Goal: Information Seeking & Learning: Learn about a topic

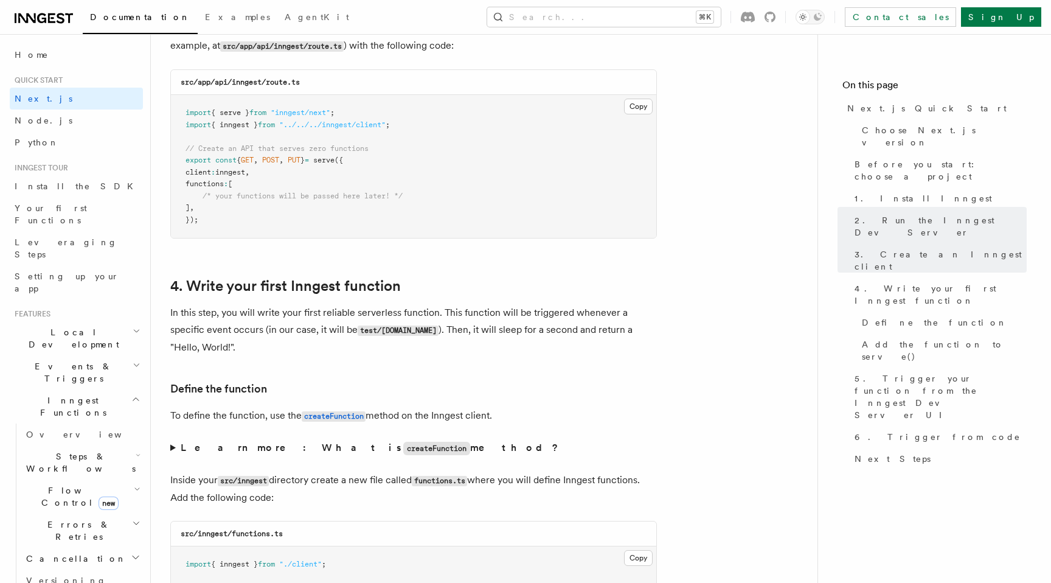
scroll to position [1739, 0]
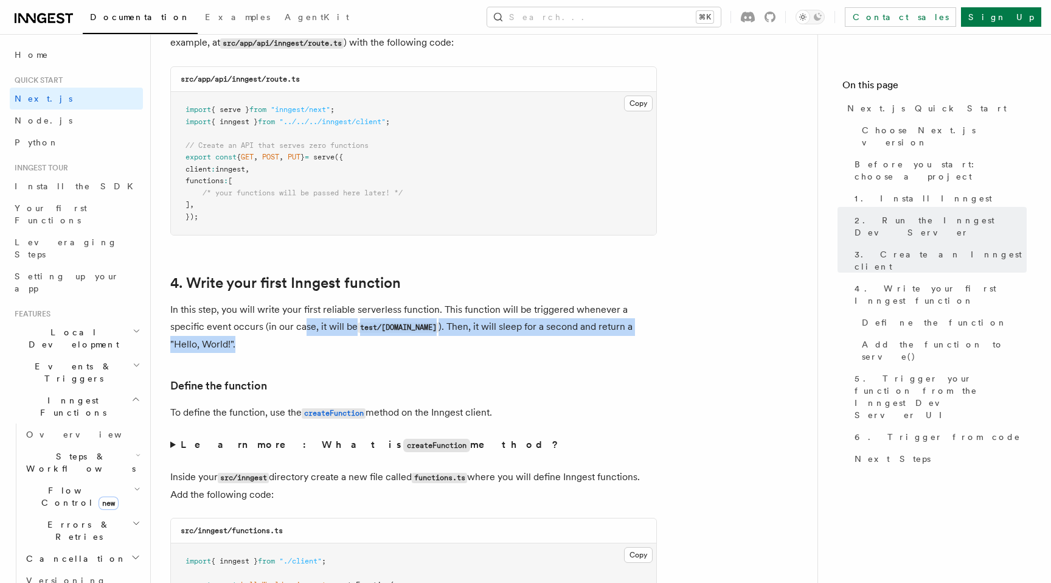
drag, startPoint x: 304, startPoint y: 330, endPoint x: 310, endPoint y: 345, distance: 16.6
click at [310, 345] on p "In this step, you will write your first reliable serverless function. This func…" at bounding box center [413, 327] width 487 height 52
click at [310, 346] on p "In this step, you will write your first reliable serverless function. This func…" at bounding box center [413, 327] width 487 height 52
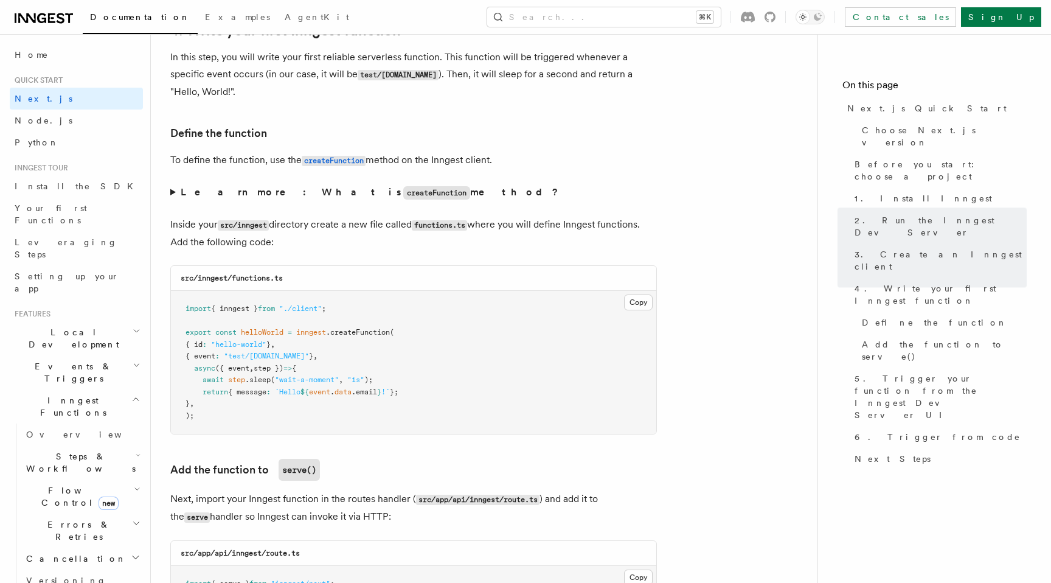
scroll to position [1996, 0]
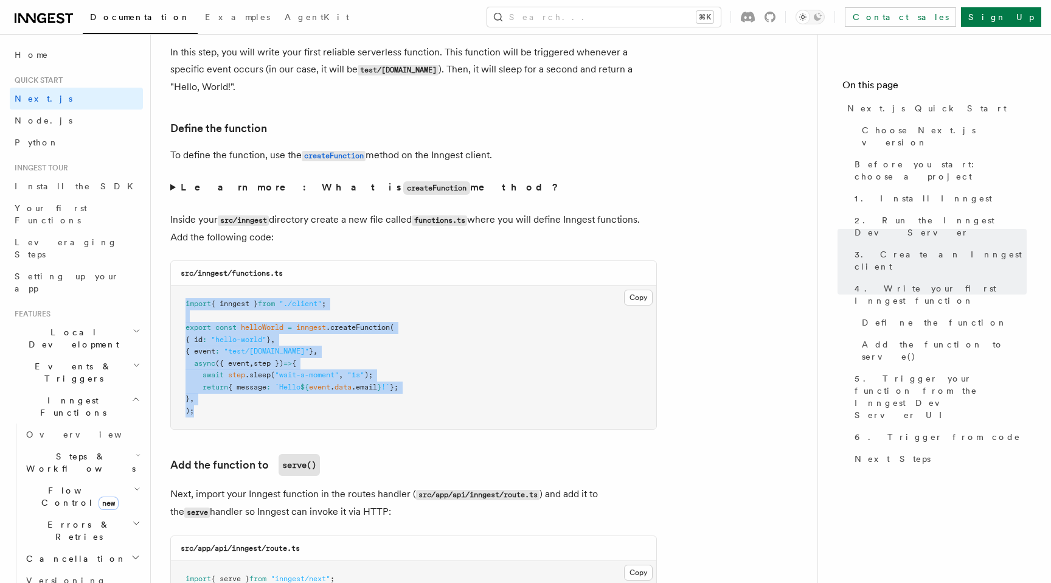
drag, startPoint x: 209, startPoint y: 419, endPoint x: 173, endPoint y: 305, distance: 119.5
click at [172, 305] on pre "import { inngest } from "./client" ; export const helloWorld = inngest .createF…" at bounding box center [413, 357] width 485 height 143
copy code "import { inngest } from "./client" ; export const helloWorld = inngest .createF…"
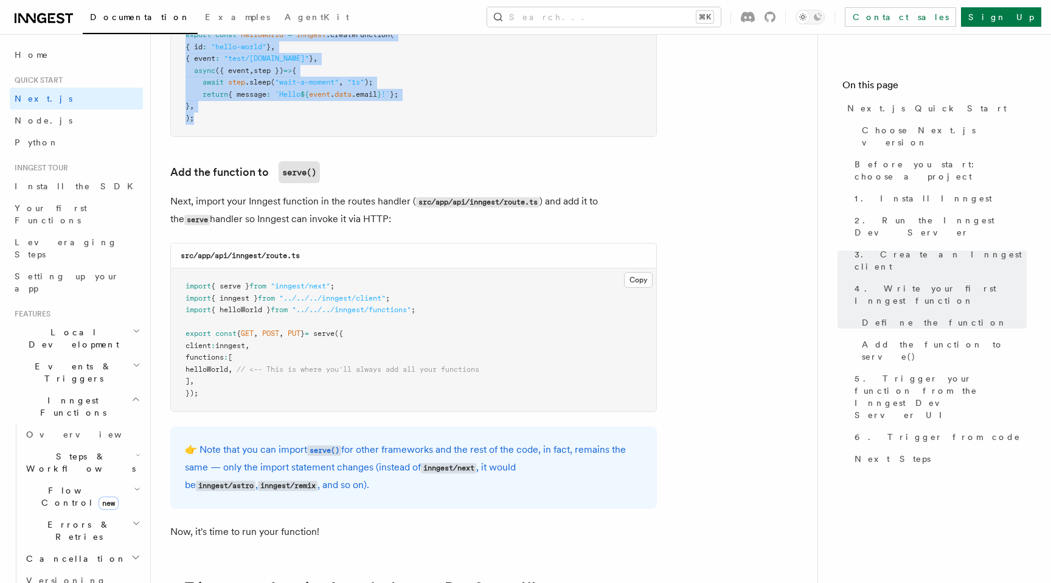
scroll to position [2282, 0]
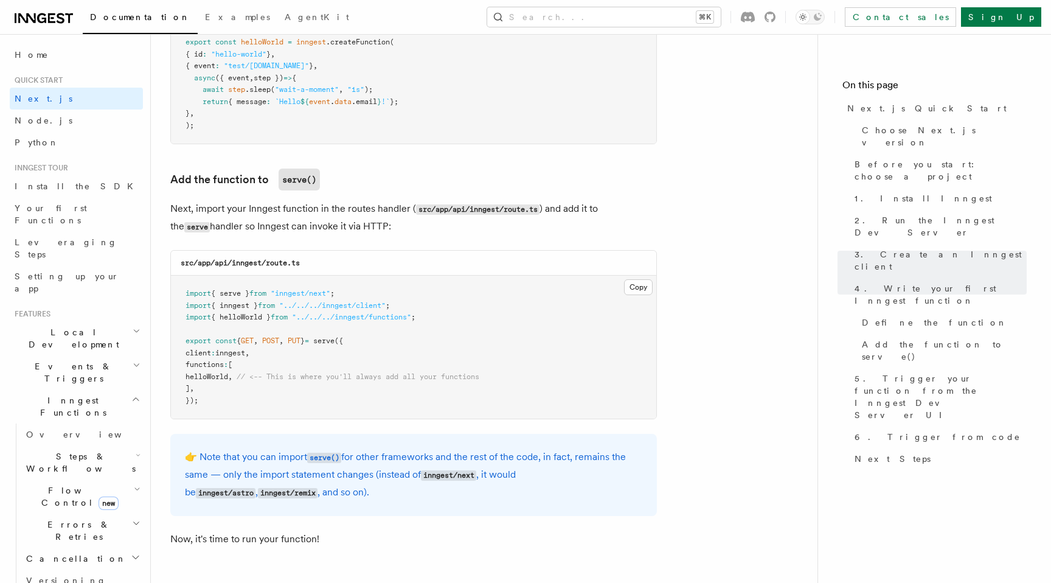
click at [222, 380] on span "helloWorld" at bounding box center [207, 376] width 43 height 9
copy span "helloWorld"
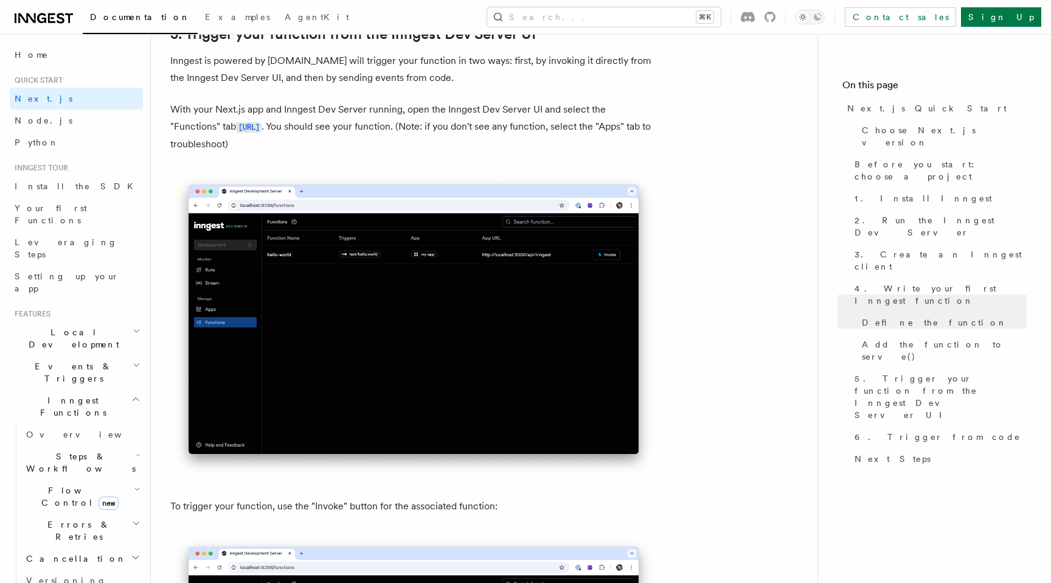
scroll to position [2812, 0]
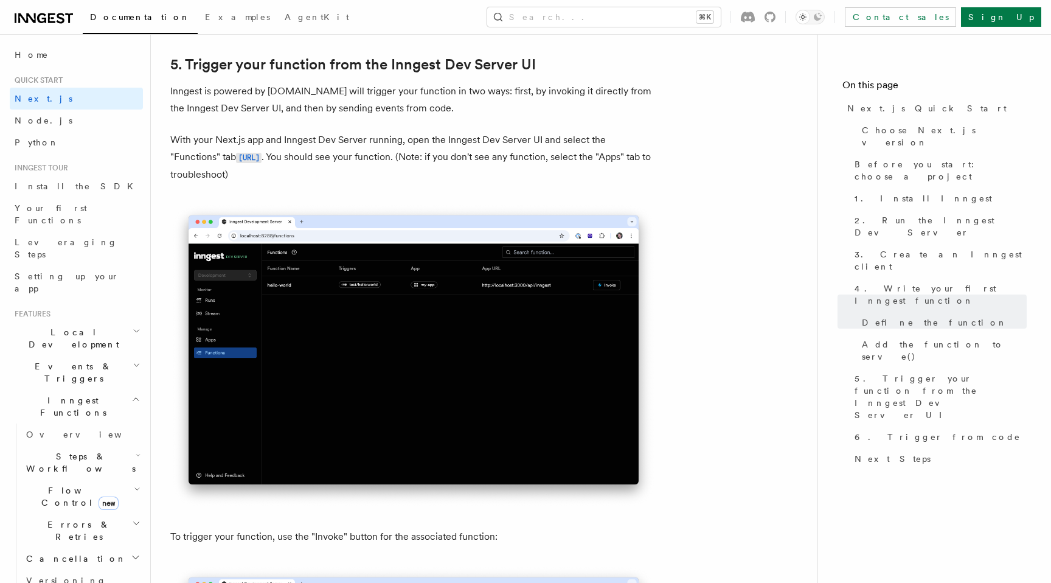
drag, startPoint x: 240, startPoint y: 98, endPoint x: 262, endPoint y: 170, distance: 75.0
click at [262, 170] on p "With your Next.js app and Inngest Dev Server running, open the Inngest Dev Serv…" at bounding box center [413, 157] width 487 height 52
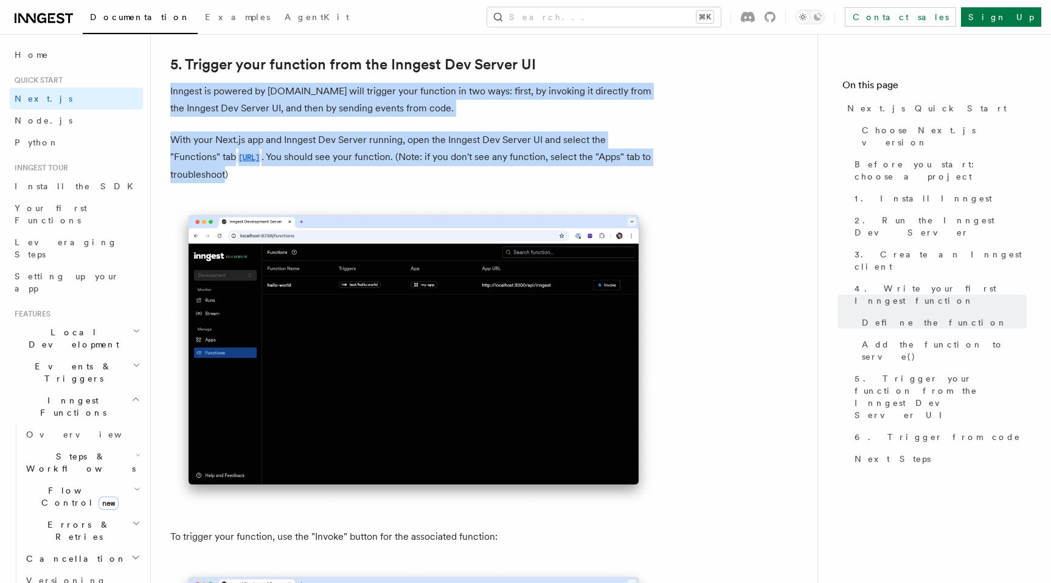
drag, startPoint x: 285, startPoint y: 171, endPoint x: 223, endPoint y: 77, distance: 112.0
click at [286, 140] on p "With your Next.js app and Inngest Dev Server running, open the Inngest Dev Serv…" at bounding box center [413, 157] width 487 height 52
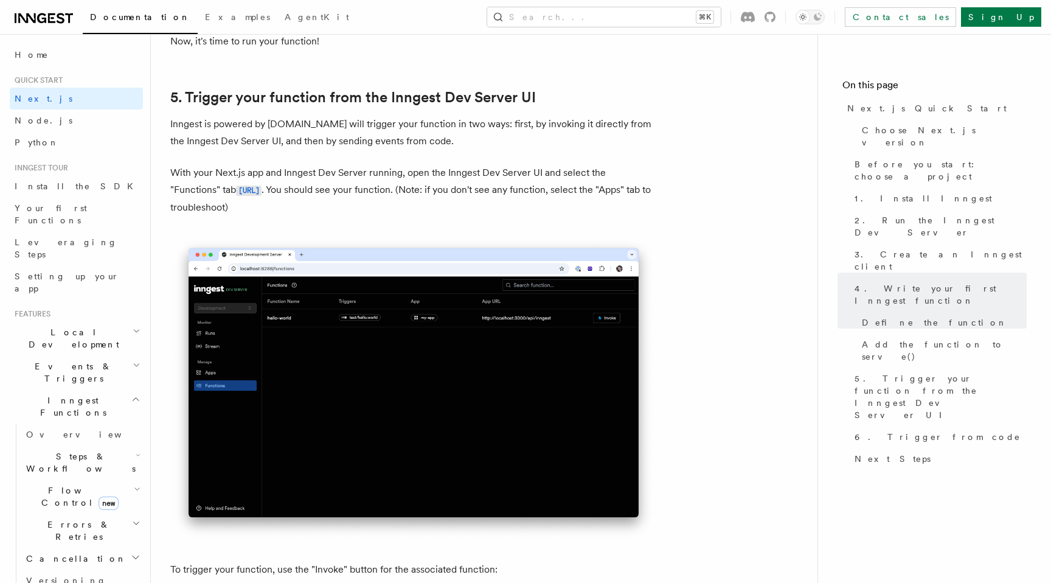
scroll to position [2759, 0]
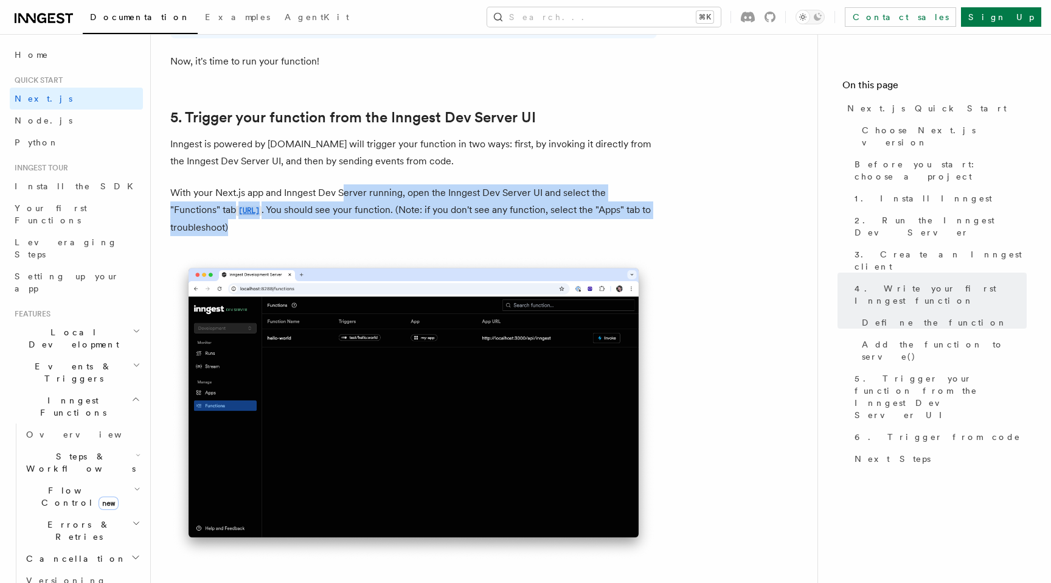
drag, startPoint x: 337, startPoint y: 234, endPoint x: 346, endPoint y: 199, distance: 36.4
click at [346, 199] on p "With your Next.js app and Inngest Dev Server running, open the Inngest Dev Serv…" at bounding box center [413, 210] width 487 height 52
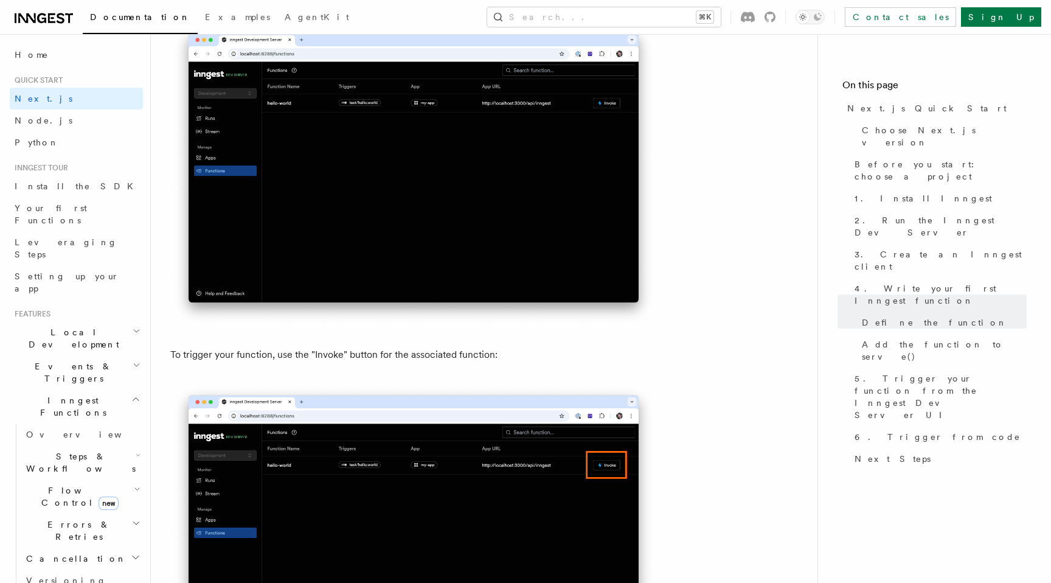
scroll to position [3005, 0]
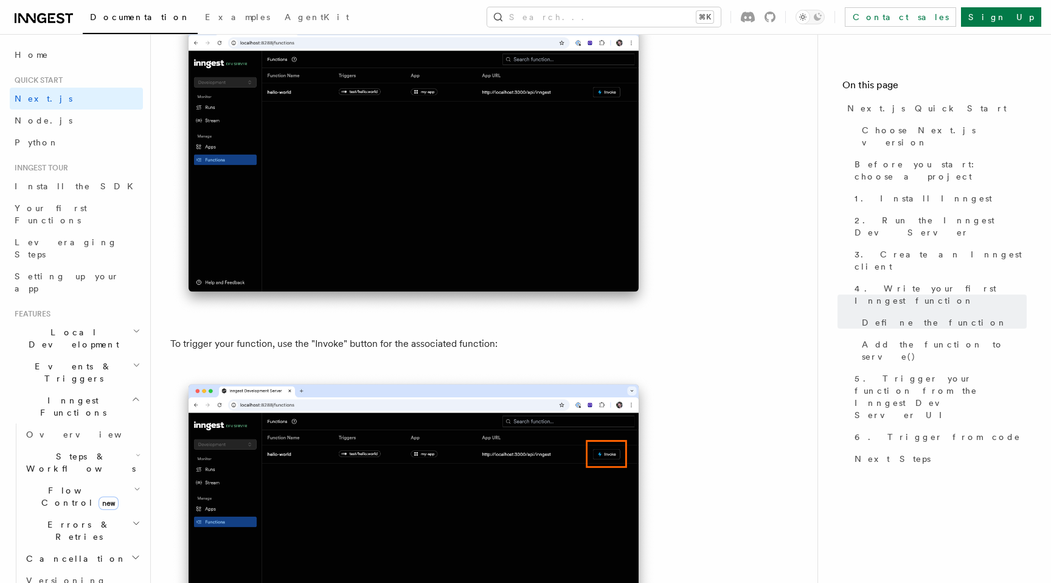
click at [337, 344] on p "To trigger your function, use the "Invoke" button for the associated function:" at bounding box center [413, 343] width 487 height 17
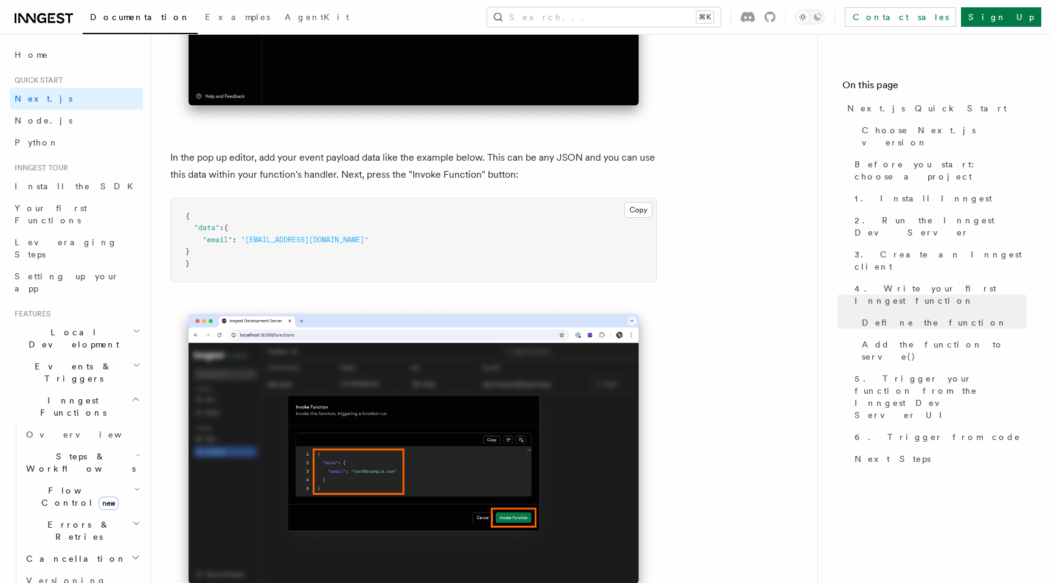
scroll to position [3580, 0]
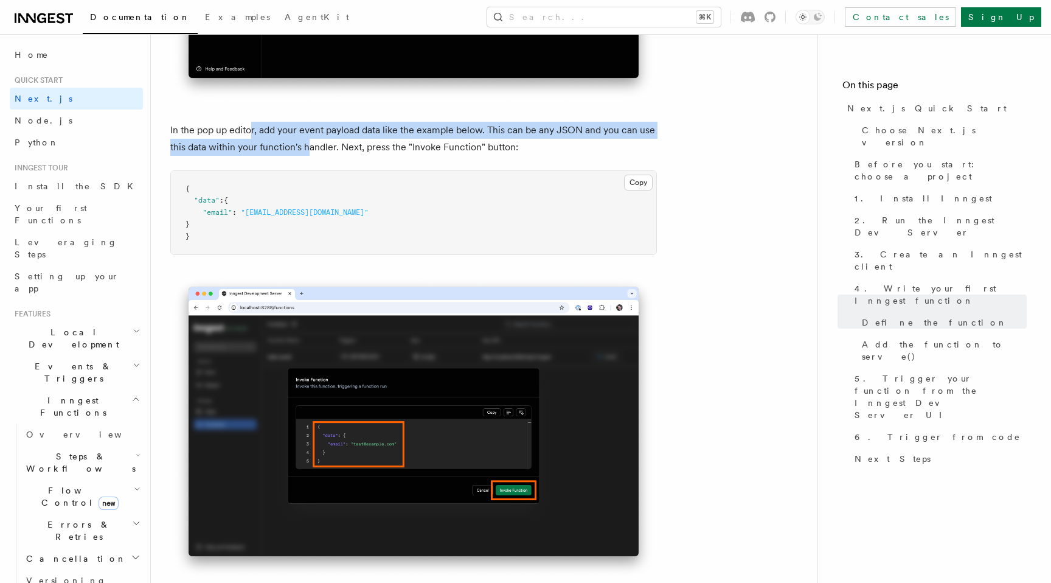
drag, startPoint x: 251, startPoint y: 135, endPoint x: 311, endPoint y: 153, distance: 62.7
click at [311, 153] on p "In the pop up editor, add your event payload data like the example below. This …" at bounding box center [413, 139] width 487 height 34
drag, startPoint x: 375, startPoint y: 153, endPoint x: 308, endPoint y: 125, distance: 71.7
click at [308, 125] on p "In the pop up editor, add your event payload data like the example below. This …" at bounding box center [413, 139] width 487 height 34
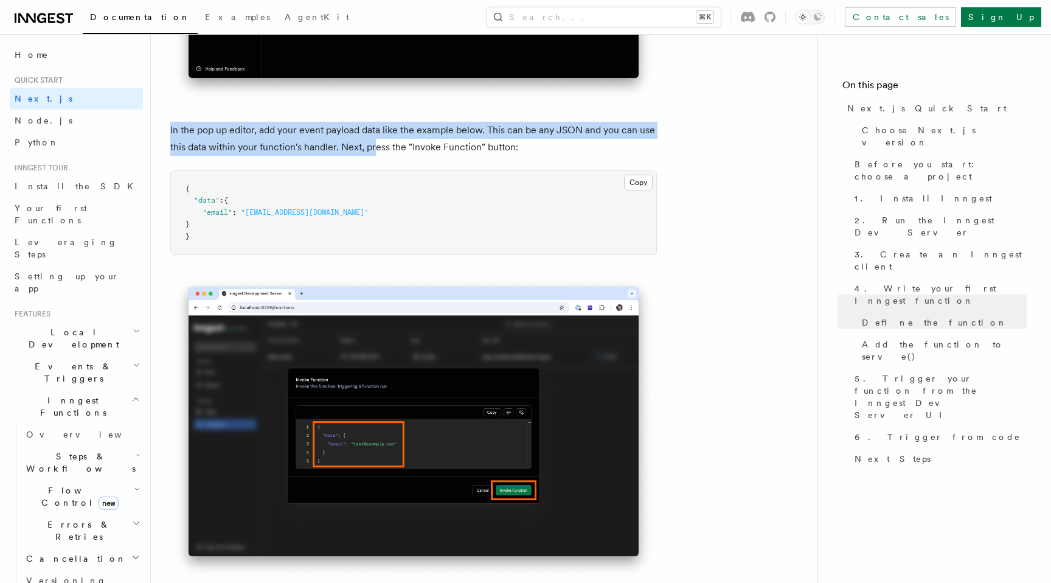
click at [308, 125] on p "In the pop up editor, add your event payload data like the example below. This …" at bounding box center [413, 139] width 487 height 34
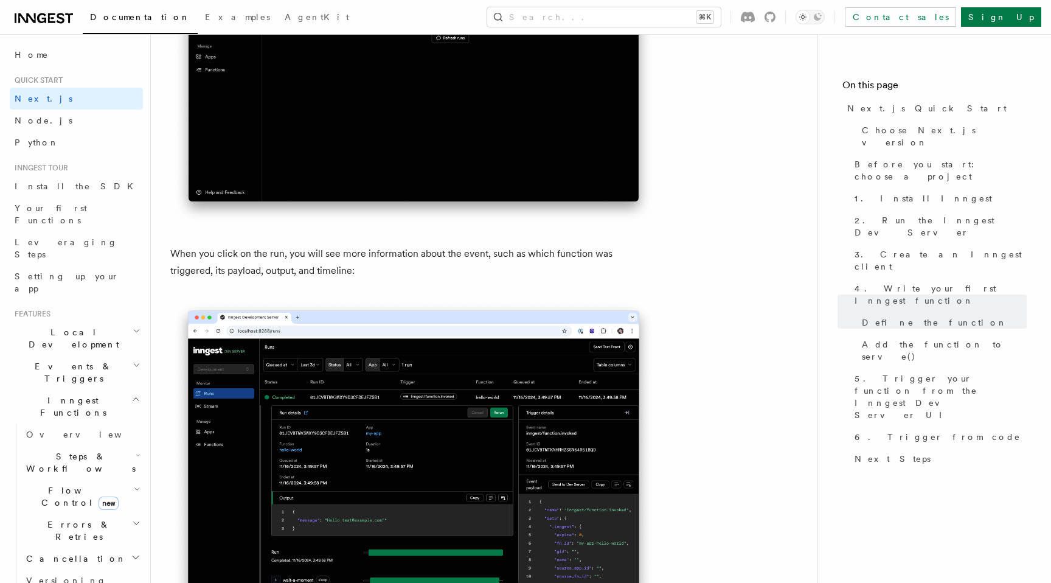
scroll to position [4406, 0]
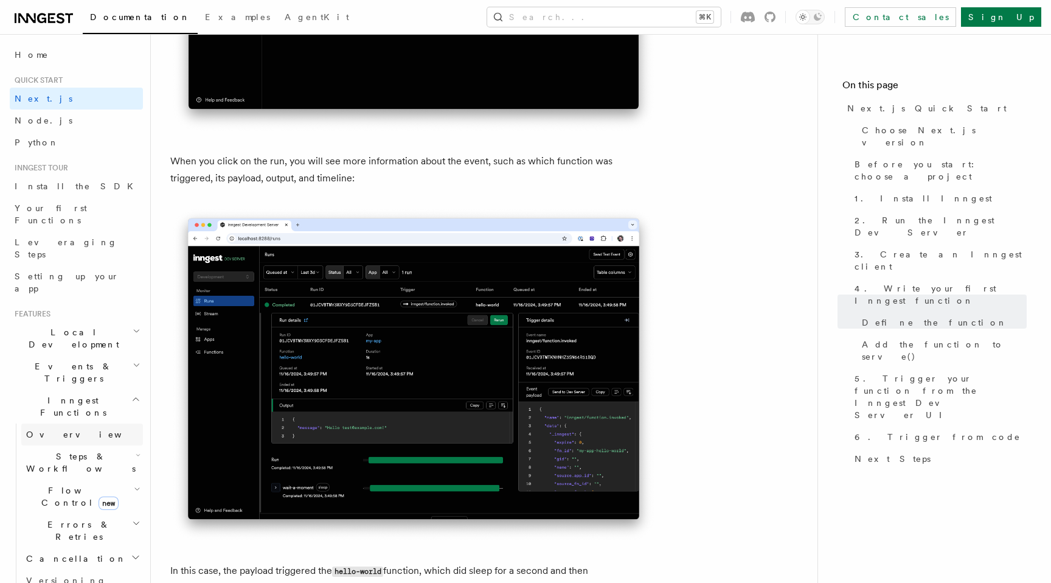
click at [52, 429] on span "Overview" at bounding box center [88, 434] width 125 height 10
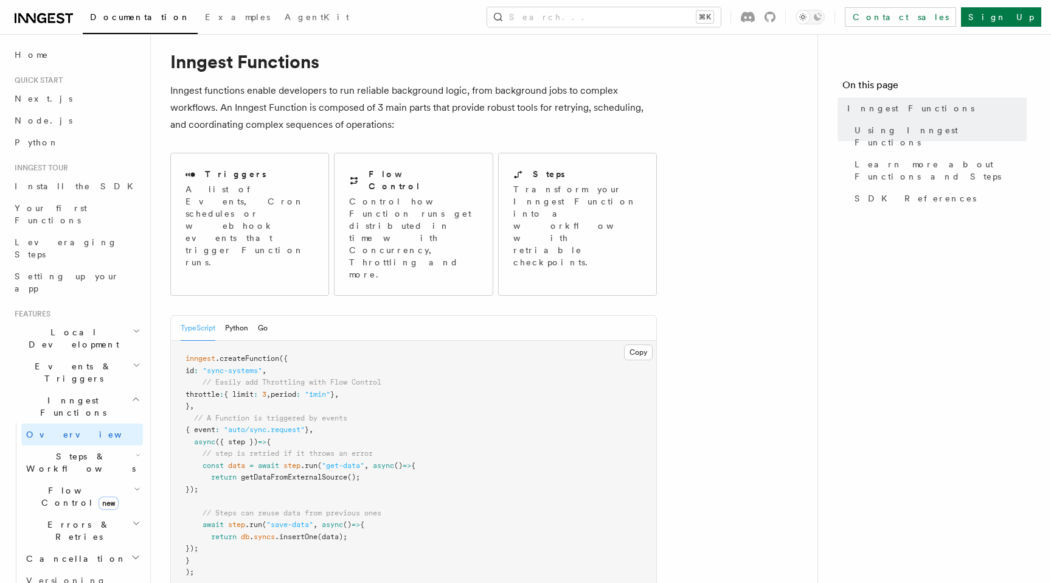
scroll to position [29, 0]
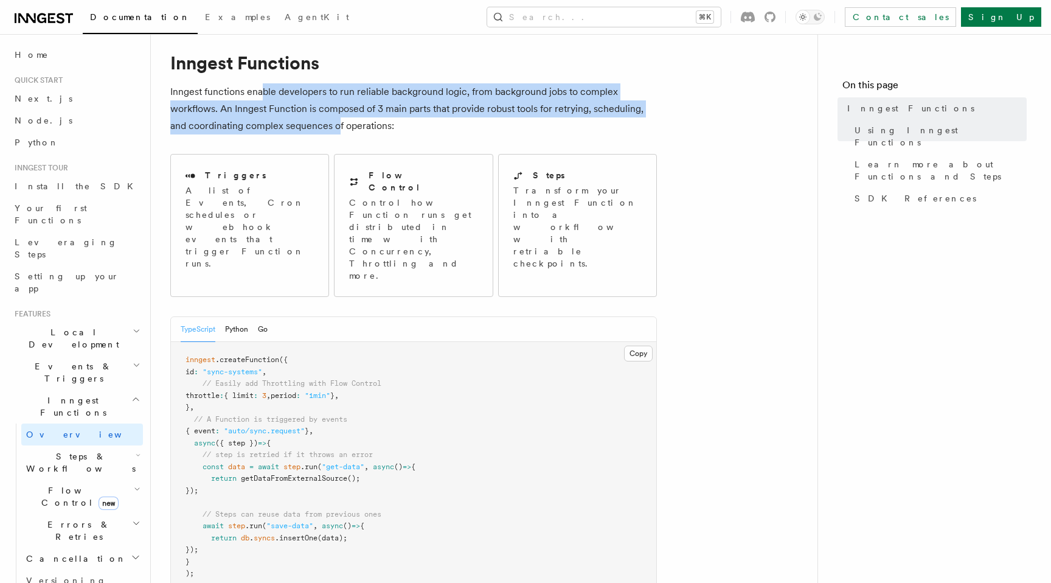
drag, startPoint x: 265, startPoint y: 88, endPoint x: 339, endPoint y: 119, distance: 79.9
click at [339, 119] on p "Inngest functions enable developers to run reliable background logic, from back…" at bounding box center [413, 108] width 487 height 51
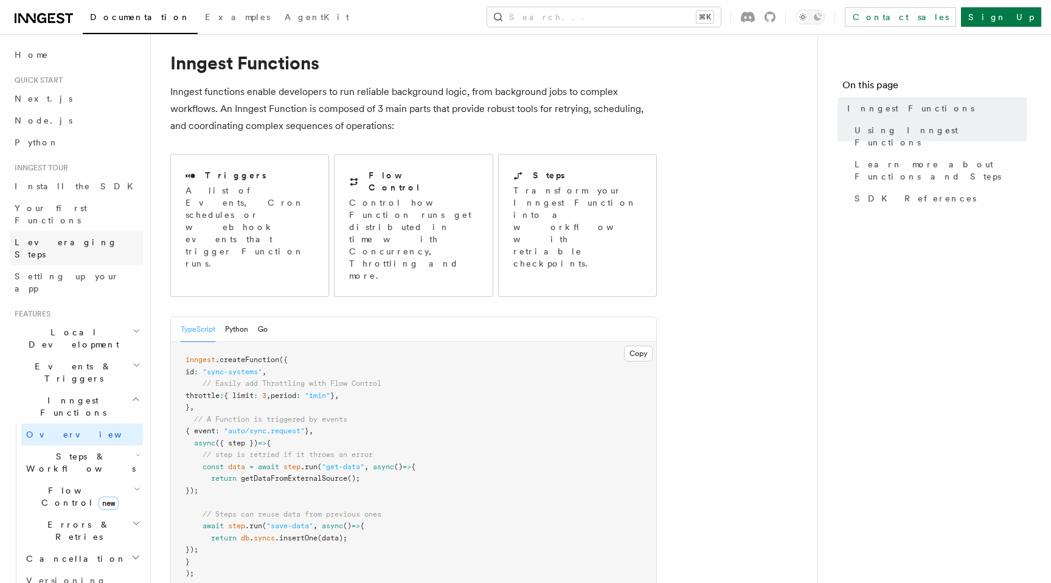
click at [108, 232] on link "Leveraging Steps" at bounding box center [76, 248] width 133 height 34
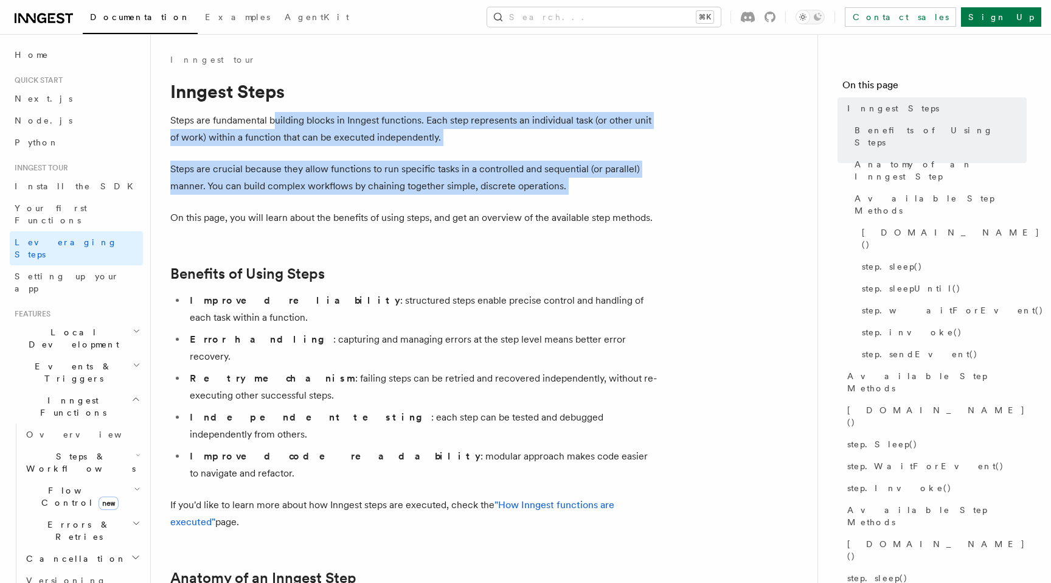
drag, startPoint x: 276, startPoint y: 122, endPoint x: 304, endPoint y: 203, distance: 85.0
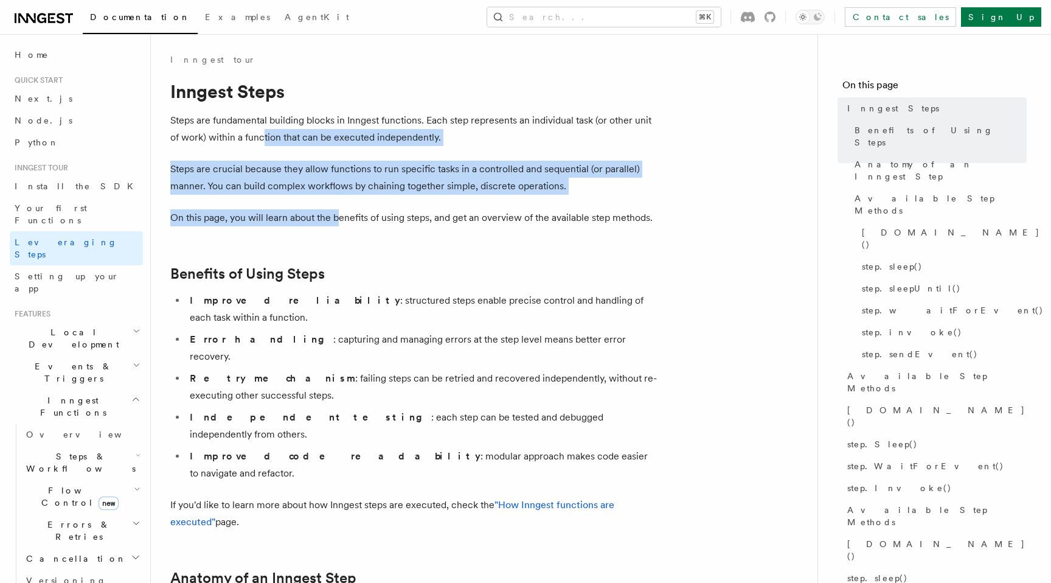
drag, startPoint x: 262, startPoint y: 135, endPoint x: 336, endPoint y: 217, distance: 110.7
click at [336, 217] on p "On this page, you will learn about the benefits of using steps, and get an over…" at bounding box center [413, 217] width 487 height 17
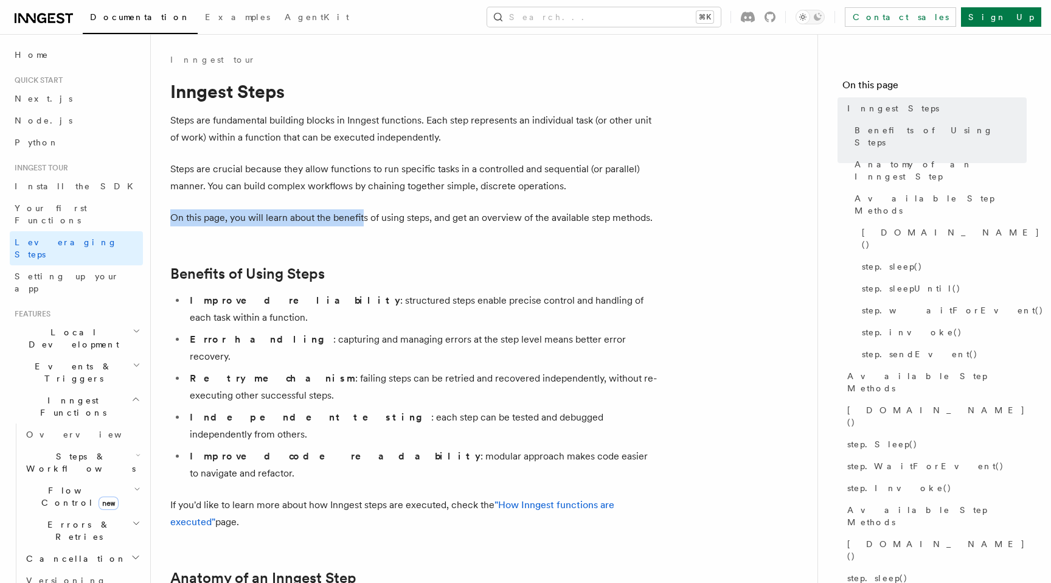
drag, startPoint x: 364, startPoint y: 217, endPoint x: 328, endPoint y: 196, distance: 41.1
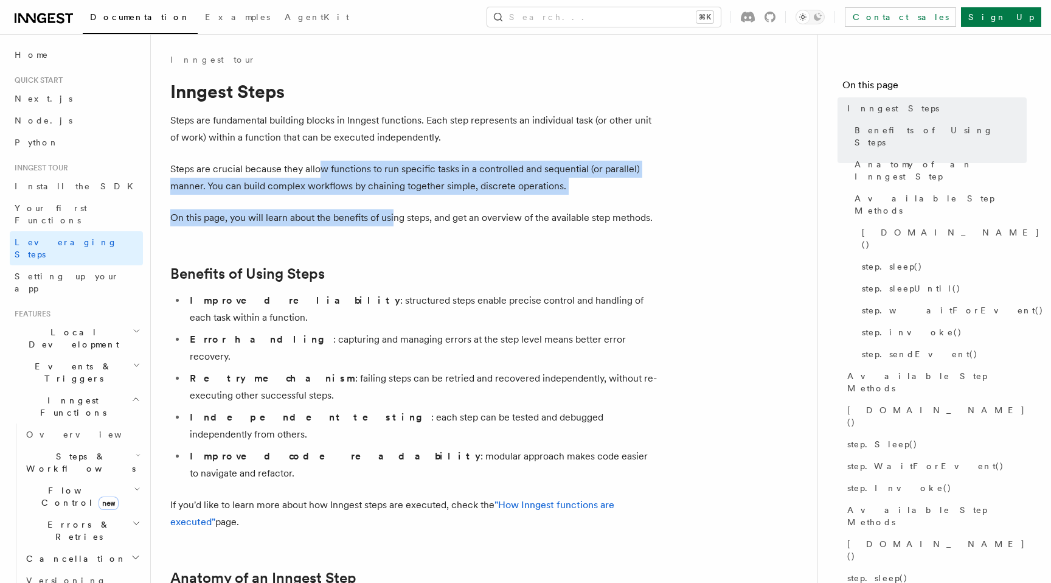
drag, startPoint x: 395, startPoint y: 213, endPoint x: 318, endPoint y: 168, distance: 89.4
click at [344, 175] on p "Steps are crucial because they allow functions to run specific tasks in a contr…" at bounding box center [413, 178] width 487 height 34
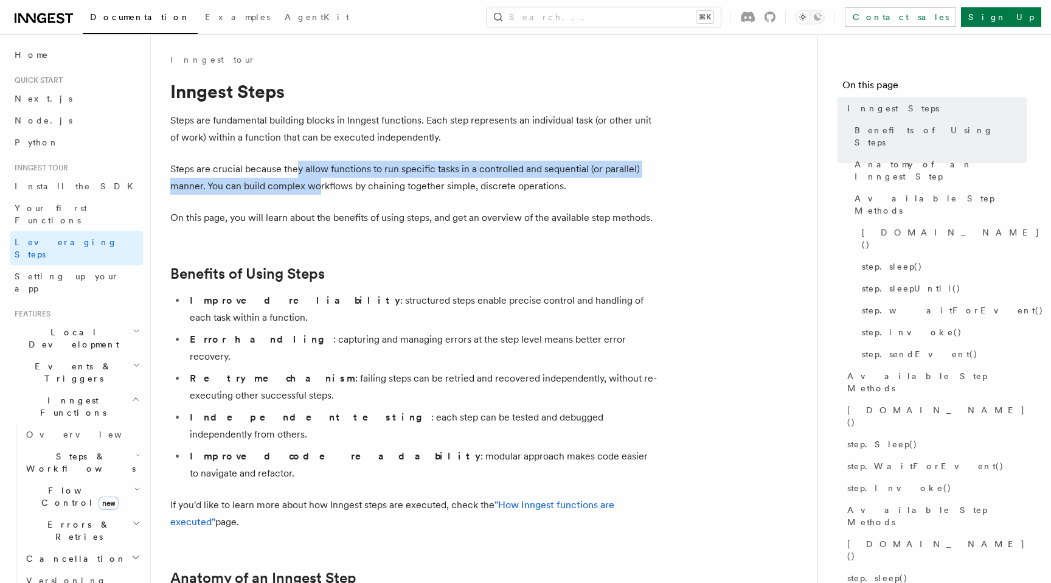
drag, startPoint x: 318, startPoint y: 188, endPoint x: 294, endPoint y: 168, distance: 31.1
click at [294, 168] on p "Steps are crucial because they allow functions to run specific tasks in a contr…" at bounding box center [413, 178] width 487 height 34
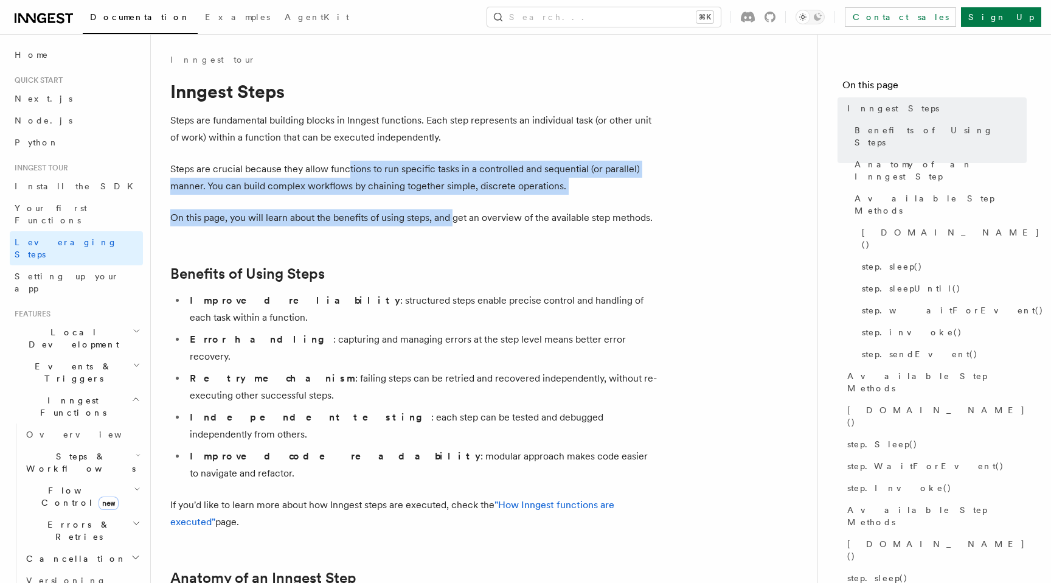
drag, startPoint x: 454, startPoint y: 218, endPoint x: 346, endPoint y: 172, distance: 117.5
click at [346, 172] on p "Steps are crucial because they allow functions to run specific tasks in a contr…" at bounding box center [413, 178] width 487 height 34
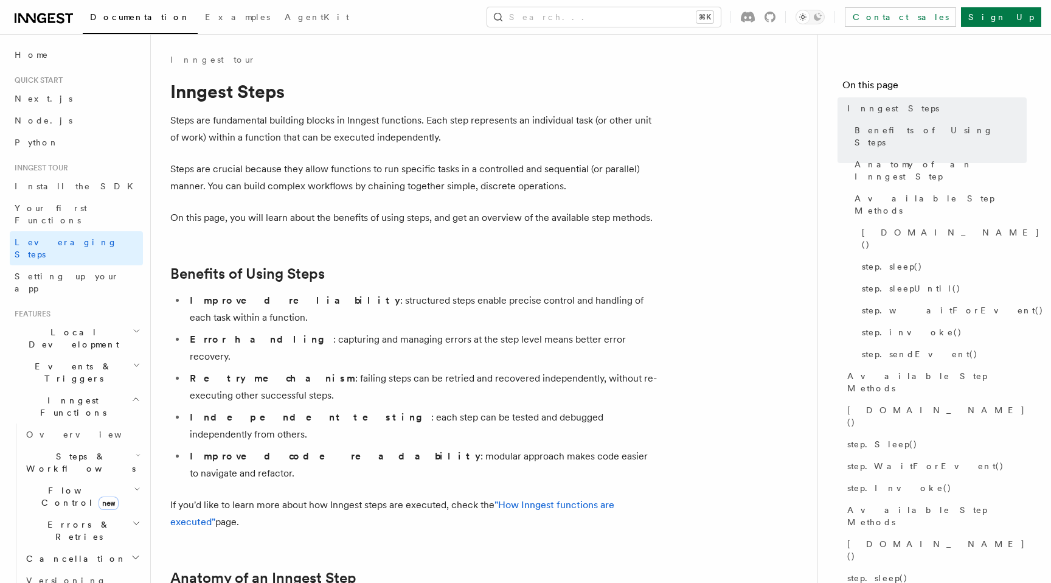
click at [273, 214] on p "On this page, you will learn about the benefits of using steps, and get an over…" at bounding box center [413, 217] width 487 height 17
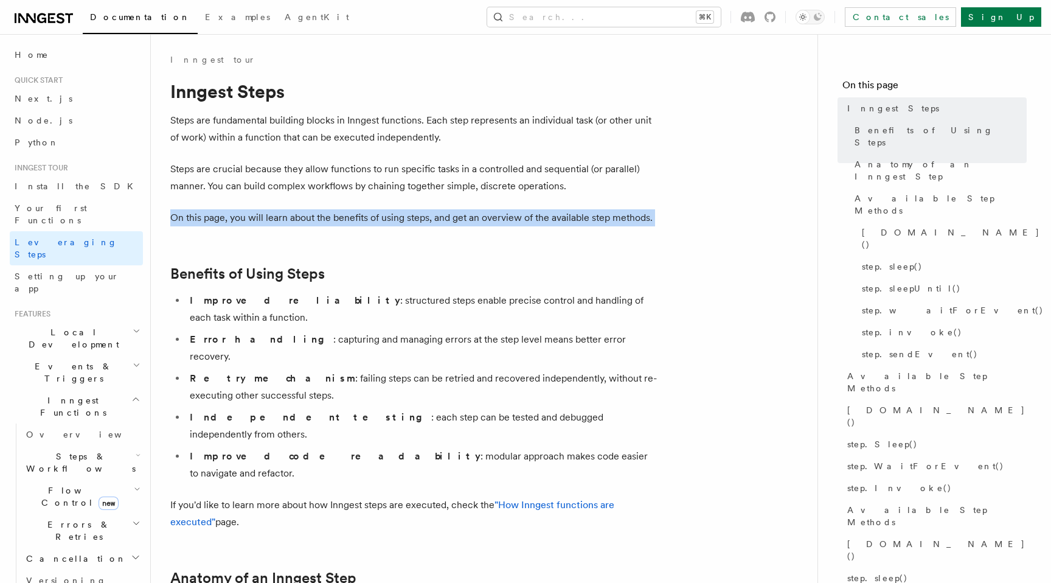
click at [273, 214] on p "On this page, you will learn about the benefits of using steps, and get an over…" at bounding box center [413, 217] width 487 height 17
click at [334, 217] on p "On this page, you will learn about the benefits of using steps, and get an over…" at bounding box center [413, 217] width 487 height 17
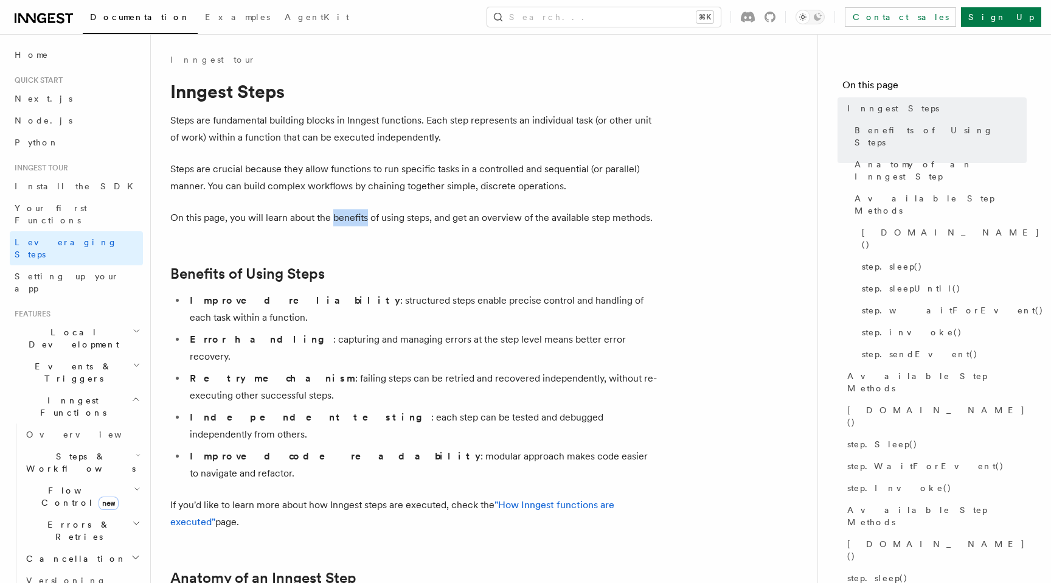
click at [334, 217] on p "On this page, you will learn about the benefits of using steps, and get an over…" at bounding box center [413, 217] width 487 height 17
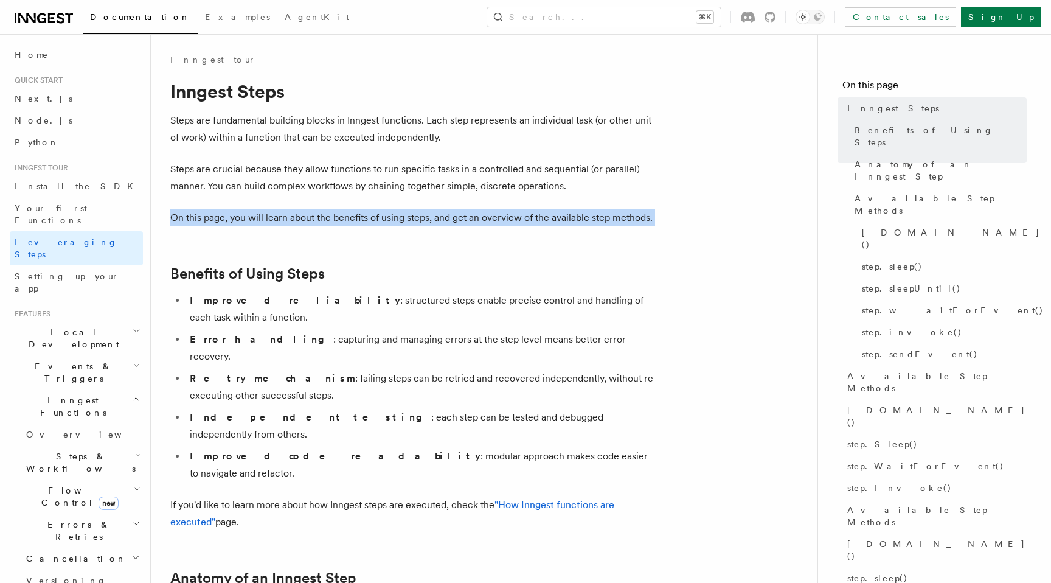
click at [334, 217] on p "On this page, you will learn about the benefits of using steps, and get an over…" at bounding box center [413, 217] width 487 height 17
click at [356, 222] on p "On this page, you will learn about the benefits of using steps, and get an over…" at bounding box center [413, 217] width 487 height 17
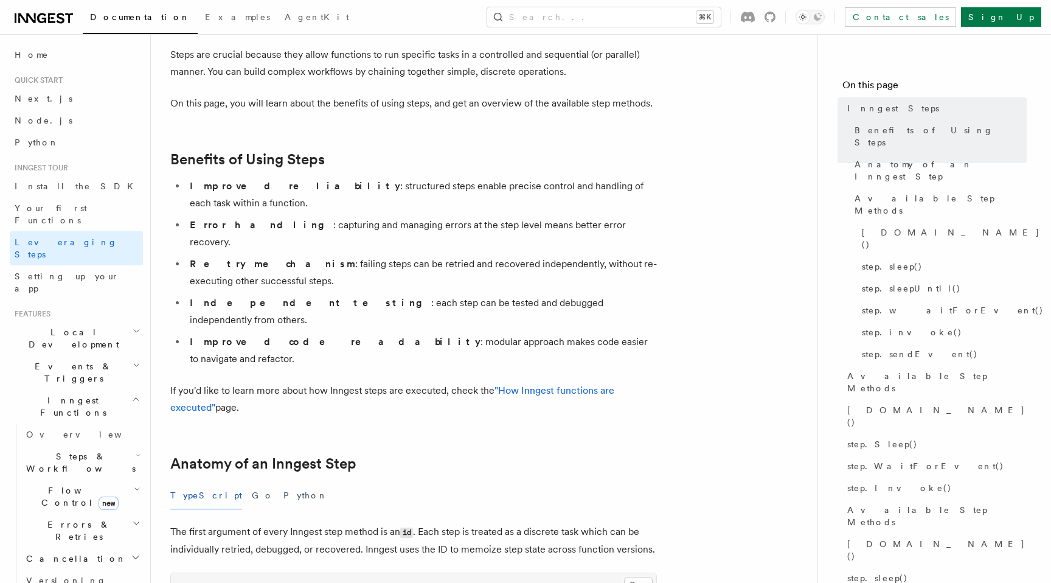
scroll to position [116, 0]
click at [291, 293] on li "Independent testing : each step can be tested and debugged independently from o…" at bounding box center [421, 310] width 471 height 34
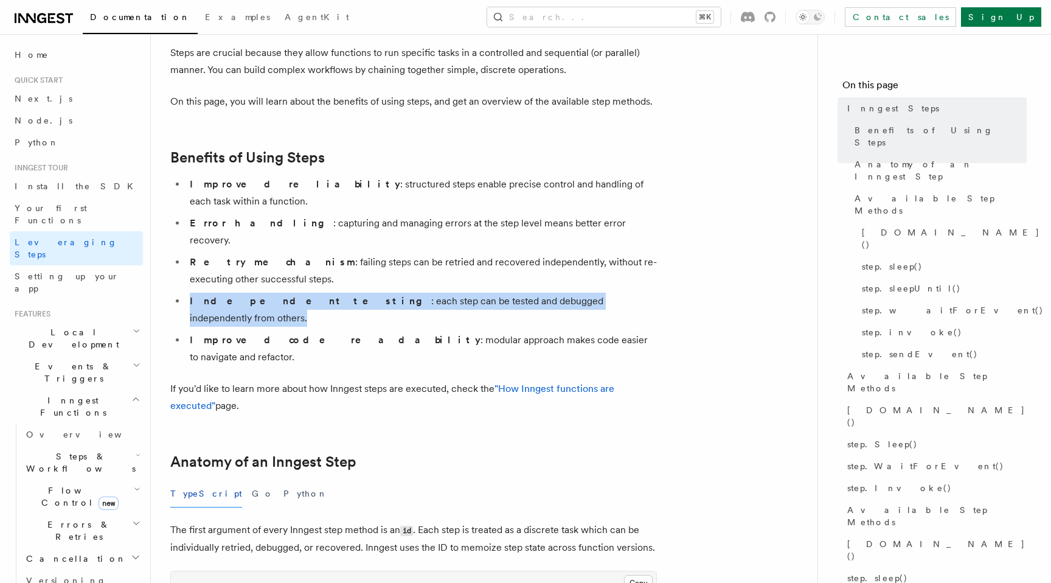
click at [291, 293] on li "Independent testing : each step can be tested and debugged independently from o…" at bounding box center [421, 310] width 471 height 34
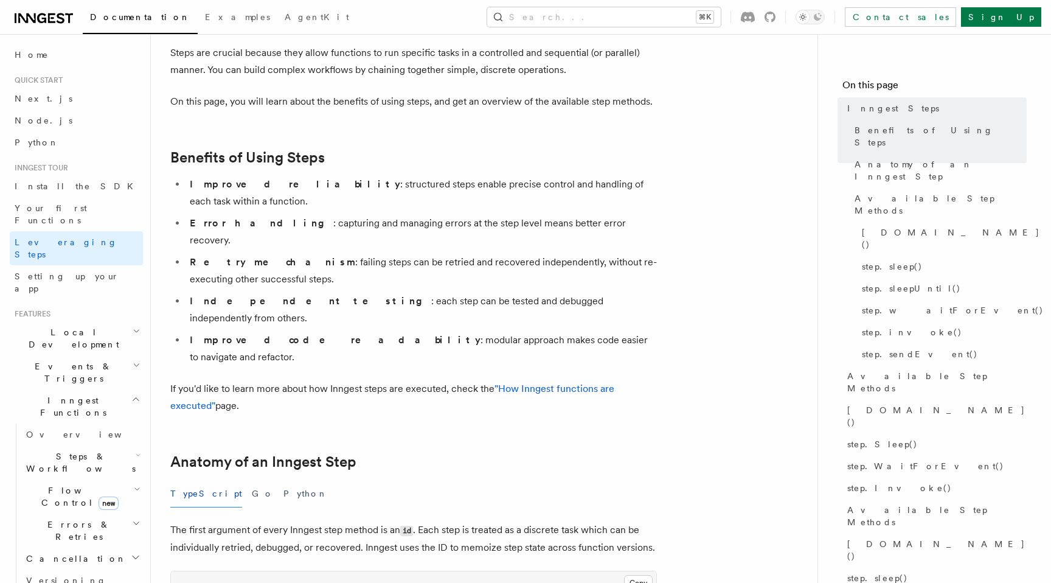
click at [352, 331] on li "Improved code readability : modular approach makes code easier to navigate and …" at bounding box center [421, 348] width 471 height 34
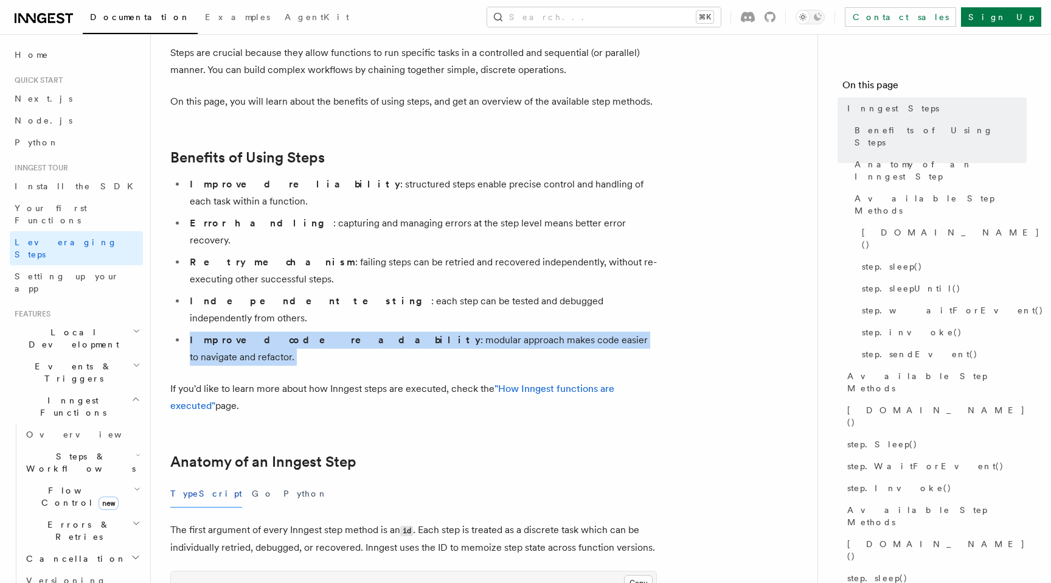
click at [352, 331] on li "Improved code readability : modular approach makes code easier to navigate and …" at bounding box center [421, 348] width 471 height 34
click at [393, 331] on li "Improved code readability : modular approach makes code easier to navigate and …" at bounding box center [421, 348] width 471 height 34
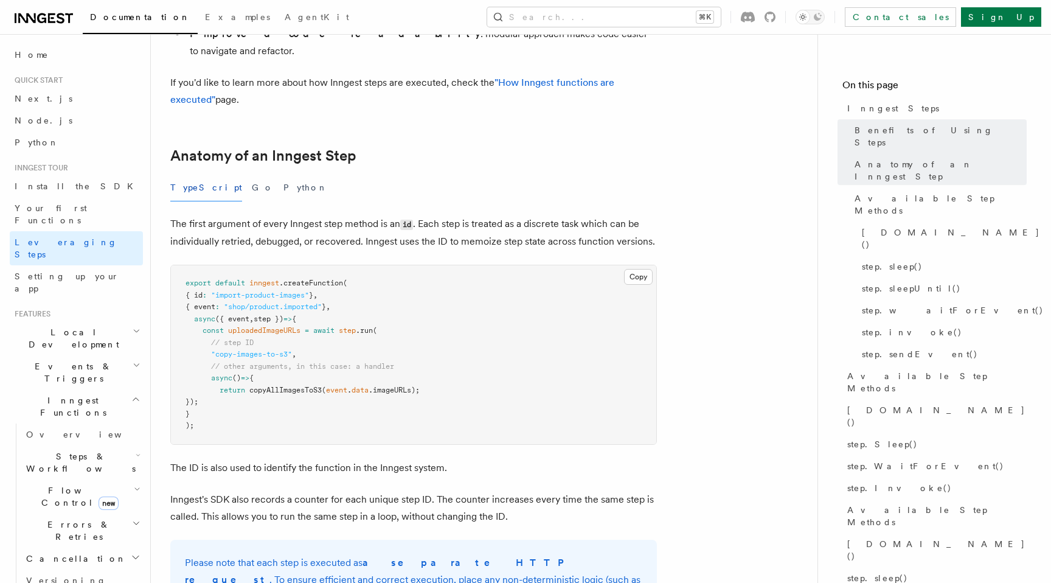
scroll to position [459, 0]
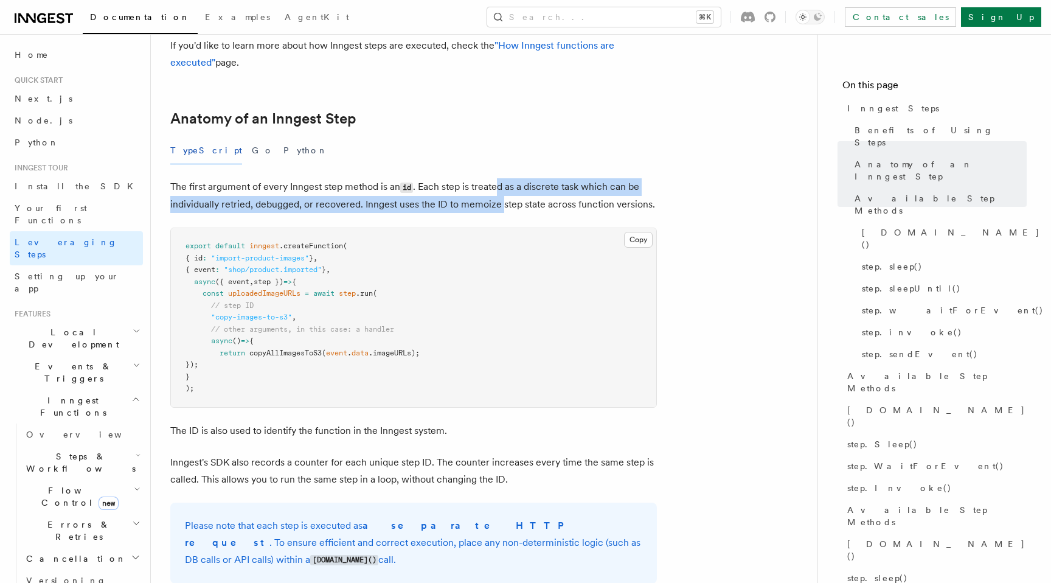
drag, startPoint x: 501, startPoint y: 116, endPoint x: 502, endPoint y: 137, distance: 21.9
click at [502, 178] on p "The first argument of every Inngest step method is an id . Each step is treated…" at bounding box center [413, 195] width 487 height 35
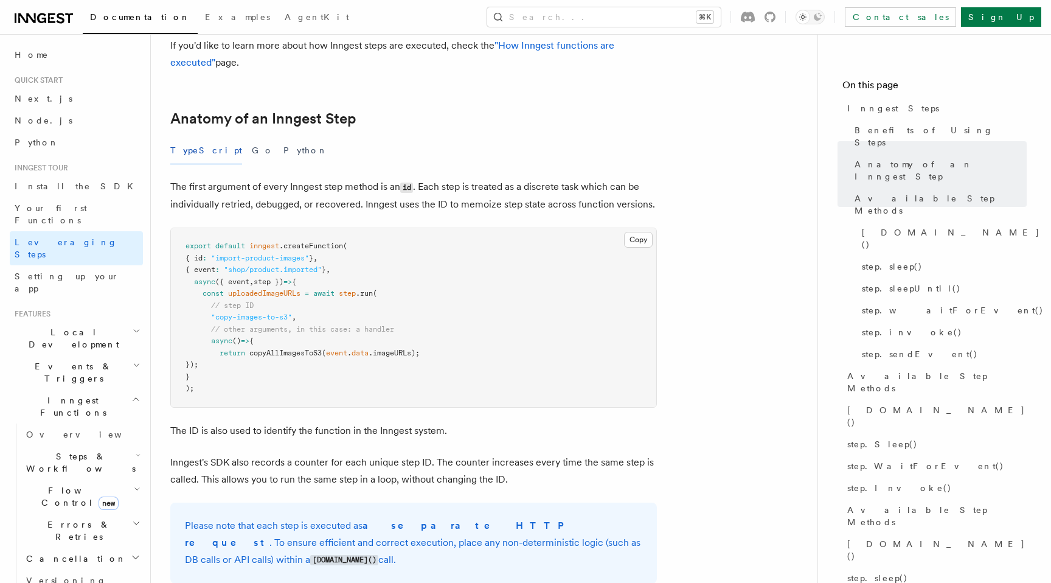
drag, startPoint x: 525, startPoint y: 139, endPoint x: 525, endPoint y: 1, distance: 138.7
click at [525, 178] on p "The first argument of every Inngest step method is an id . Each step is treated…" at bounding box center [413, 195] width 487 height 35
drag, startPoint x: 262, startPoint y: 137, endPoint x: 443, endPoint y: 137, distance: 181.9
click at [443, 178] on p "The first argument of every Inngest step method is an id . Each step is treated…" at bounding box center [413, 195] width 487 height 35
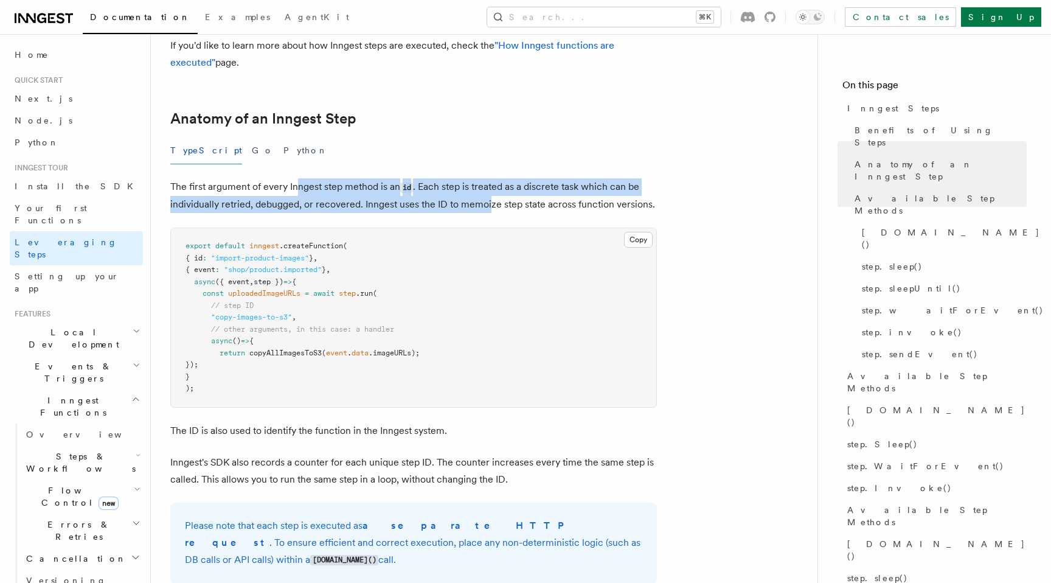
drag, startPoint x: 490, startPoint y: 139, endPoint x: 299, endPoint y: 111, distance: 193.1
click at [299, 178] on p "The first argument of every Inngest step method is an id . Each step is treated…" at bounding box center [413, 195] width 487 height 35
click at [313, 178] on p "The first argument of every Inngest step method is an id . Each step is treated…" at bounding box center [413, 195] width 487 height 35
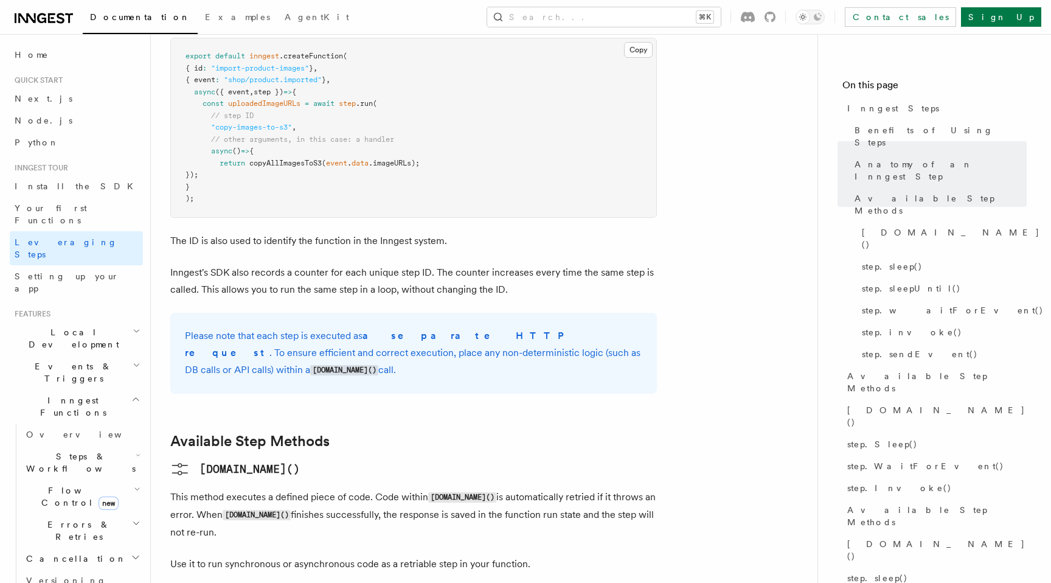
scroll to position [651, 0]
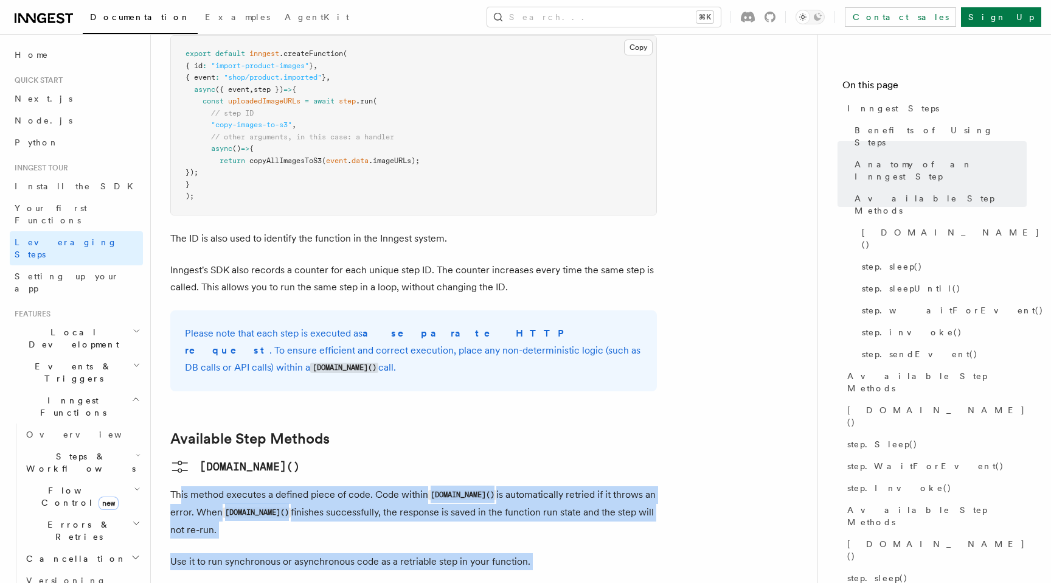
drag, startPoint x: 179, startPoint y: 407, endPoint x: 226, endPoint y: 492, distance: 97.5
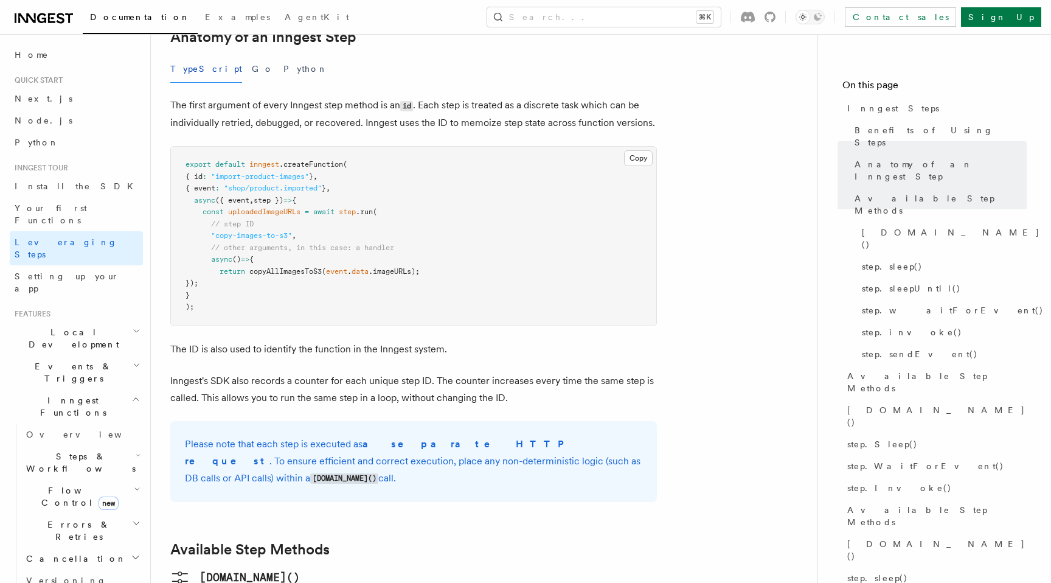
scroll to position [535, 0]
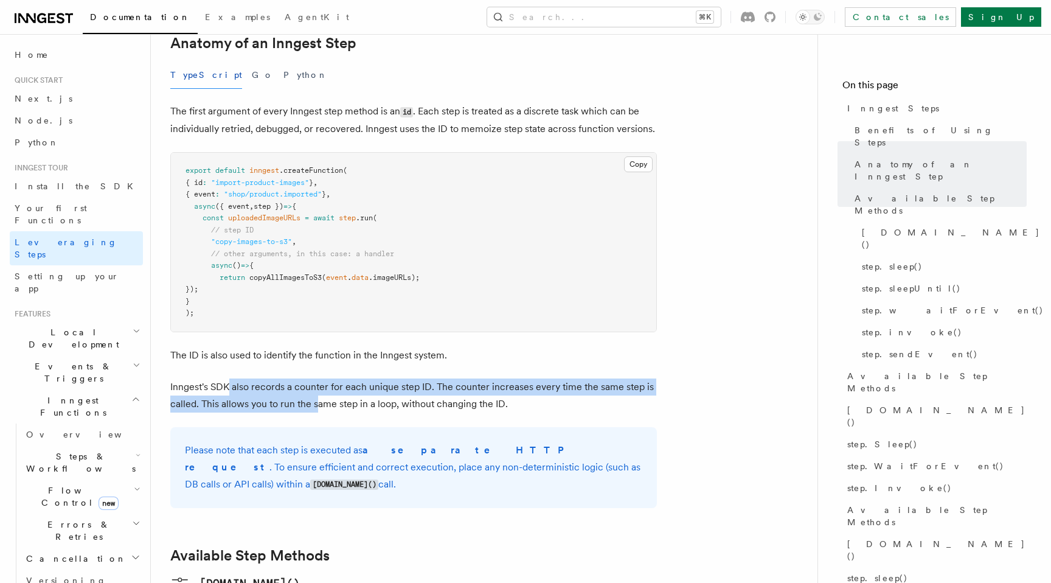
drag, startPoint x: 230, startPoint y: 320, endPoint x: 315, endPoint y: 340, distance: 87.5
click at [315, 378] on p "Inngest's SDK also records a counter for each unique step ID. The counter incre…" at bounding box center [413, 395] width 487 height 34
click at [314, 378] on p "Inngest's SDK also records a counter for each unique step ID. The counter incre…" at bounding box center [413, 395] width 487 height 34
drag, startPoint x: 348, startPoint y: 339, endPoint x: 303, endPoint y: 320, distance: 49.0
click at [303, 378] on p "Inngest's SDK also records a counter for each unique step ID. The counter incre…" at bounding box center [413, 395] width 487 height 34
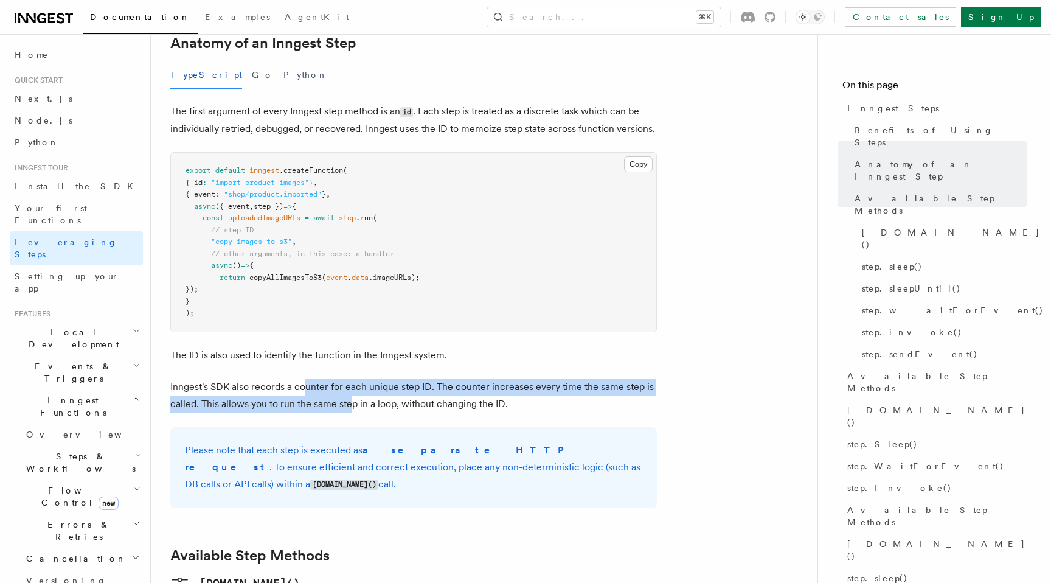
click at [303, 378] on p "Inngest's SDK also records a counter for each unique step ID. The counter incre…" at bounding box center [413, 395] width 487 height 34
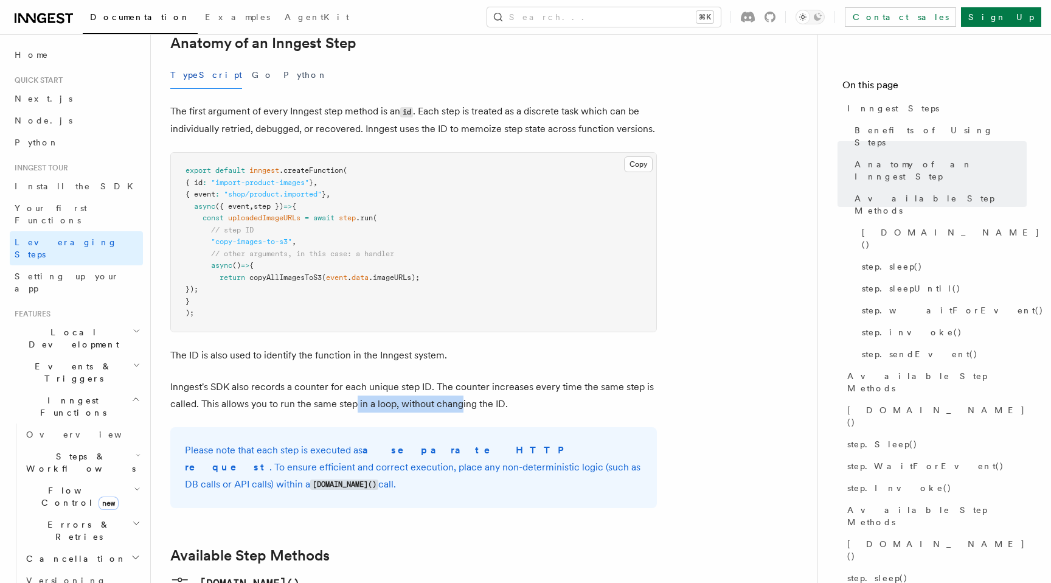
drag, startPoint x: 463, startPoint y: 336, endPoint x: 354, endPoint y: 327, distance: 109.2
click at [354, 378] on p "Inngest's SDK also records a counter for each unique step ID. The counter incre…" at bounding box center [413, 395] width 487 height 34
drag, startPoint x: 216, startPoint y: 335, endPoint x: 419, endPoint y: 335, distance: 203.2
click at [419, 378] on p "Inngest's SDK also records a counter for each unique step ID. The counter incre…" at bounding box center [413, 395] width 487 height 34
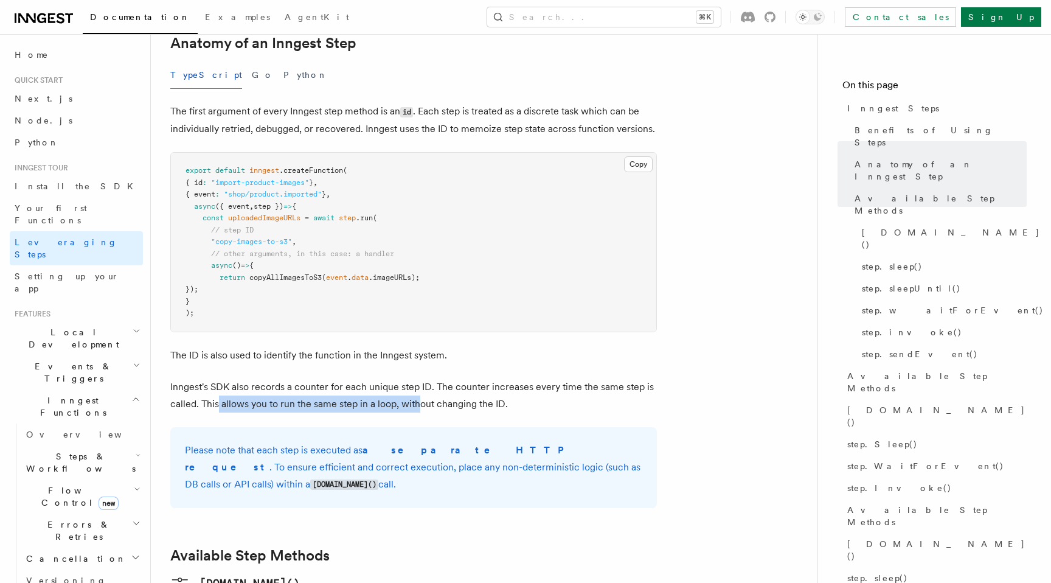
click at [419, 378] on p "Inngest's SDK also records a counter for each unique step ID. The counter incre…" at bounding box center [413, 395] width 487 height 34
drag, startPoint x: 443, startPoint y: 335, endPoint x: 302, endPoint y: 333, distance: 140.5
click at [303, 378] on p "Inngest's SDK also records a counter for each unique step ID. The counter incre…" at bounding box center [413, 395] width 487 height 34
click at [302, 378] on p "Inngest's SDK also records a counter for each unique step ID. The counter incre…" at bounding box center [413, 395] width 487 height 34
drag, startPoint x: 200, startPoint y: 336, endPoint x: 522, endPoint y: 341, distance: 323.0
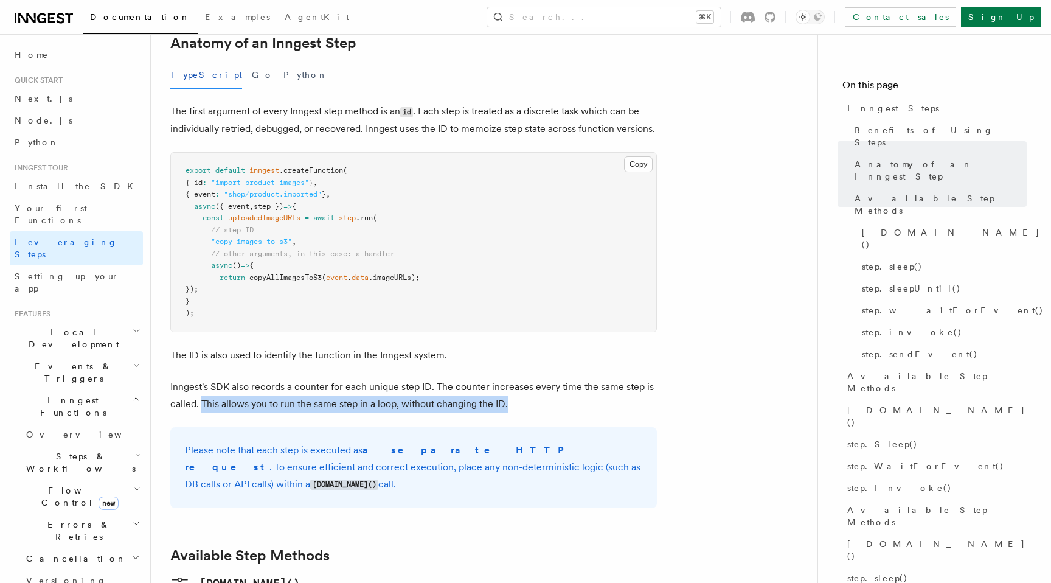
click at [522, 378] on p "Inngest's SDK also records a counter for each unique step ID. The counter incre…" at bounding box center [413, 395] width 487 height 34
click at [246, 378] on p "Inngest's SDK also records a counter for each unique step ID. The counter incre…" at bounding box center [413, 395] width 487 height 34
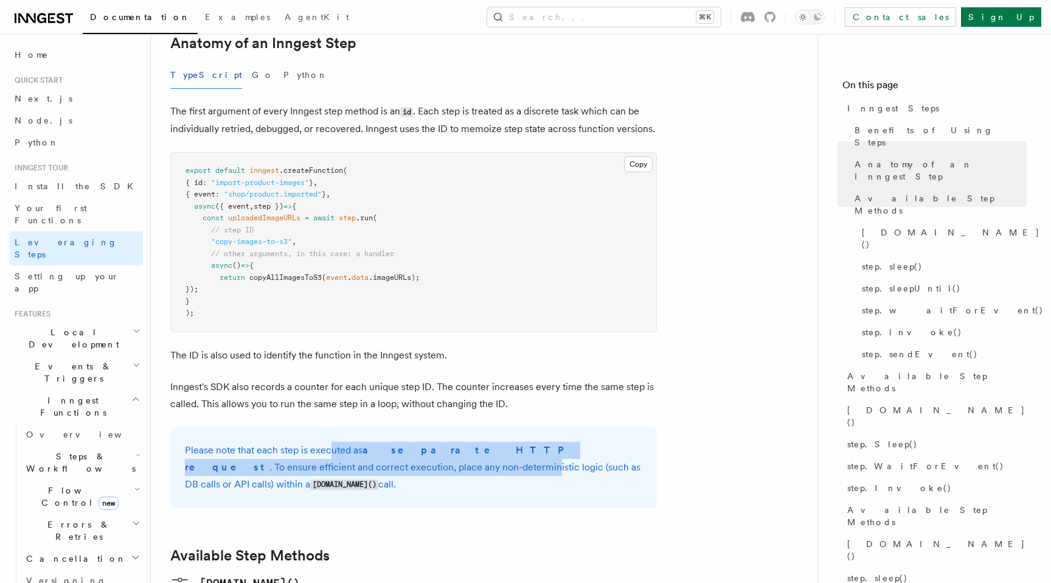
drag, startPoint x: 327, startPoint y: 381, endPoint x: 330, endPoint y: 401, distance: 20.9
click at [331, 442] on p "Please note that each step is executed as a separate HTTP request . To ensure e…" at bounding box center [413, 468] width 457 height 52
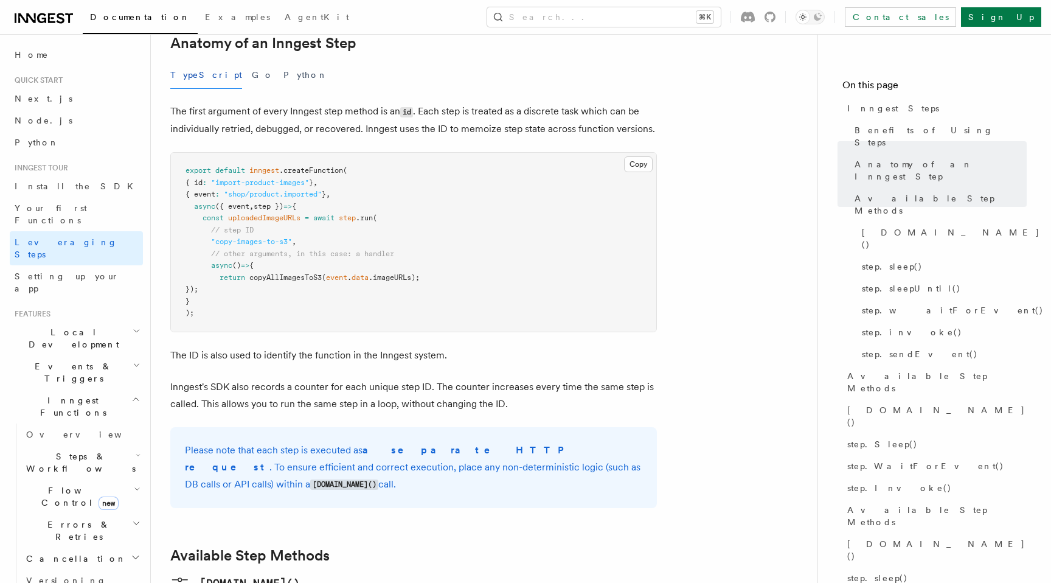
click at [350, 442] on p "Please note that each step is executed as a separate HTTP request . To ensure e…" at bounding box center [413, 468] width 457 height 52
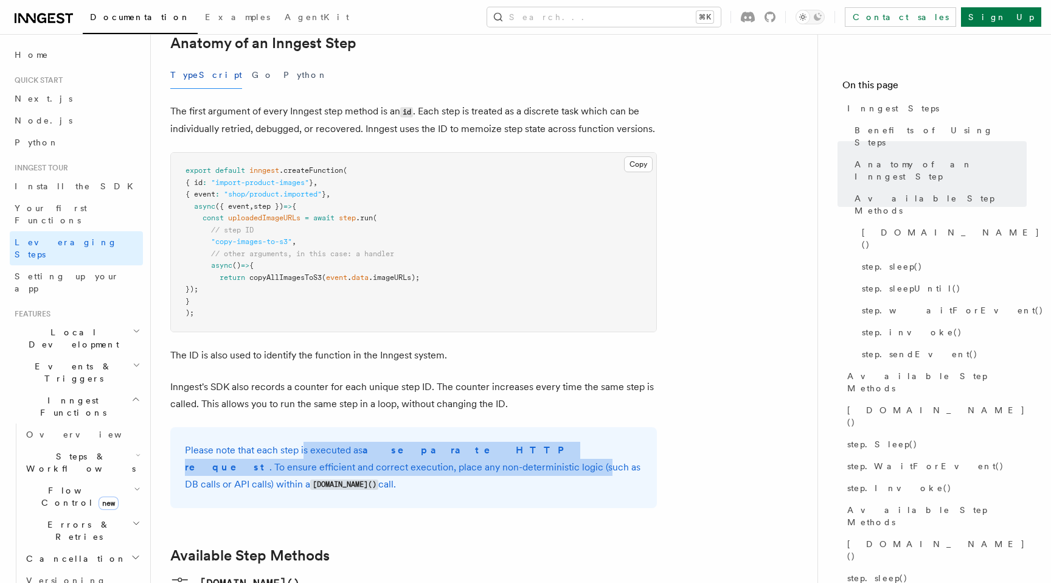
drag, startPoint x: 384, startPoint y: 403, endPoint x: 303, endPoint y: 377, distance: 85.4
click at [303, 442] on p "Please note that each step is executed as a separate HTTP request . To ensure e…" at bounding box center [413, 468] width 457 height 52
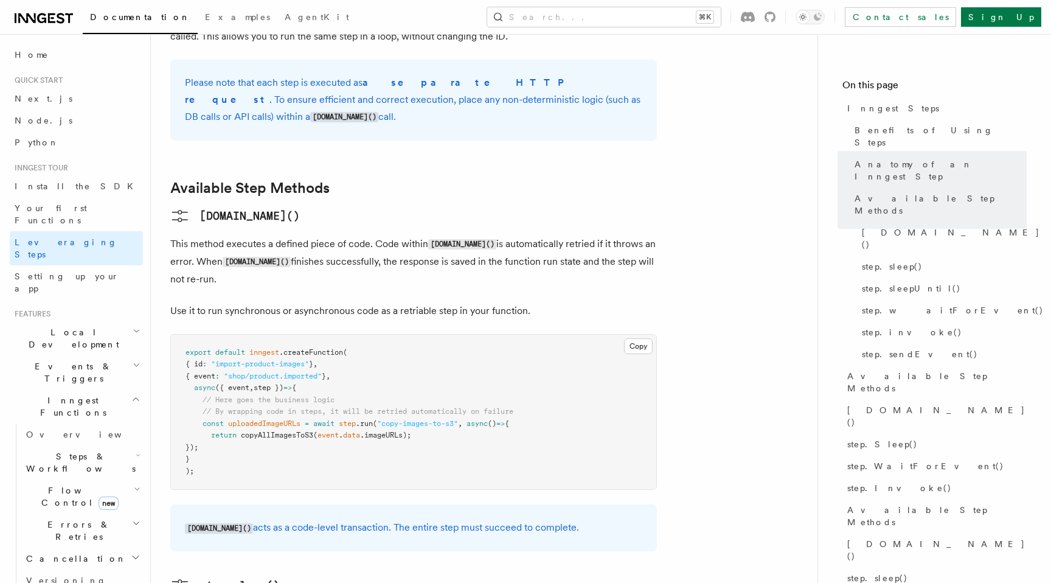
scroll to position [890, 0]
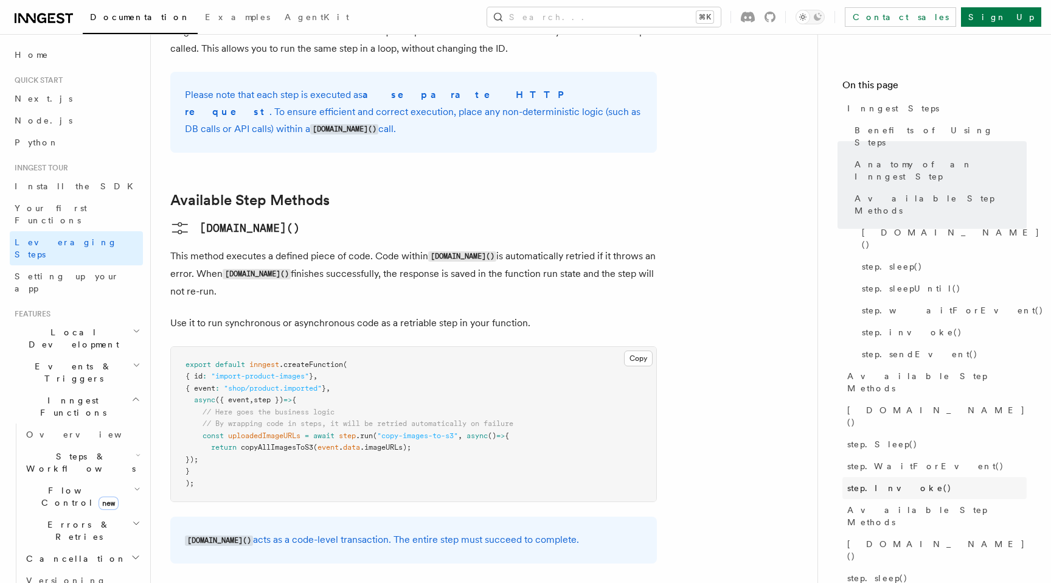
click at [869, 482] on span "step.Invoke()" at bounding box center [899, 488] width 105 height 12
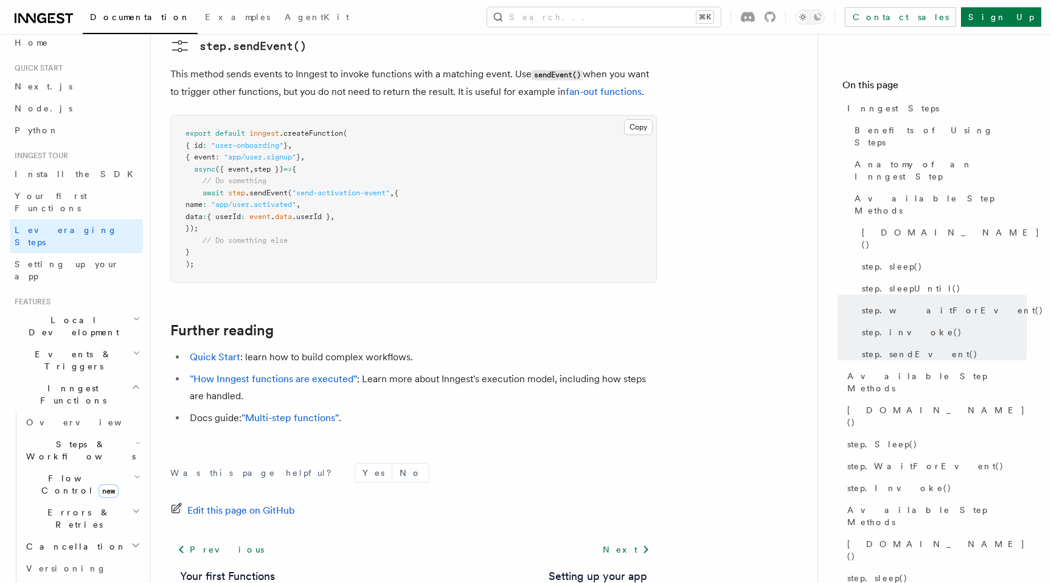
scroll to position [15, 0]
click at [136, 469] on icon "button" at bounding box center [137, 474] width 7 height 10
click at [137, 439] on icon "button" at bounding box center [138, 440] width 3 height 2
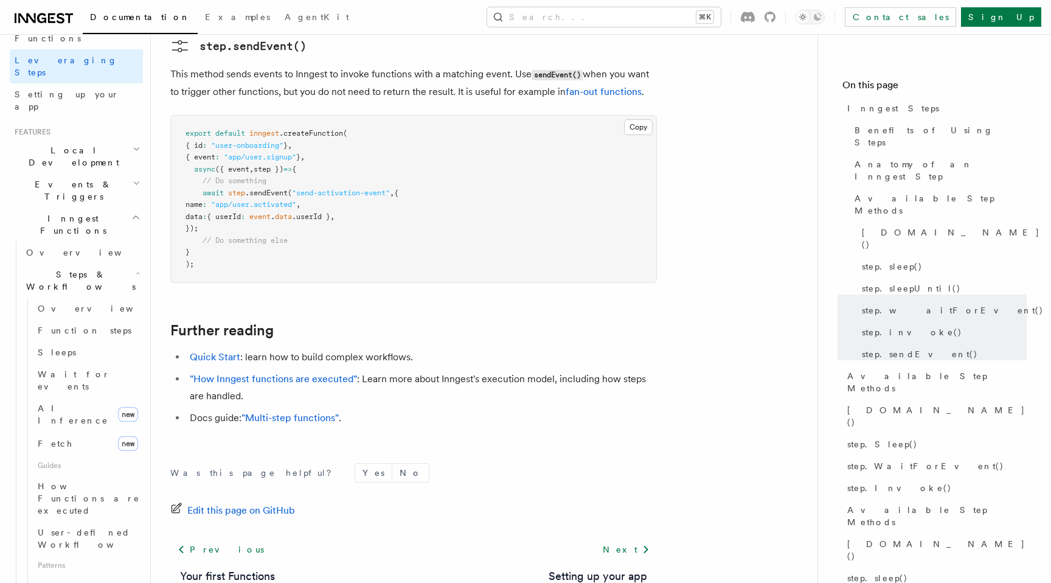
scroll to position [164, 0]
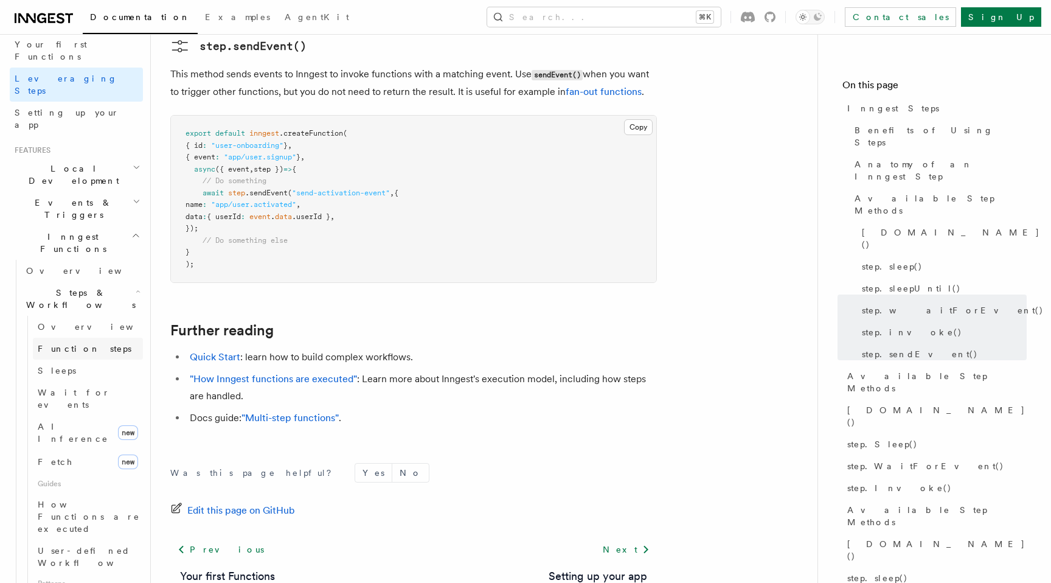
click at [64, 344] on span "Function steps" at bounding box center [85, 349] width 94 height 10
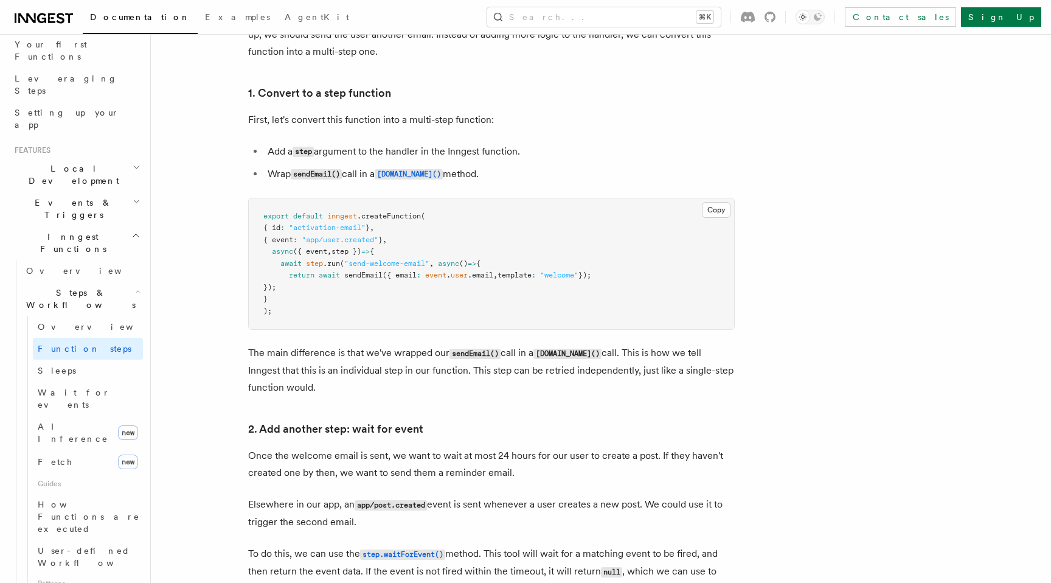
scroll to position [737, 0]
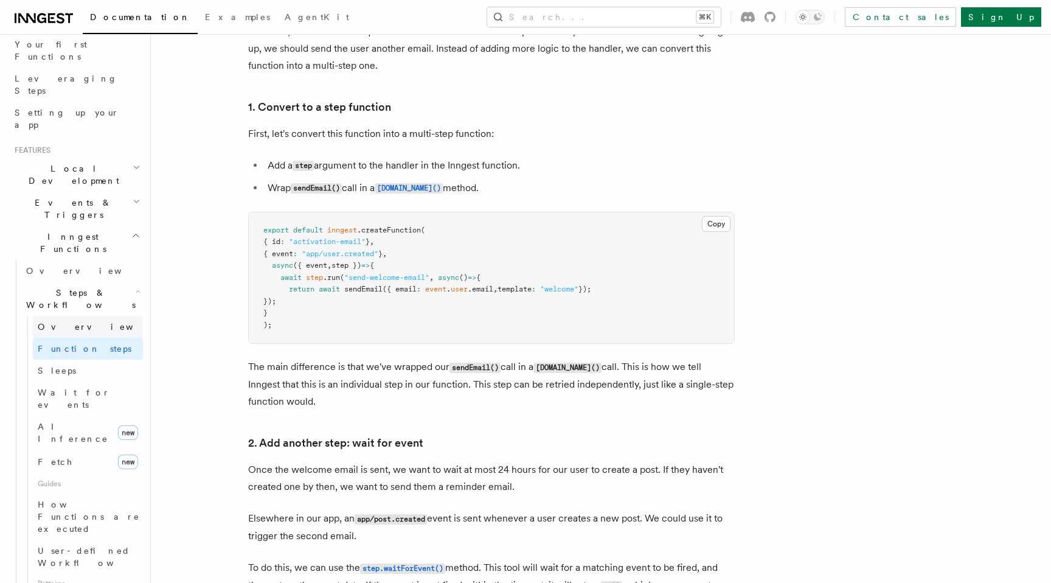
click at [63, 322] on span "Overview" at bounding box center [100, 327] width 125 height 10
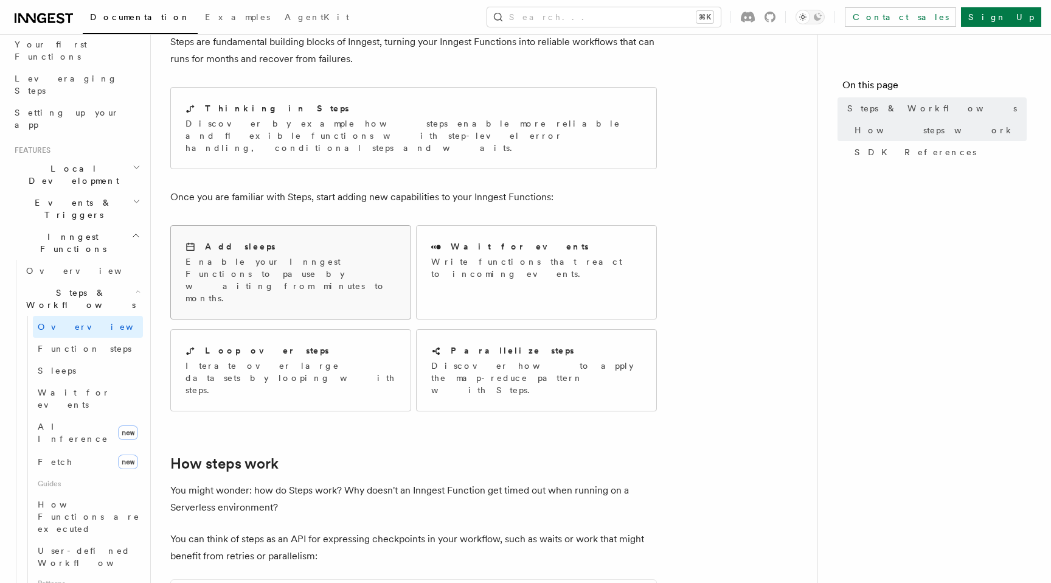
scroll to position [83, 0]
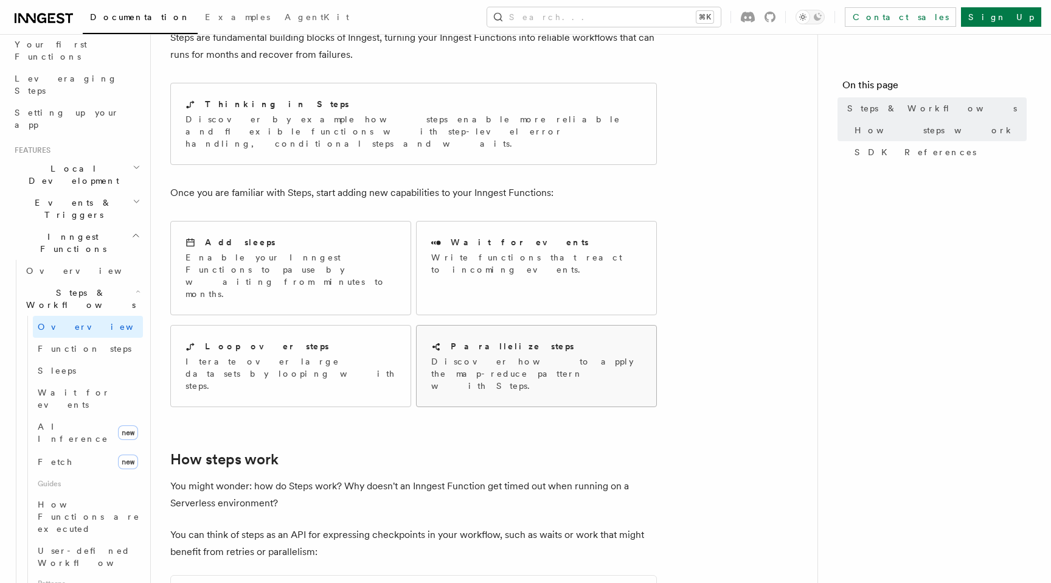
click at [507, 355] on p "Discover how to apply the map-reduce pattern with Steps." at bounding box center [536, 373] width 210 height 36
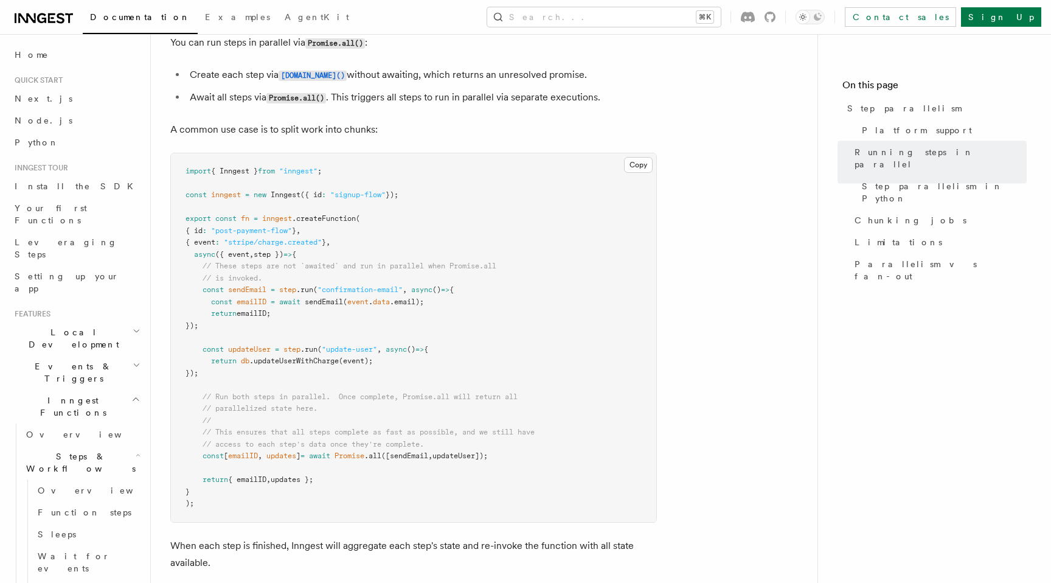
scroll to position [318, 0]
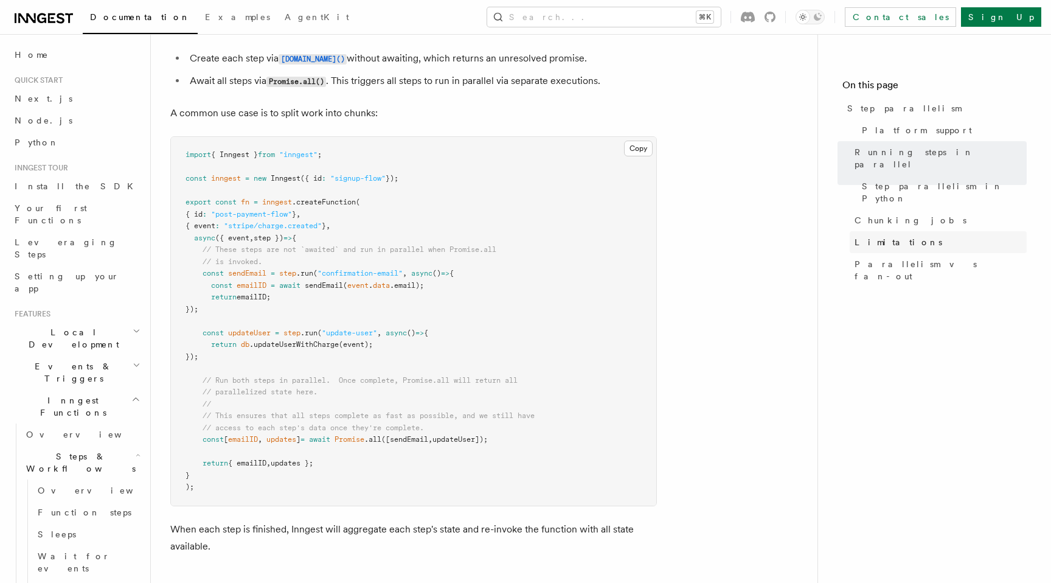
click at [915, 231] on link "Limitations" at bounding box center [938, 242] width 177 height 22
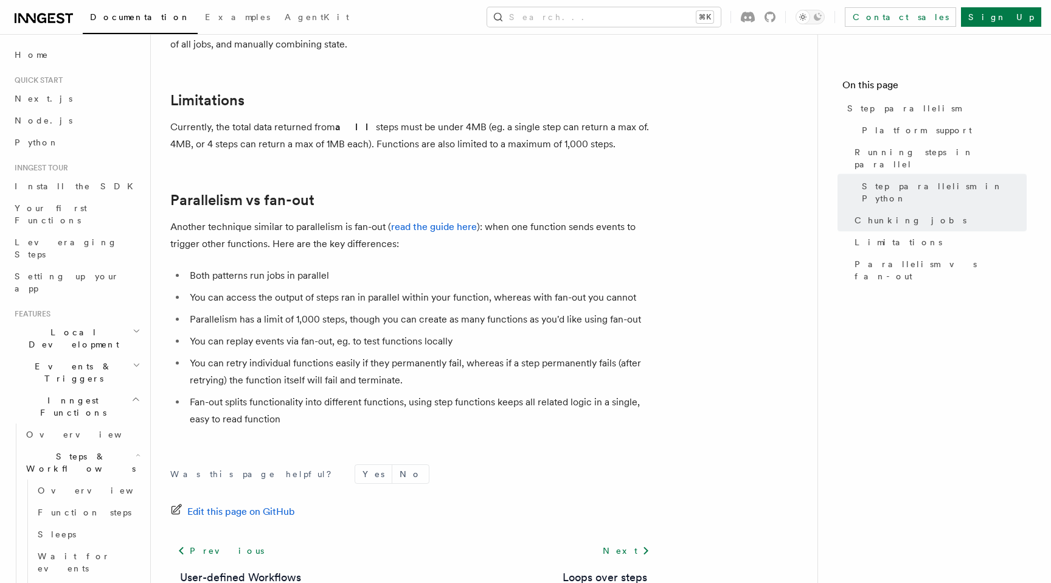
scroll to position [2117, 0]
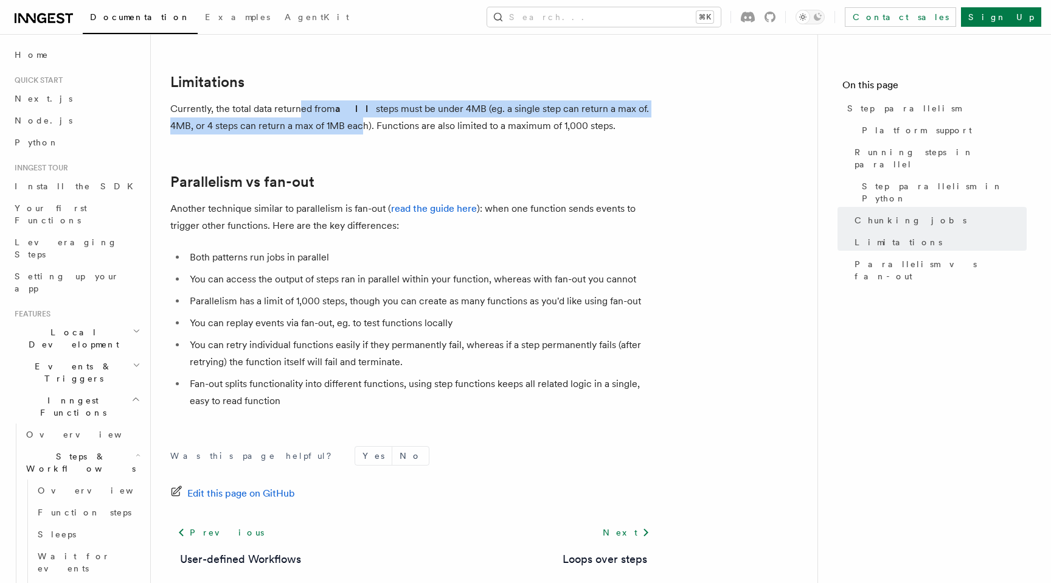
drag, startPoint x: 300, startPoint y: 92, endPoint x: 331, endPoint y: 106, distance: 33.2
click at [331, 106] on p "Currently, the total data returned from all steps must be under 4MB (eg. a sing…" at bounding box center [413, 117] width 487 height 34
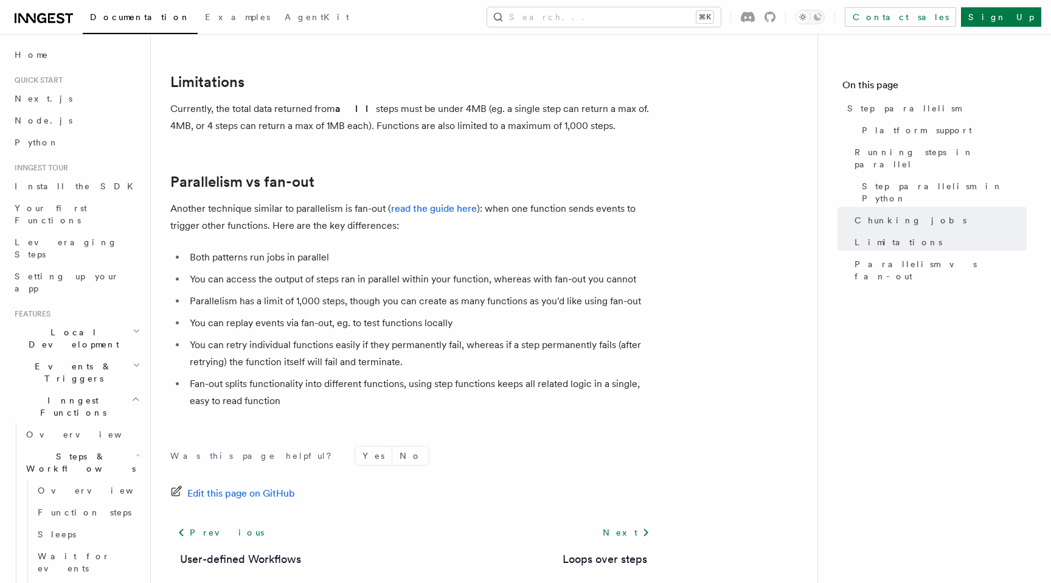
click at [356, 111] on p "Currently, the total data returned from all steps must be under 4MB (eg. a sing…" at bounding box center [413, 117] width 487 height 34
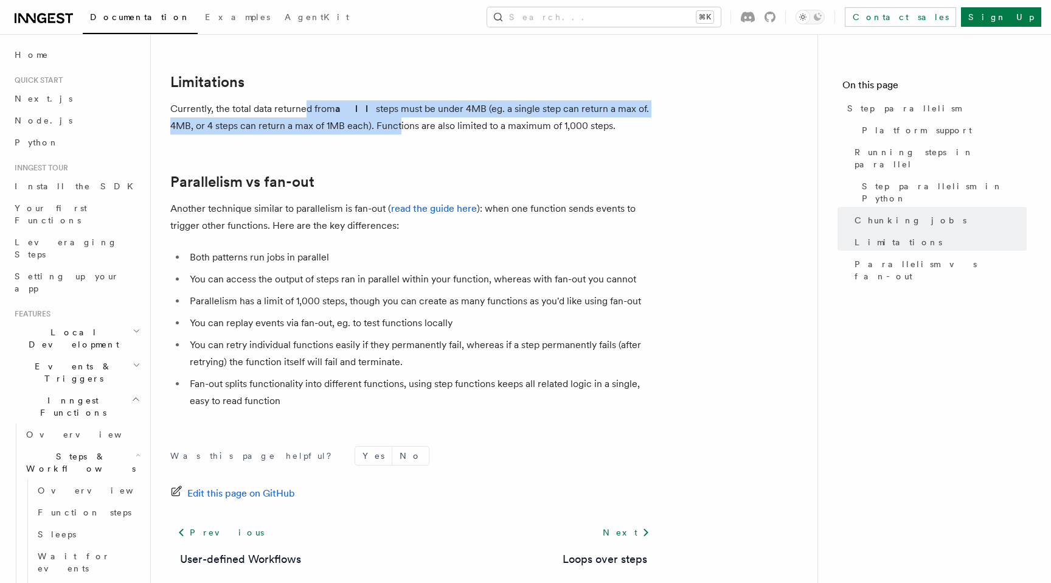
drag, startPoint x: 369, startPoint y: 111, endPoint x: 307, endPoint y: 97, distance: 63.0
click at [307, 100] on p "Currently, the total data returned from all steps must be under 4MB (eg. a sing…" at bounding box center [413, 117] width 487 height 34
drag, startPoint x: 296, startPoint y: 97, endPoint x: 347, endPoint y: 114, distance: 53.3
click at [348, 115] on p "Currently, the total data returned from all steps must be under 4MB (eg. a sing…" at bounding box center [413, 117] width 487 height 34
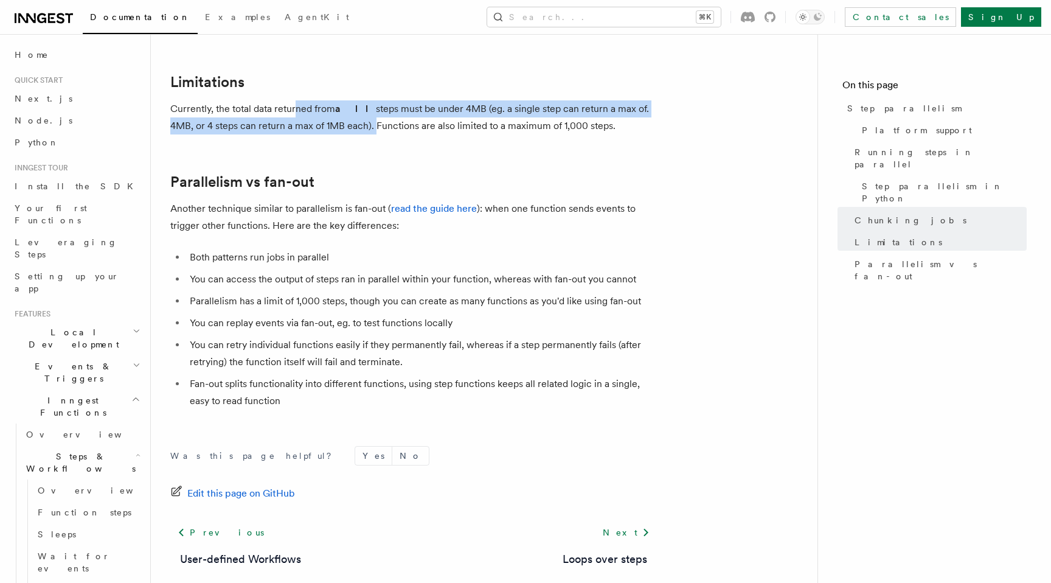
click at [347, 114] on p "Currently, the total data returned from all steps must be under 4MB (eg. a sing…" at bounding box center [413, 117] width 487 height 34
drag, startPoint x: 344, startPoint y: 114, endPoint x: 300, endPoint y: 96, distance: 47.8
click at [300, 100] on p "Currently, the total data returned from all steps must be under 4MB (eg. a sing…" at bounding box center [413, 117] width 487 height 34
click at [299, 100] on p "Currently, the total data returned from all steps must be under 4MB (eg. a sing…" at bounding box center [413, 117] width 487 height 34
drag, startPoint x: 388, startPoint y: 111, endPoint x: 293, endPoint y: 99, distance: 95.7
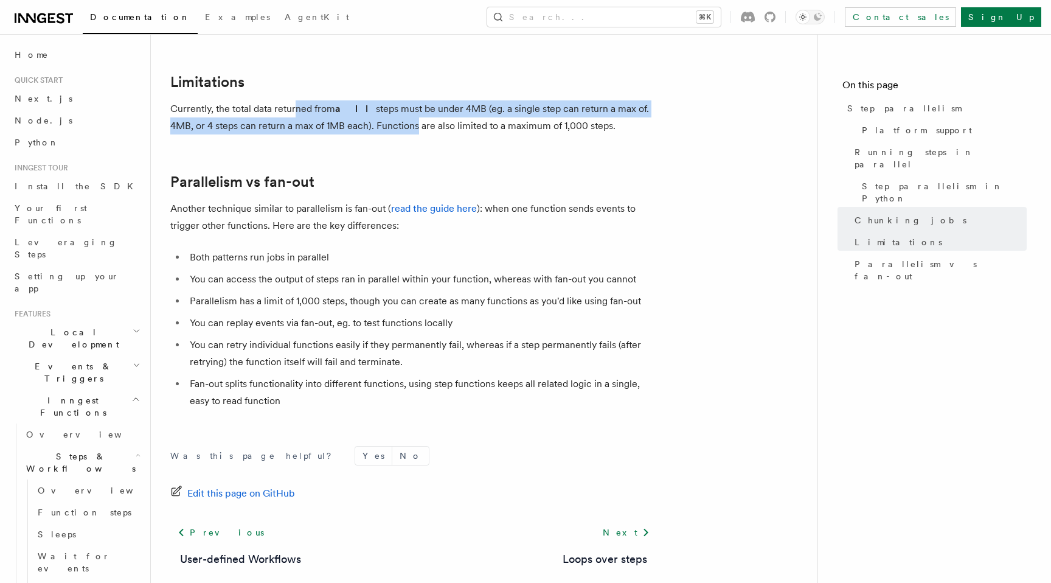
click at [293, 100] on p "Currently, the total data returned from all steps must be under 4MB (eg. a sing…" at bounding box center [413, 117] width 487 height 34
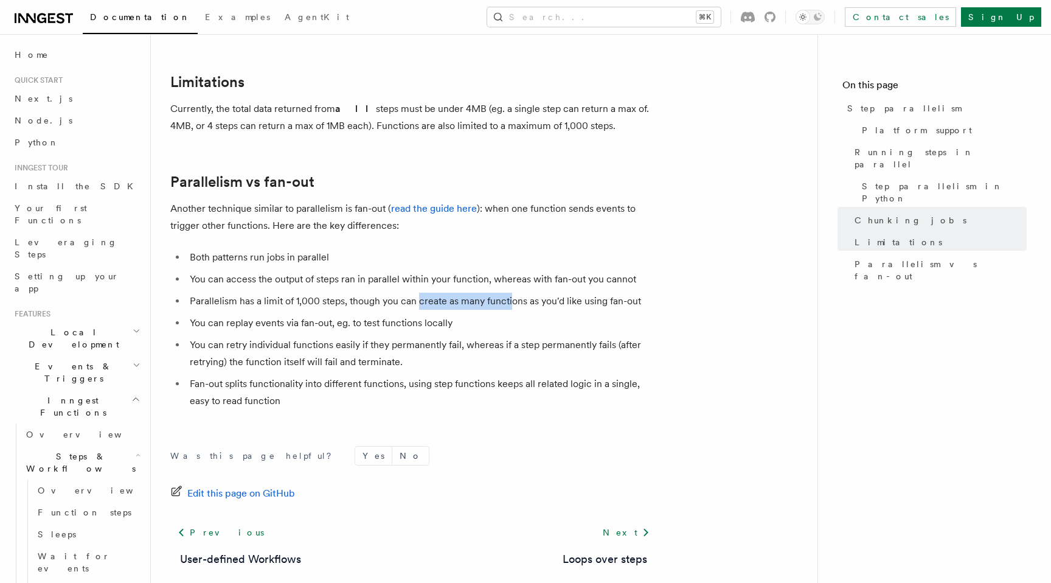
drag, startPoint x: 418, startPoint y: 281, endPoint x: 515, endPoint y: 281, distance: 96.1
click at [514, 293] on li "Parallelism has a limit of 1,000 steps, though you can create as many functions…" at bounding box center [421, 301] width 471 height 17
click at [515, 293] on li "Parallelism has a limit of 1,000 steps, though you can create as many functions…" at bounding box center [421, 301] width 471 height 17
click at [352, 314] on li "You can replay events via fan-out, eg. to test functions locally" at bounding box center [421, 322] width 471 height 17
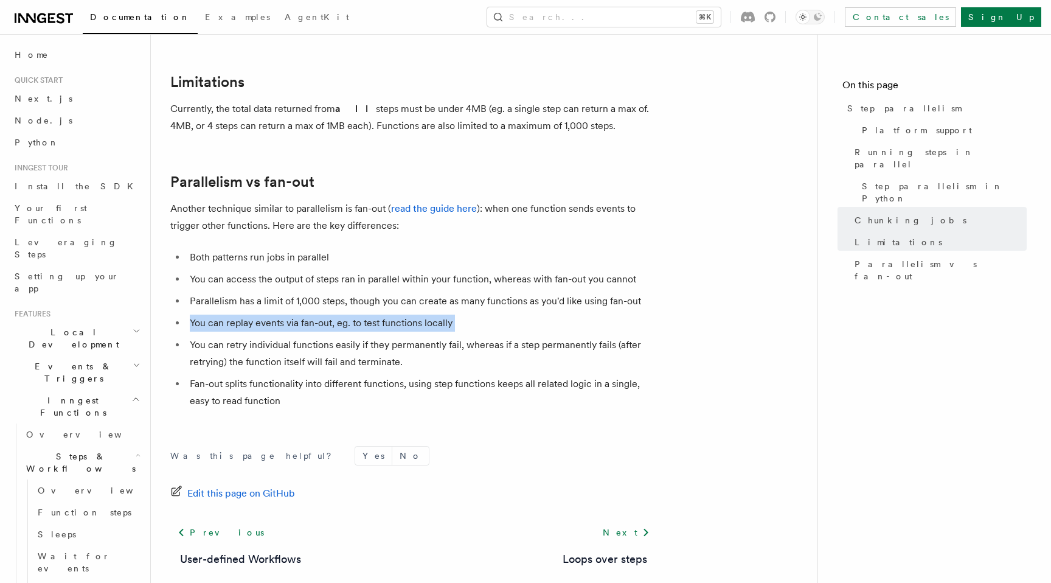
click at [352, 314] on li "You can replay events via fan-out, eg. to test functions locally" at bounding box center [421, 322] width 471 height 17
click at [385, 314] on li "You can replay events via fan-out, eg. to test functions locally" at bounding box center [421, 322] width 471 height 17
click at [431, 203] on link "read the guide here" at bounding box center [434, 209] width 86 height 12
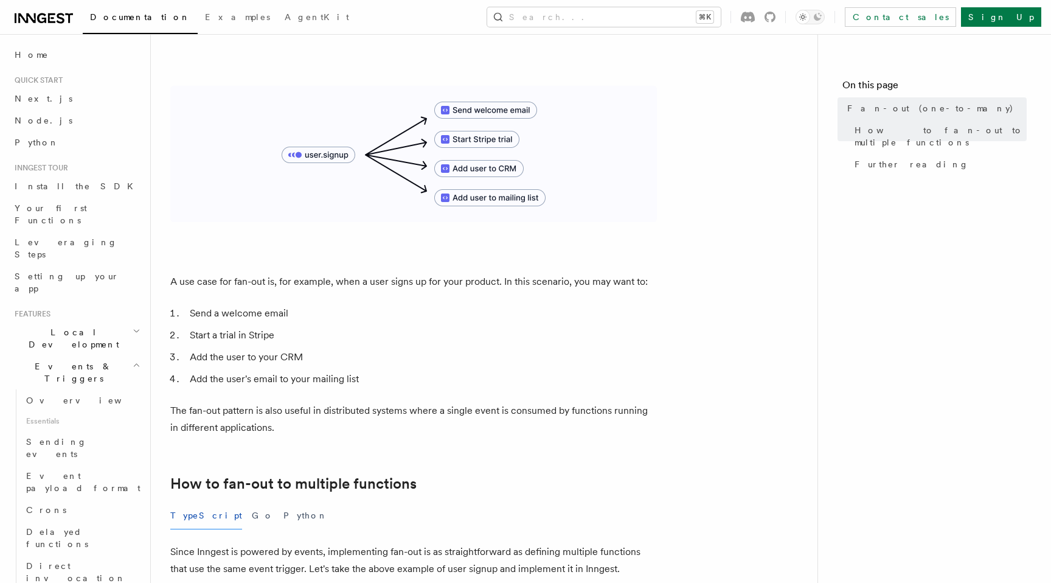
scroll to position [209, 0]
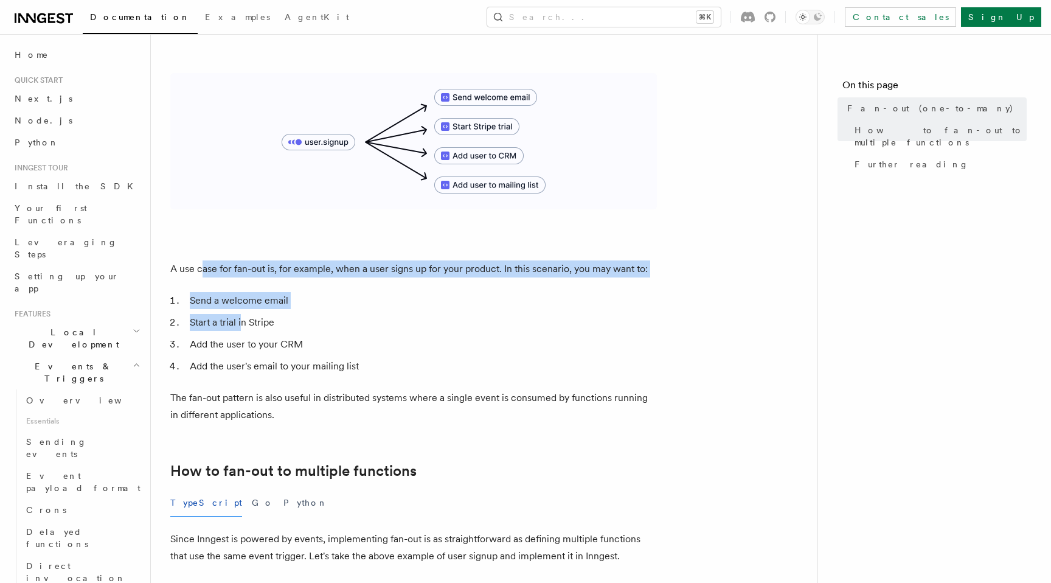
drag, startPoint x: 200, startPoint y: 251, endPoint x: 241, endPoint y: 310, distance: 71.7
click at [241, 314] on li "Start a trial in Stripe" at bounding box center [421, 322] width 471 height 17
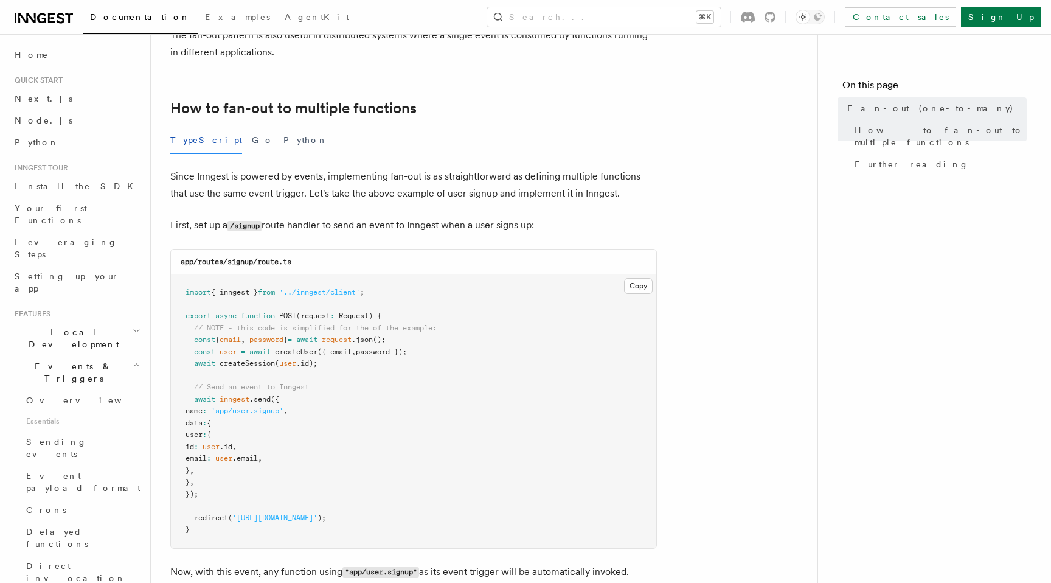
scroll to position [581, 0]
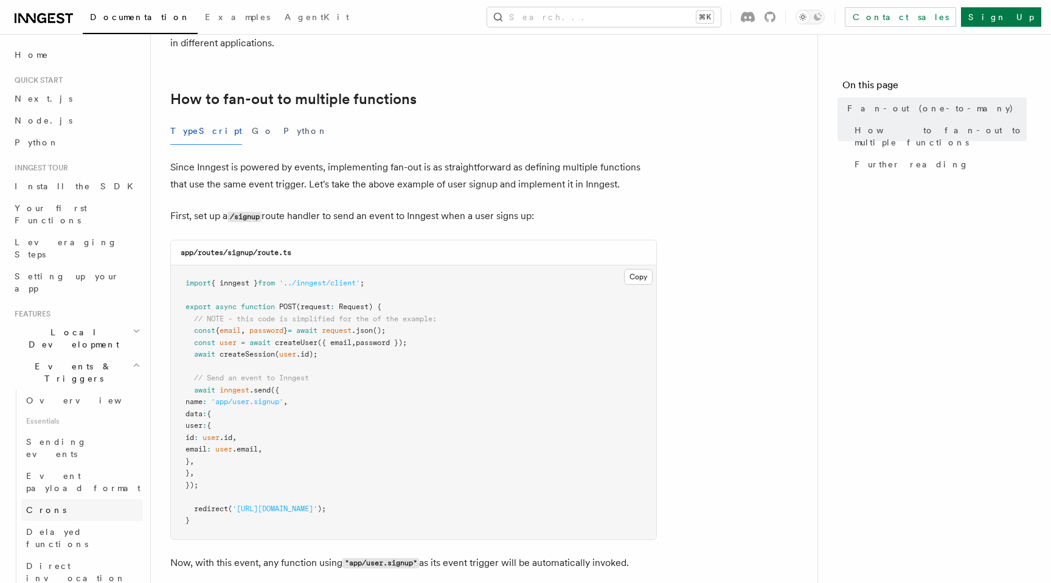
click at [60, 499] on link "Crons" at bounding box center [82, 510] width 122 height 22
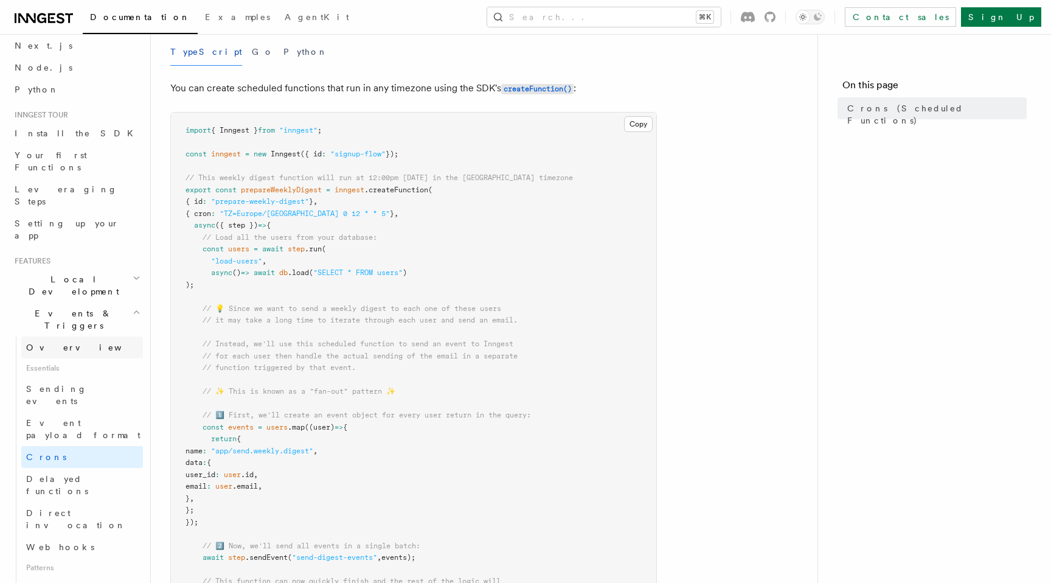
scroll to position [97, 0]
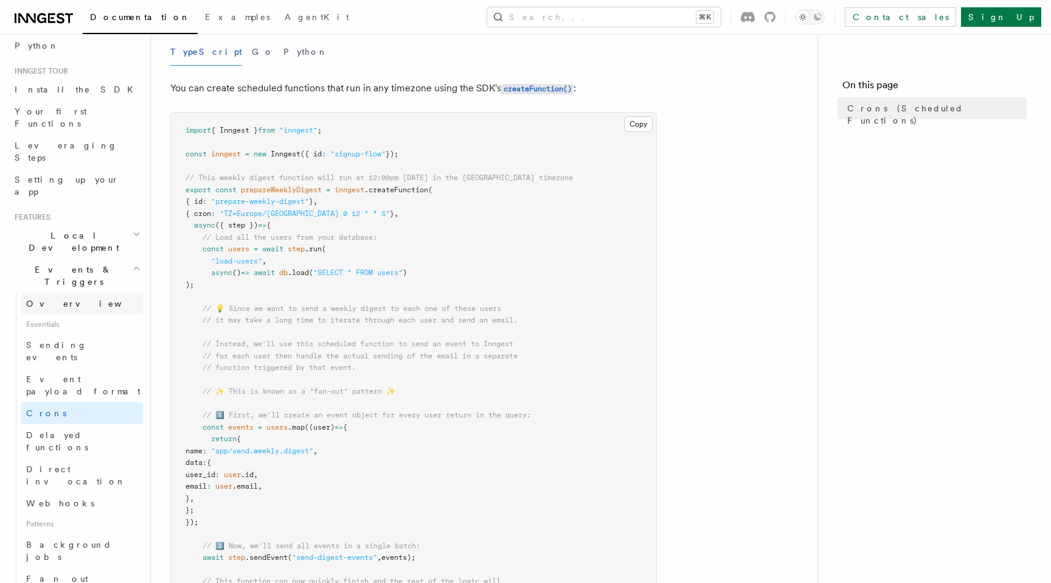
click at [59, 299] on span "Overview" at bounding box center [88, 304] width 125 height 10
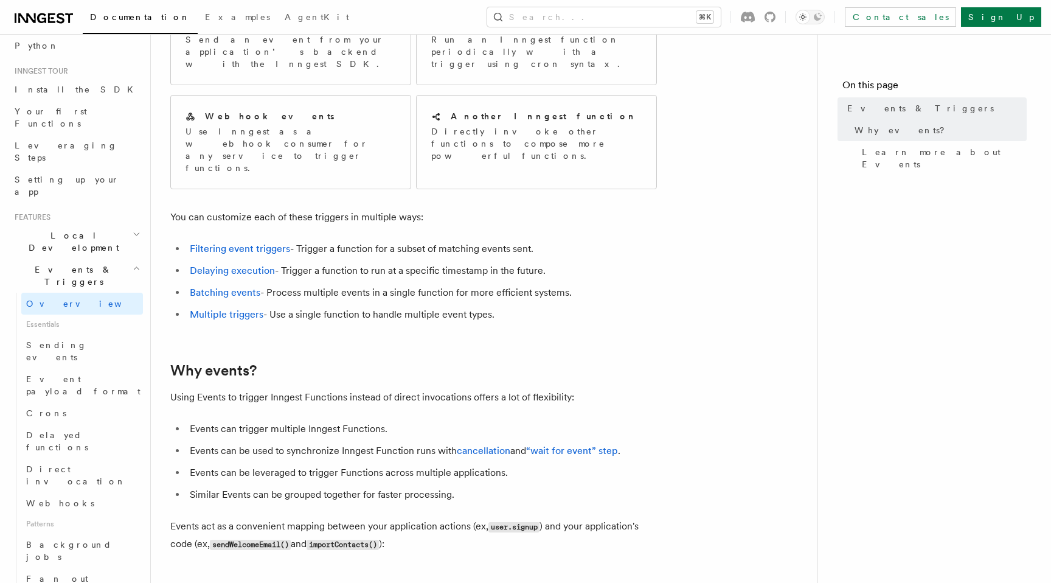
scroll to position [182, 0]
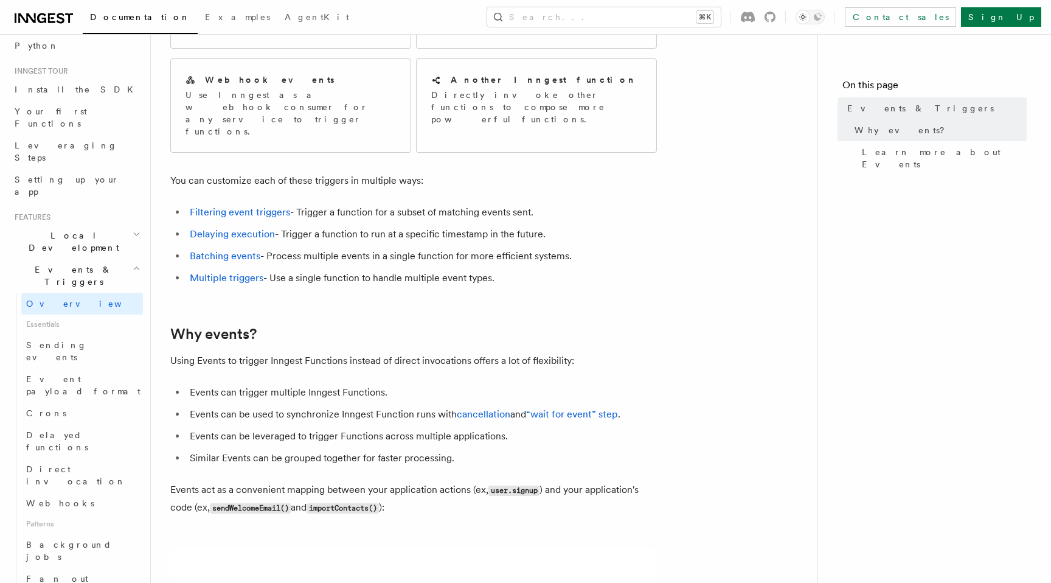
drag, startPoint x: 212, startPoint y: 357, endPoint x: 266, endPoint y: 381, distance: 59.3
click at [265, 384] on ul "Events can trigger multiple Inngest Functions. Events can be used to synchroniz…" at bounding box center [413, 425] width 487 height 83
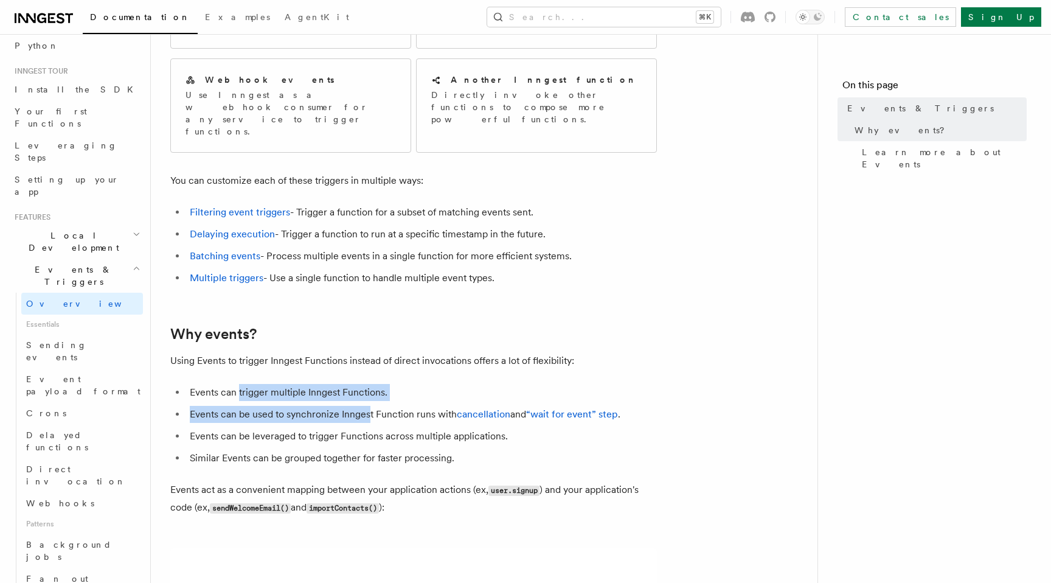
drag, startPoint x: 367, startPoint y: 381, endPoint x: 240, endPoint y: 363, distance: 128.4
click at [240, 384] on ul "Events can trigger multiple Inngest Functions. Events can be used to synchroniz…" at bounding box center [413, 425] width 487 height 83
click at [240, 384] on li "Events can trigger multiple Inngest Functions." at bounding box center [421, 392] width 471 height 17
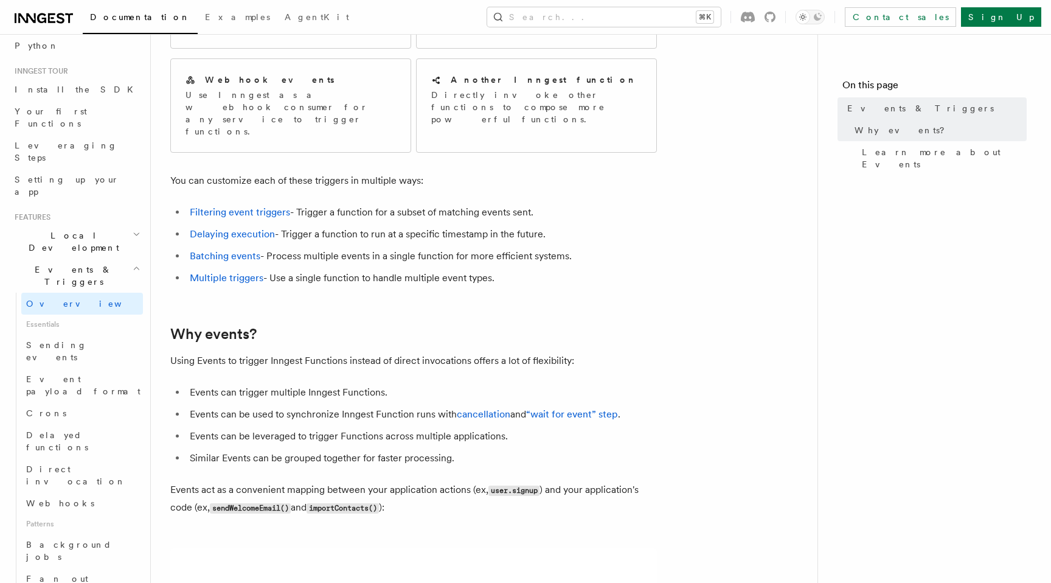
scroll to position [213, 0]
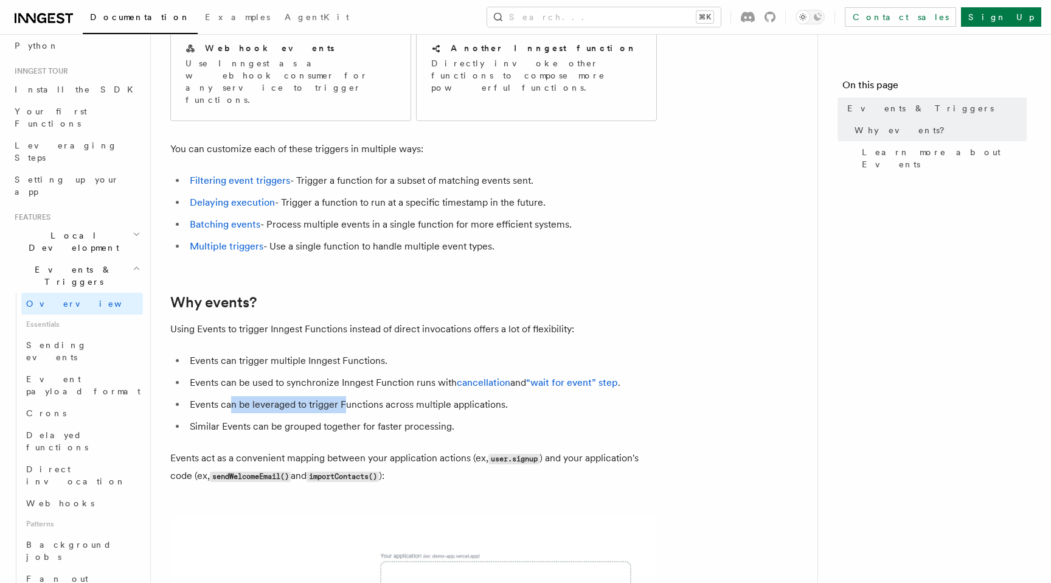
drag, startPoint x: 232, startPoint y: 367, endPoint x: 347, endPoint y: 366, distance: 115.0
click at [347, 396] on li "Events can be leveraged to trigger Functions across multiple applications." at bounding box center [421, 404] width 471 height 17
drag, startPoint x: 364, startPoint y: 370, endPoint x: 279, endPoint y: 364, distance: 85.9
click at [279, 396] on li "Events can be leveraged to trigger Functions across multiple applications." at bounding box center [421, 404] width 471 height 17
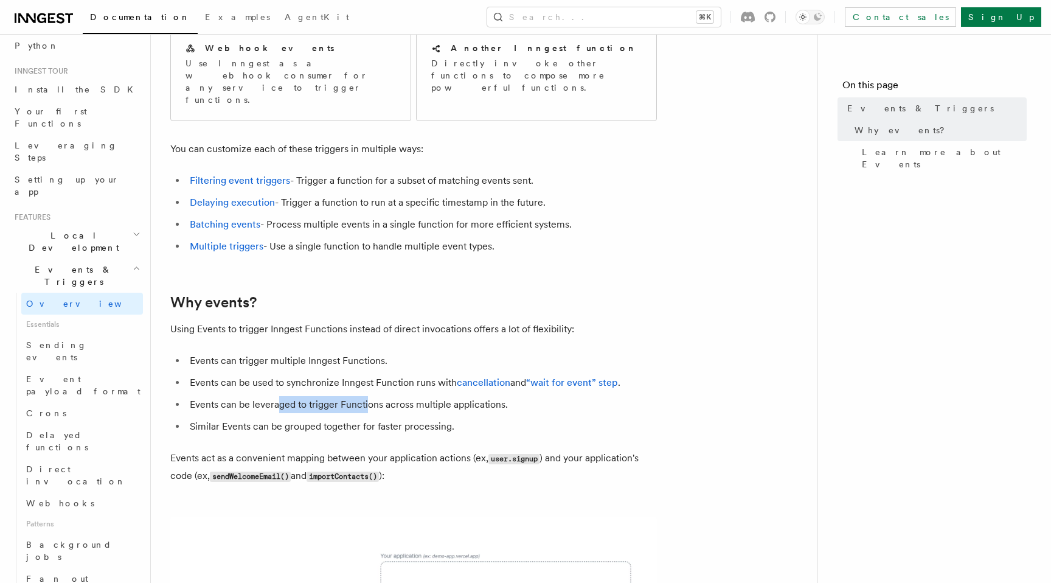
click at [279, 396] on li "Events can be leveraged to trigger Functions across multiple applications." at bounding box center [421, 404] width 471 height 17
click at [265, 418] on li "Similar Events can be grouped together for faster processing." at bounding box center [421, 426] width 471 height 17
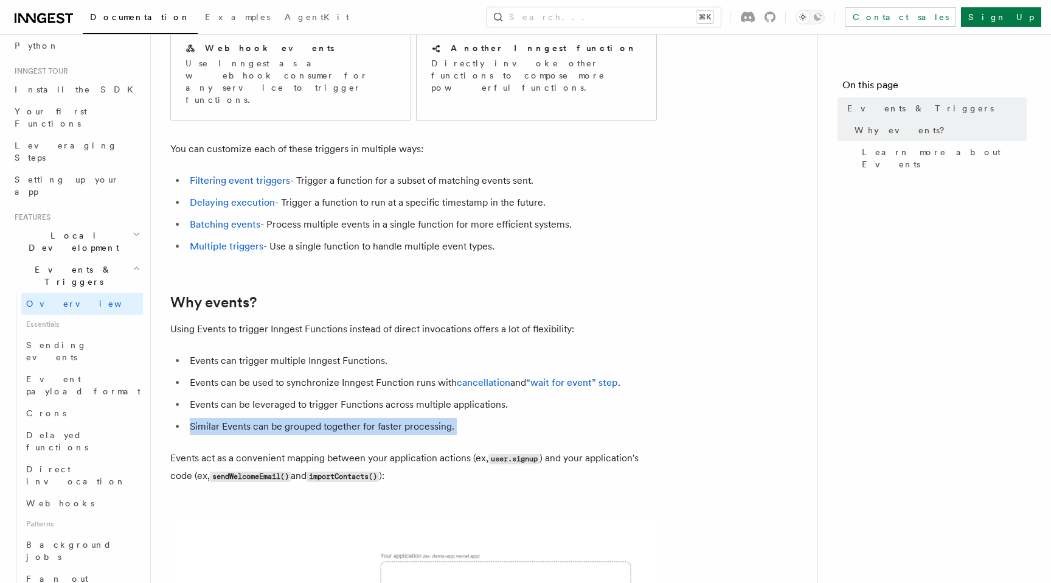
click at [265, 418] on li "Similar Events can be grouped together for faster processing." at bounding box center [421, 426] width 471 height 17
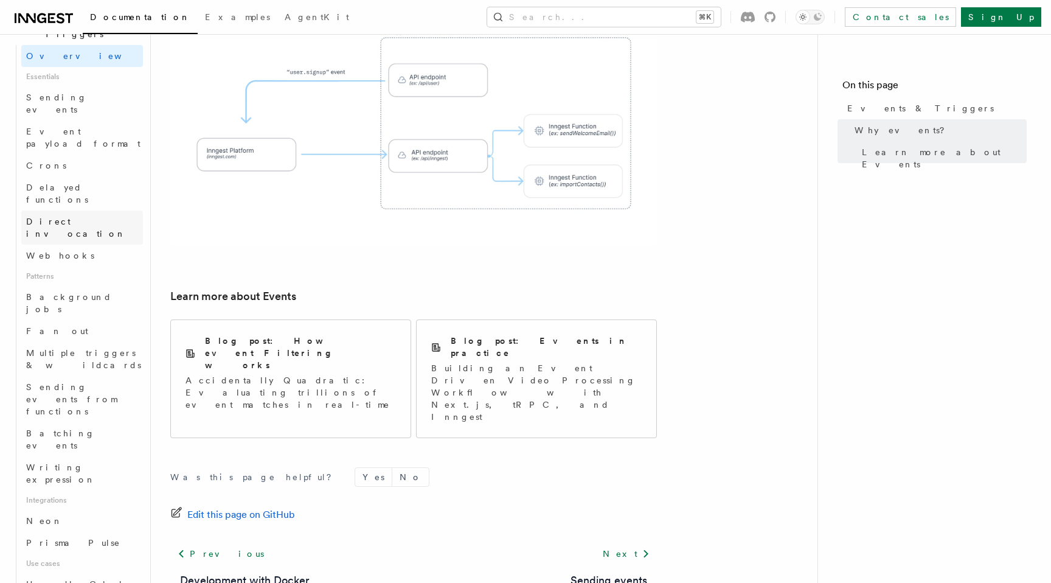
scroll to position [343, 0]
click at [80, 429] on span "Batching events" at bounding box center [60, 440] width 69 height 22
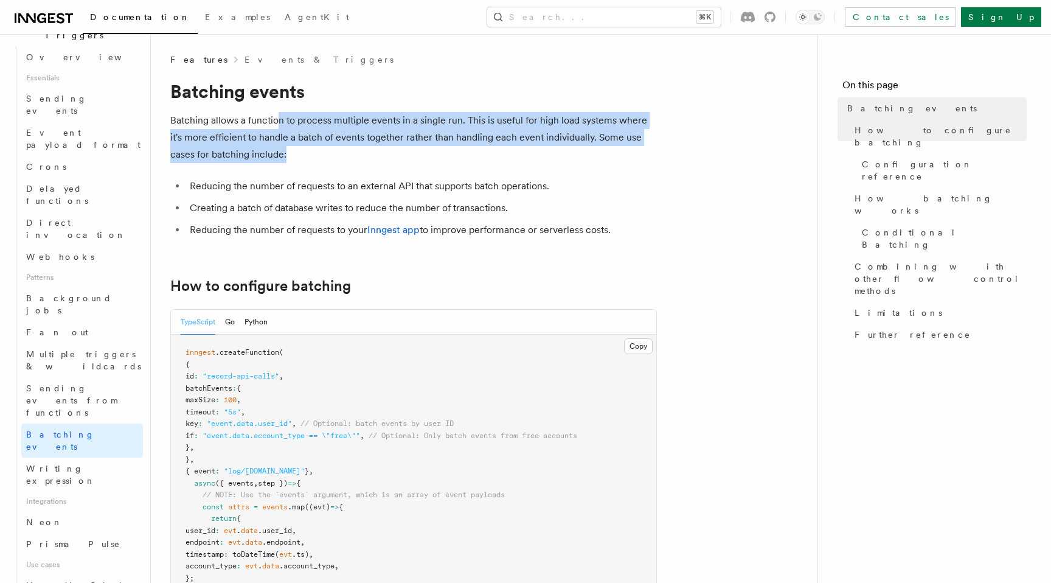
drag, startPoint x: 275, startPoint y: 117, endPoint x: 337, endPoint y: 153, distance: 71.7
click at [337, 153] on p "Batching allows a function to process multiple events in a single run. This is …" at bounding box center [413, 137] width 487 height 51
click at [336, 153] on p "Batching allows a function to process multiple events in a single run. This is …" at bounding box center [413, 137] width 487 height 51
drag, startPoint x: 369, startPoint y: 159, endPoint x: 307, endPoint y: 123, distance: 71.9
click at [307, 123] on p "Batching allows a function to process multiple events in a single run. This is …" at bounding box center [413, 137] width 487 height 51
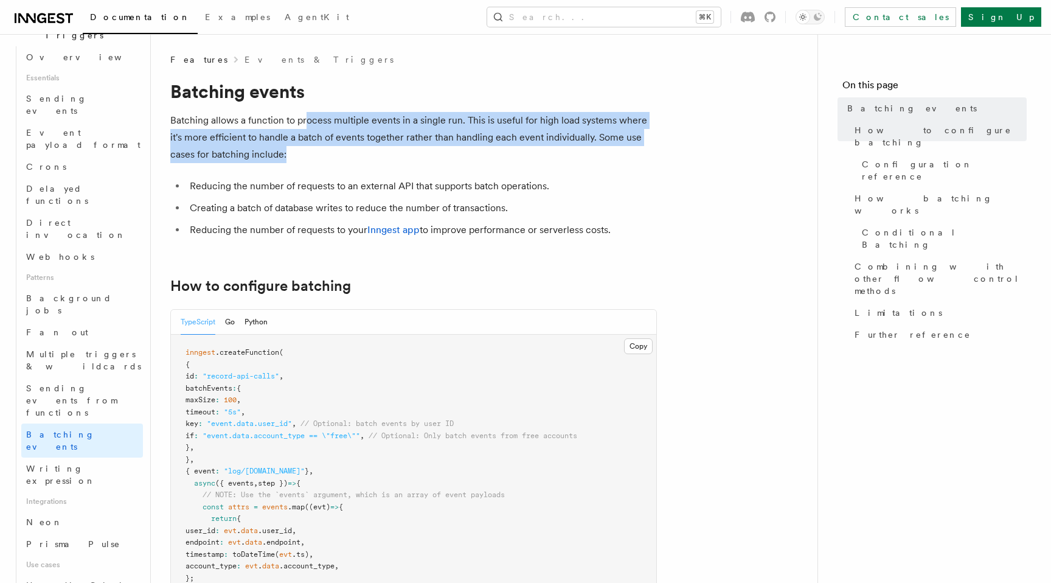
click at [307, 123] on p "Batching allows a function to process multiple events in a single run. This is …" at bounding box center [413, 137] width 487 height 51
drag, startPoint x: 294, startPoint y: 123, endPoint x: 308, endPoint y: 156, distance: 35.7
click at [308, 157] on p "Batching allows a function to process multiple events in a single run. This is …" at bounding box center [413, 137] width 487 height 51
click at [308, 156] on p "Batching allows a function to process multiple events in a single run. This is …" at bounding box center [413, 137] width 487 height 51
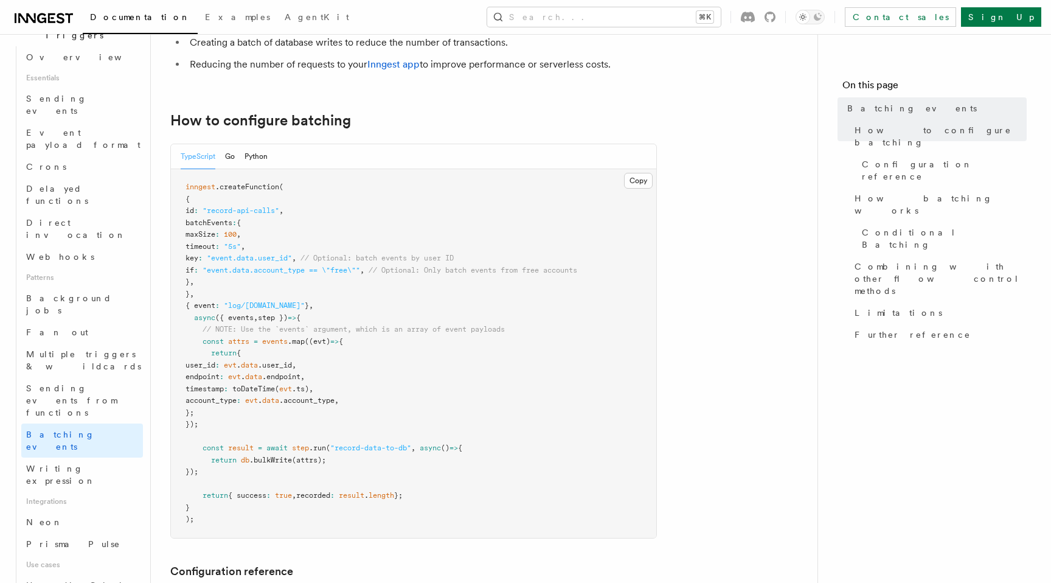
scroll to position [172, 0]
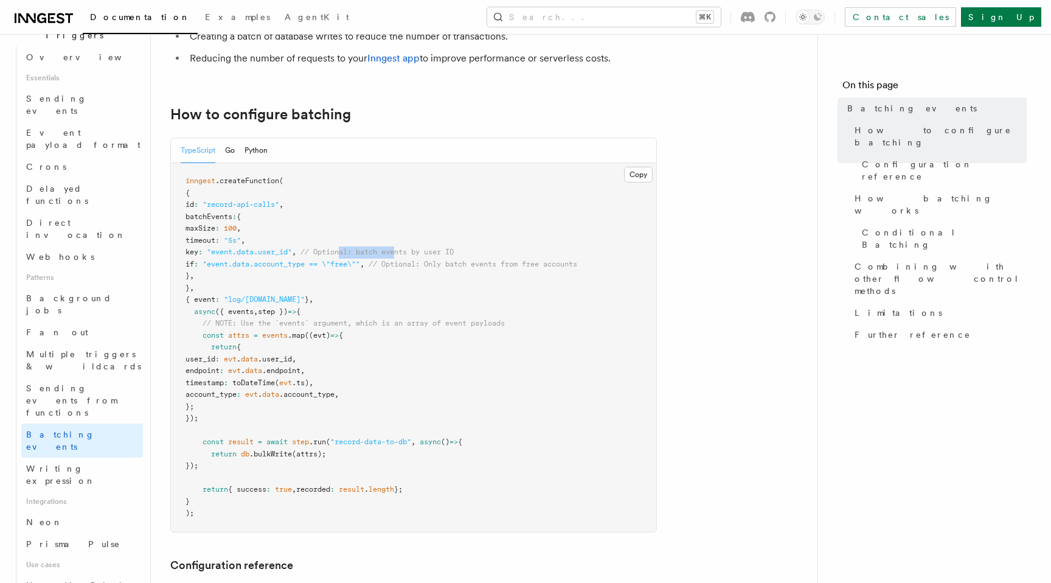
drag, startPoint x: 367, startPoint y: 249, endPoint x: 424, endPoint y: 255, distance: 56.8
click at [424, 255] on span "// Optional: batch events by user ID" at bounding box center [376, 252] width 153 height 9
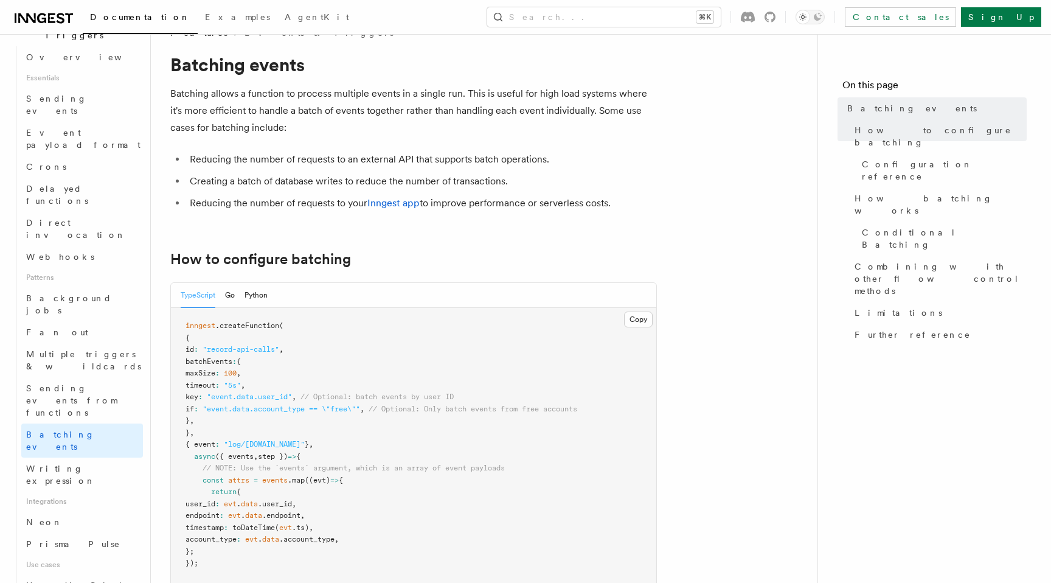
scroll to position [26, 0]
click at [285, 159] on li "Reducing the number of requests to an external API that supports batch operatio…" at bounding box center [421, 159] width 471 height 17
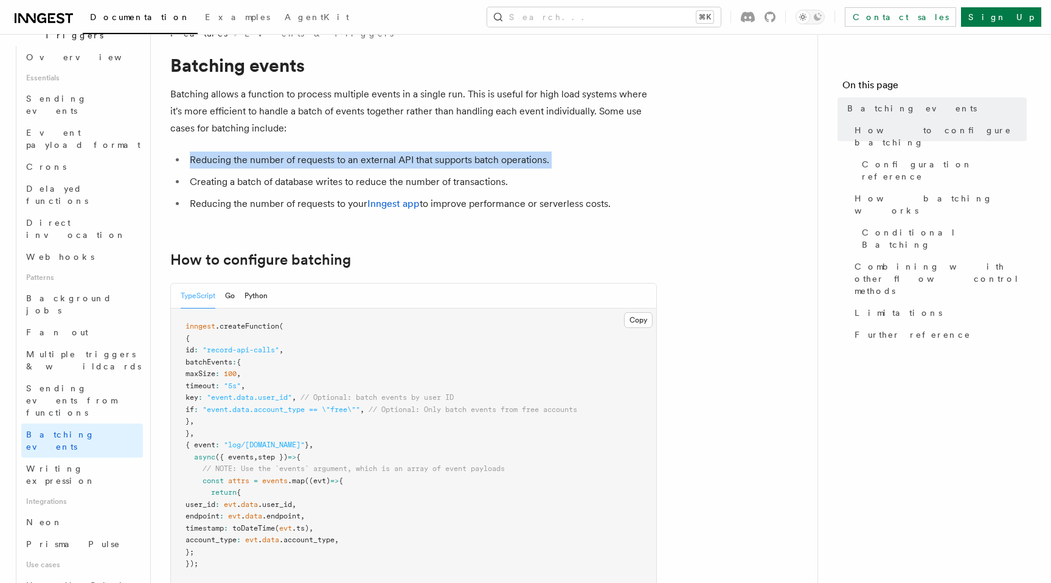
click at [285, 159] on li "Reducing the number of requests to an external API that supports batch operatio…" at bounding box center [421, 159] width 471 height 17
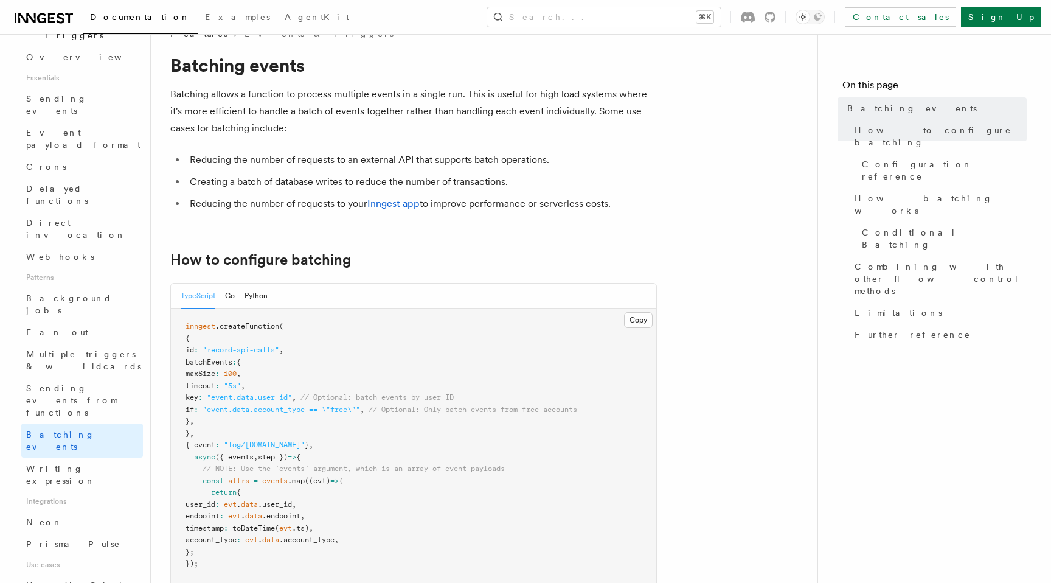
click at [268, 179] on li "Creating a batch of database writes to reduce the number of transactions." at bounding box center [421, 181] width 471 height 17
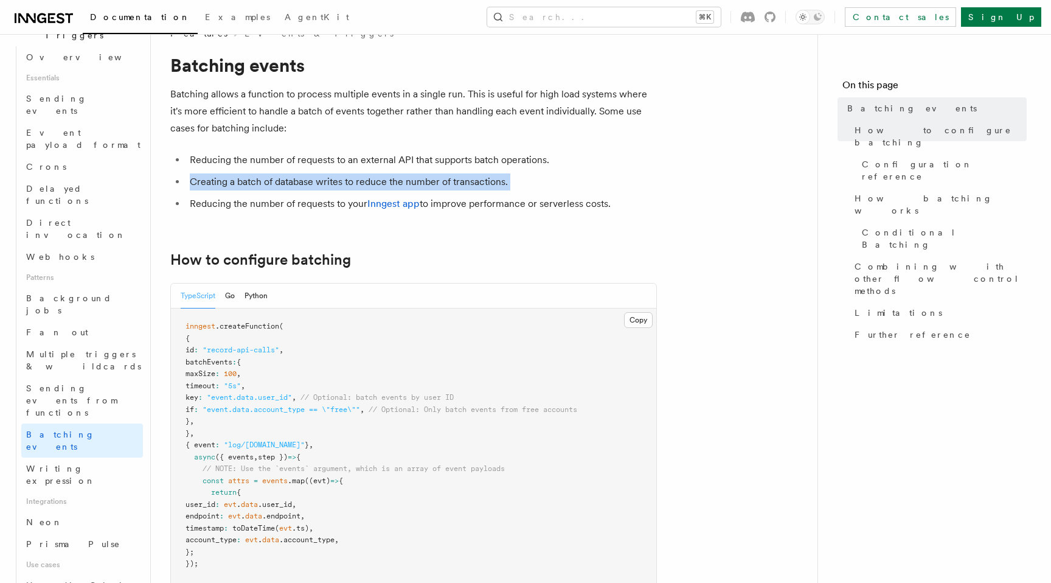
click at [268, 179] on li "Creating a batch of database writes to reduce the number of transactions." at bounding box center [421, 181] width 471 height 17
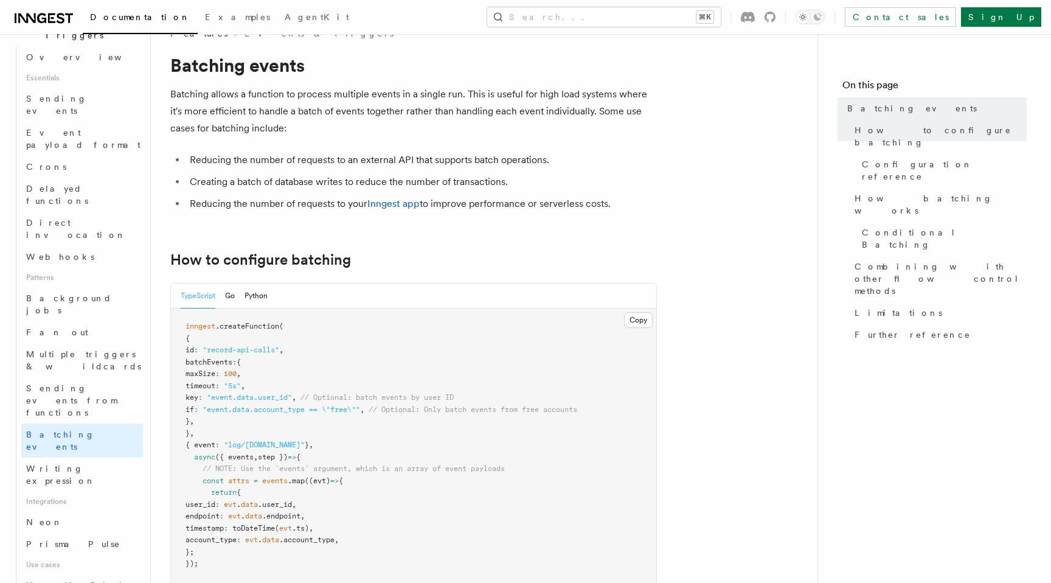
click at [277, 201] on li "Reducing the number of requests to your Inngest app to improve performance or s…" at bounding box center [421, 203] width 471 height 17
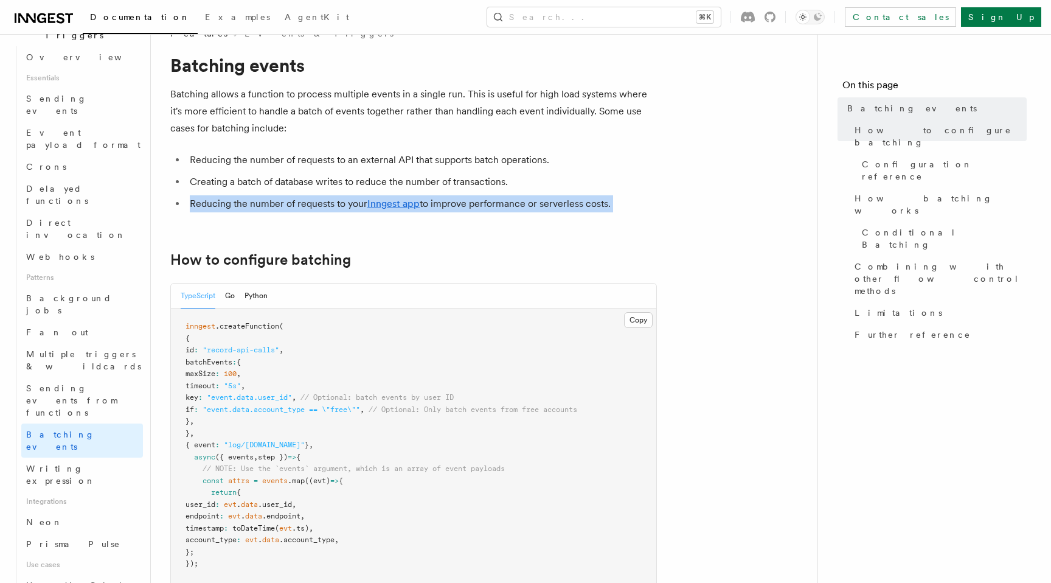
click at [277, 201] on li "Reducing the number of requests to your Inngest app to improve performance or s…" at bounding box center [421, 203] width 471 height 17
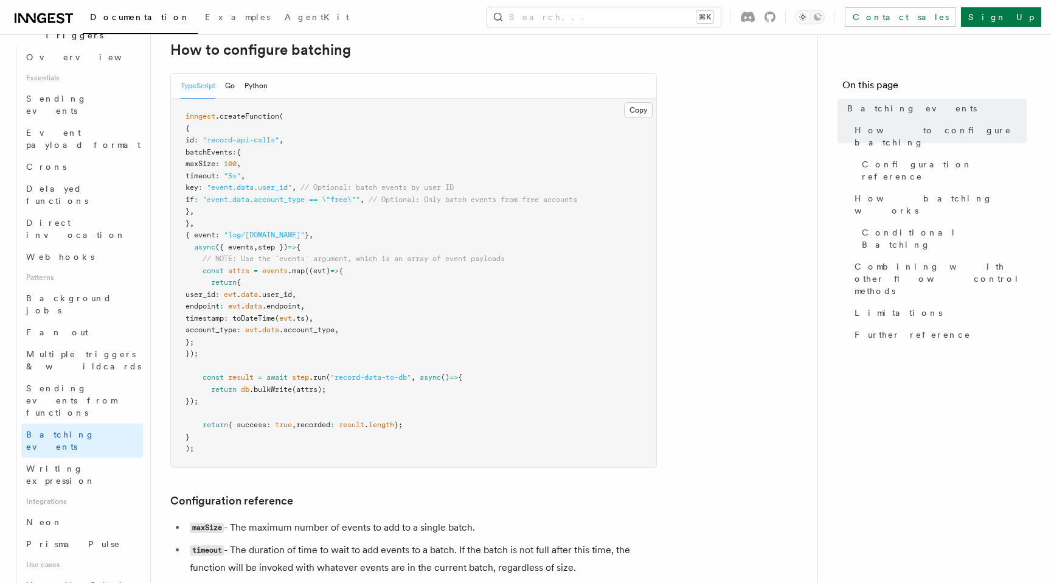
scroll to position [483, 0]
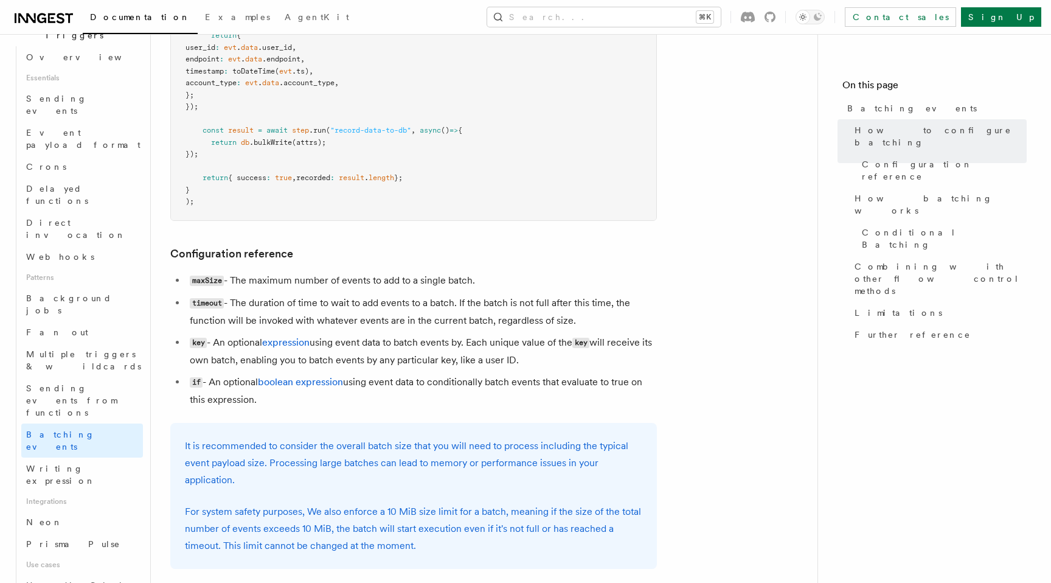
click at [262, 305] on li "timeout - The duration of time to wait to add events to a batch. If the batch i…" at bounding box center [421, 311] width 471 height 35
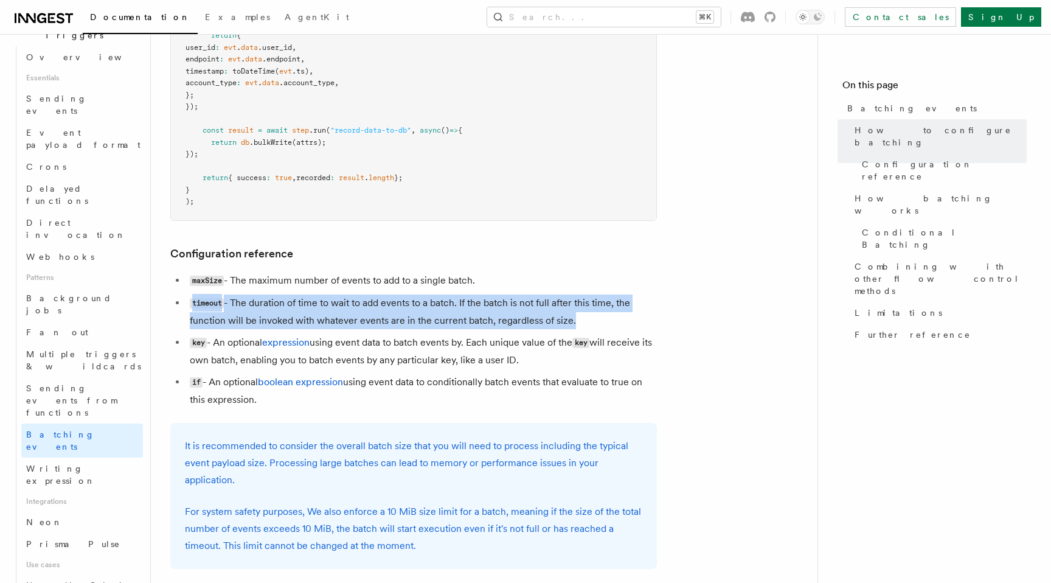
click at [262, 305] on li "timeout - The duration of time to wait to add events to a batch. If the batch i…" at bounding box center [421, 311] width 471 height 35
click at [285, 305] on li "timeout - The duration of time to wait to add events to a batch. If the batch i…" at bounding box center [421, 311] width 471 height 35
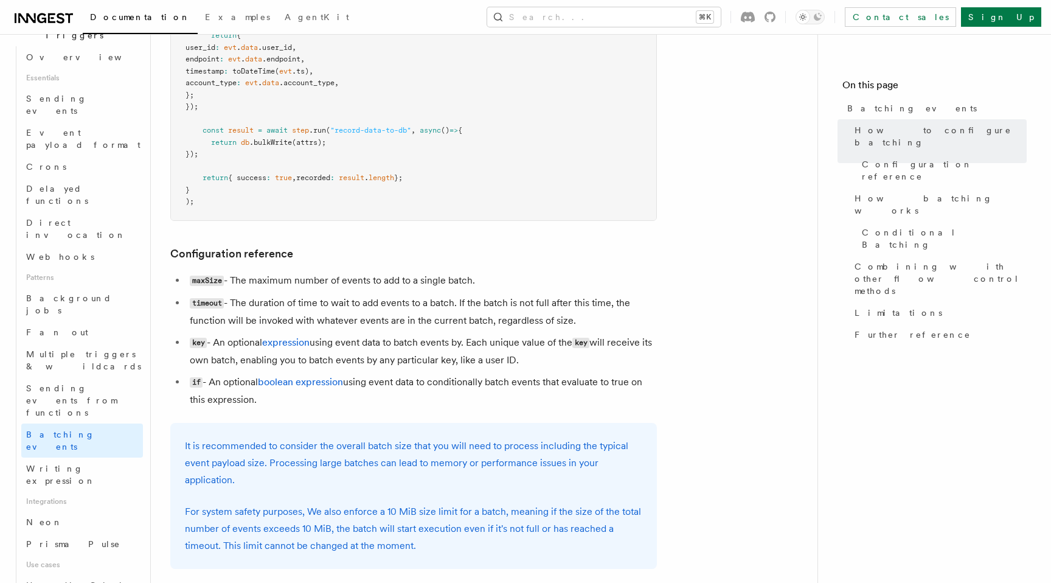
click at [208, 280] on code "maxSize" at bounding box center [207, 281] width 34 height 10
copy code "maxSize"
click at [259, 308] on li "timeout - The duration of time to wait to add events to a batch. If the batch i…" at bounding box center [421, 311] width 471 height 35
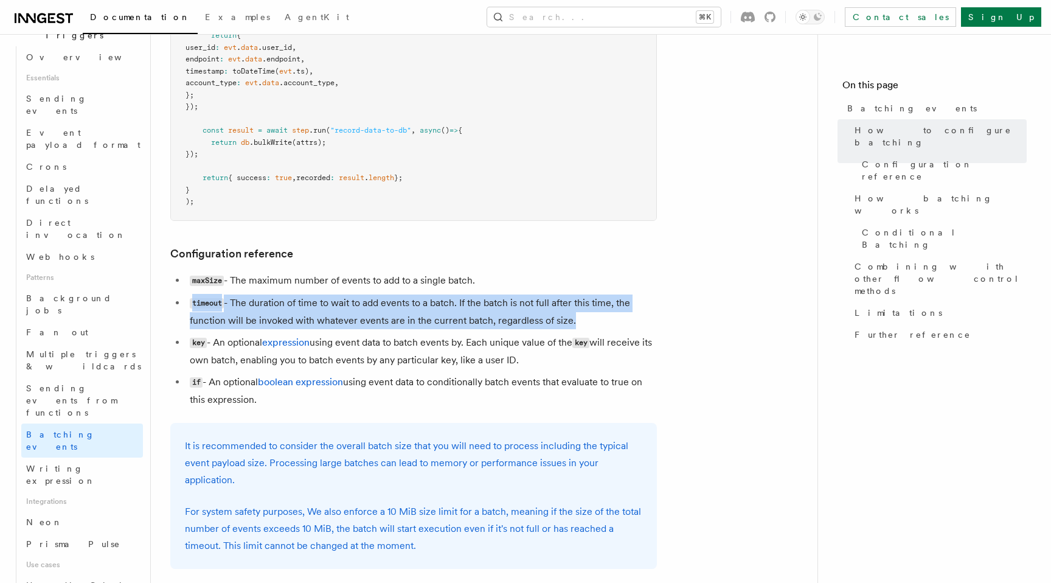
click at [259, 308] on li "timeout - The duration of time to wait to add events to a batch. If the batch i…" at bounding box center [421, 311] width 471 height 35
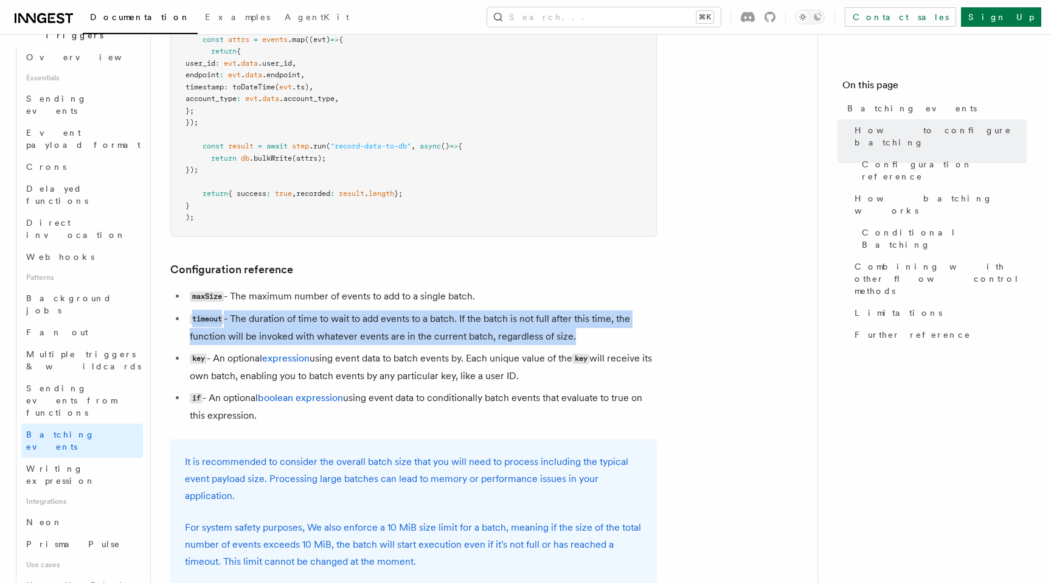
click at [209, 319] on code "timeout" at bounding box center [207, 319] width 34 height 10
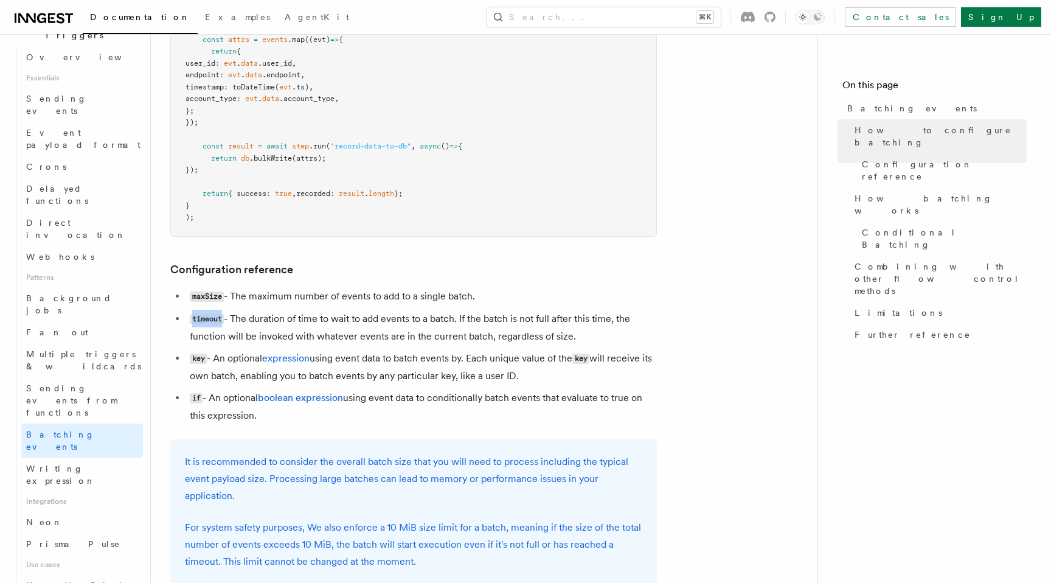
click at [209, 319] on code "timeout" at bounding box center [207, 319] width 34 height 10
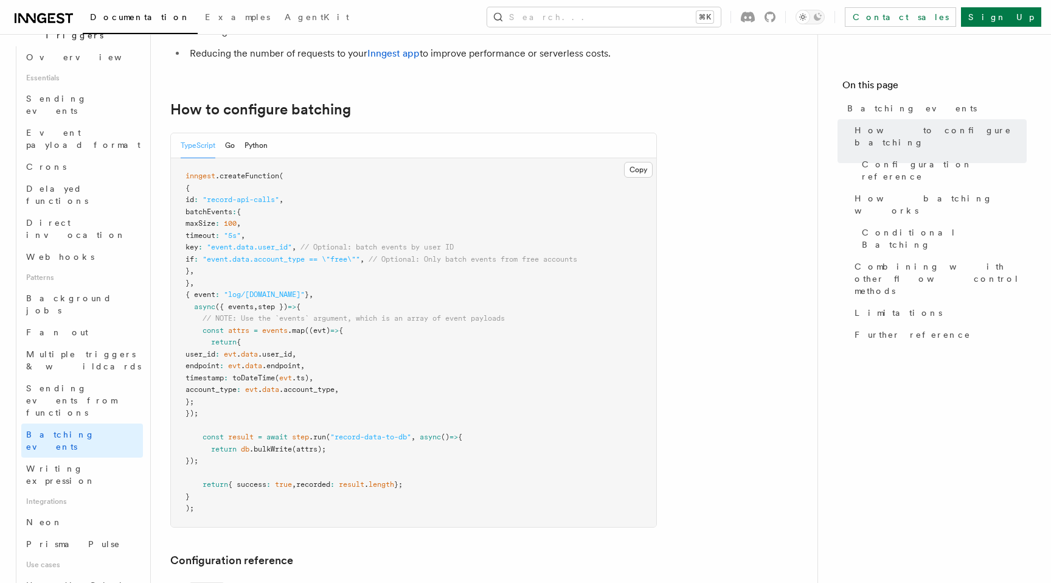
scroll to position [35, 0]
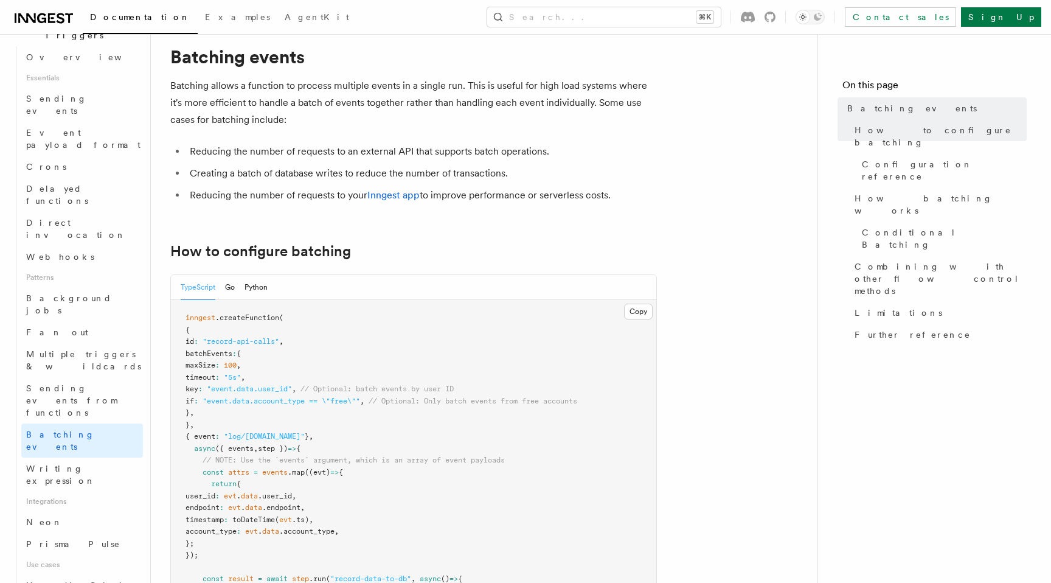
click at [876, 307] on span "Limitations" at bounding box center [899, 313] width 88 height 12
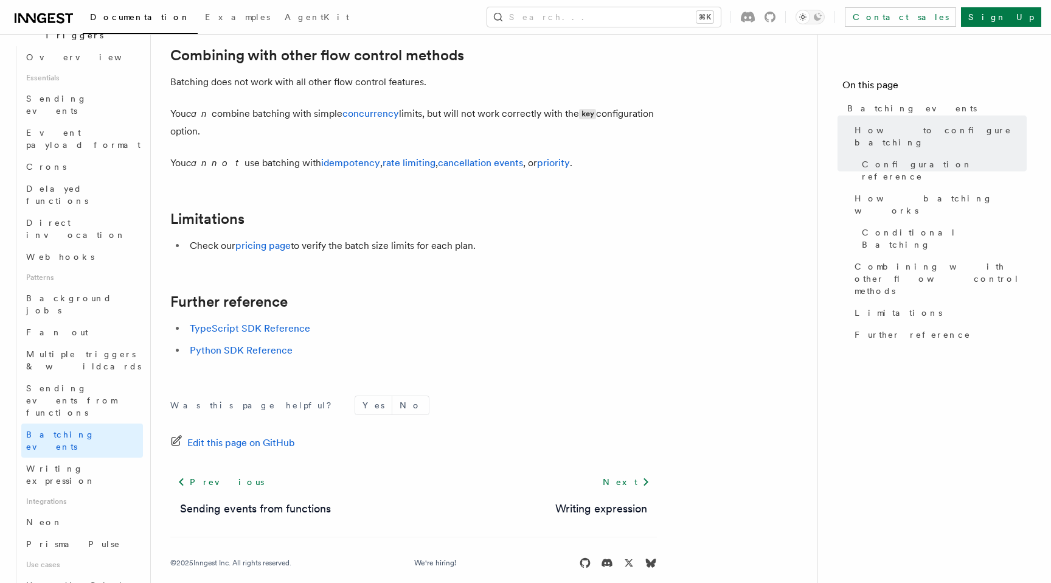
scroll to position [1349, 0]
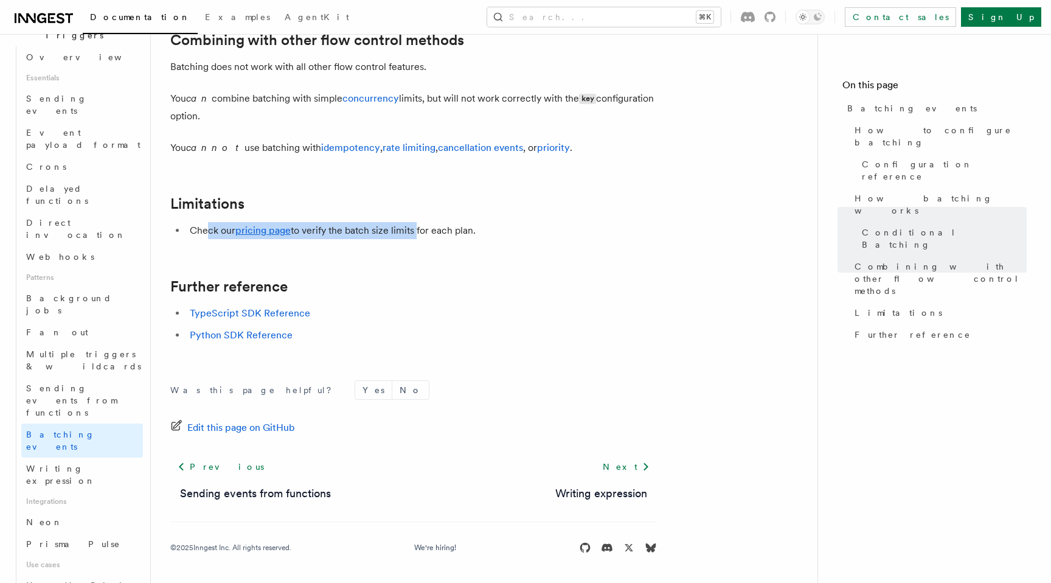
drag, startPoint x: 210, startPoint y: 227, endPoint x: 417, endPoint y: 233, distance: 206.9
click at [417, 234] on li "Check our pricing page to verify the batch size limits for each plan." at bounding box center [421, 230] width 471 height 17
click at [417, 233] on li "Check our pricing page to verify the batch size limits for each plan." at bounding box center [421, 230] width 471 height 17
drag, startPoint x: 459, startPoint y: 234, endPoint x: 212, endPoint y: 231, distance: 247.0
click at [212, 231] on li "Check our pricing page to verify the batch size limits for each plan." at bounding box center [421, 230] width 471 height 17
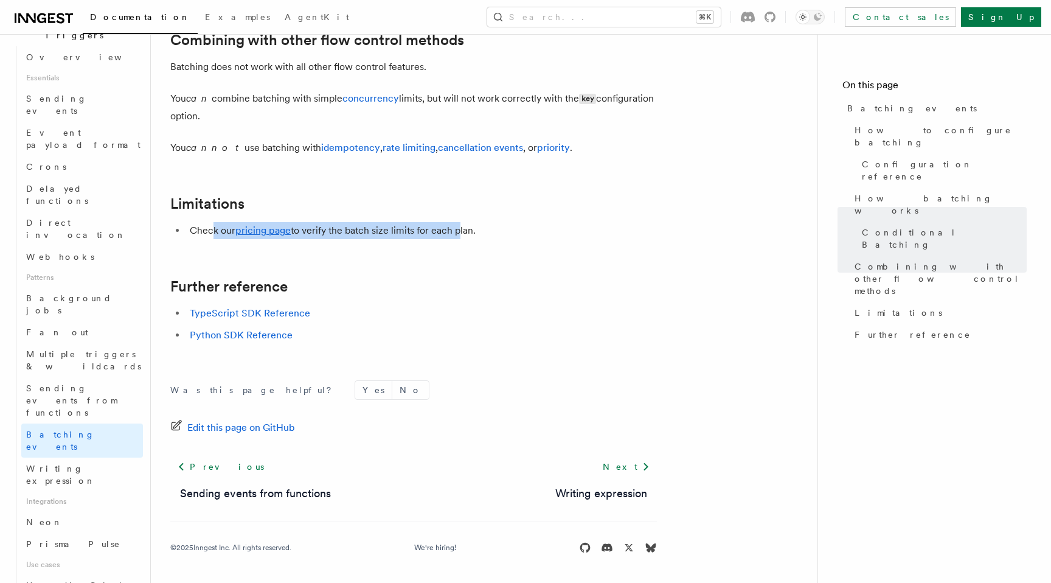
click at [212, 231] on li "Check our pricing page to verify the batch size limits for each plan." at bounding box center [421, 230] width 471 height 17
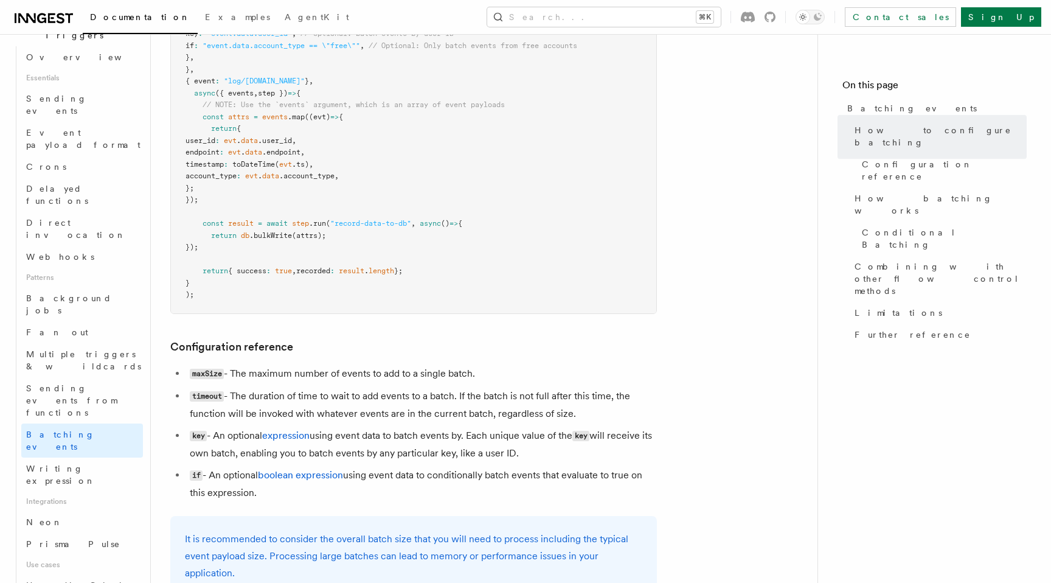
scroll to position [443, 0]
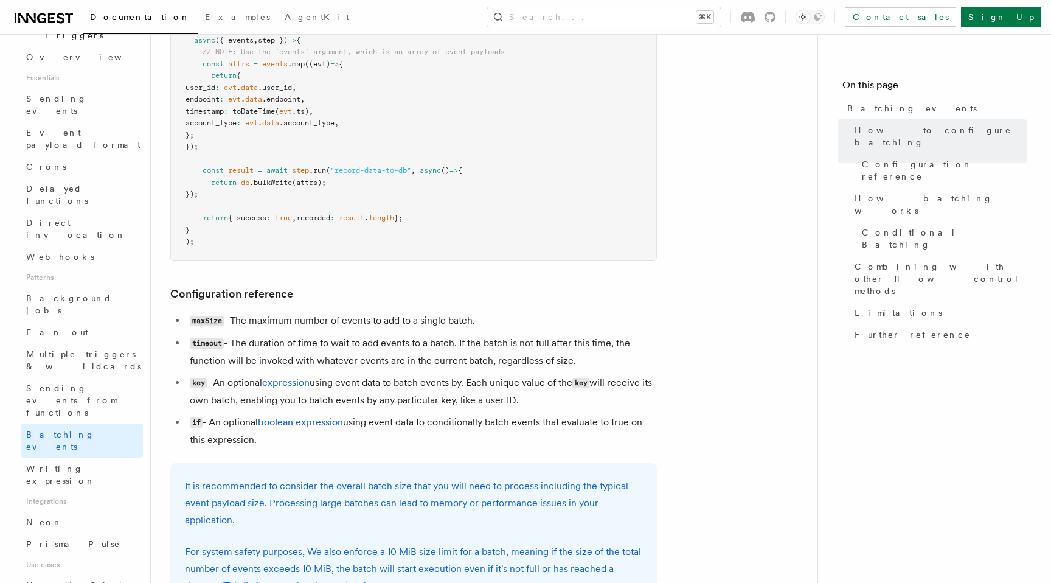
click at [214, 345] on code "timeout" at bounding box center [207, 343] width 34 height 10
copy code "timeout"
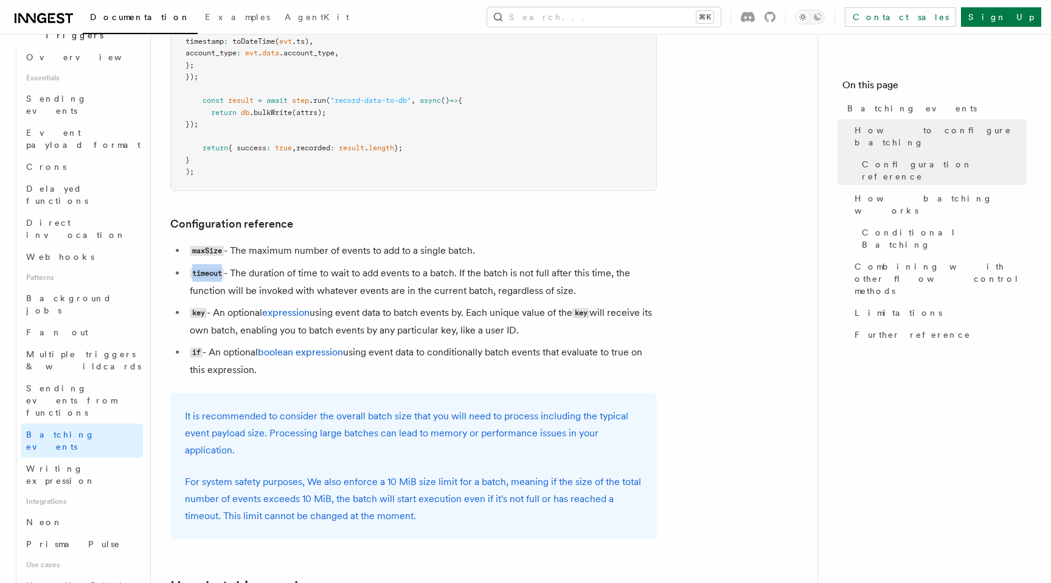
scroll to position [507, 0]
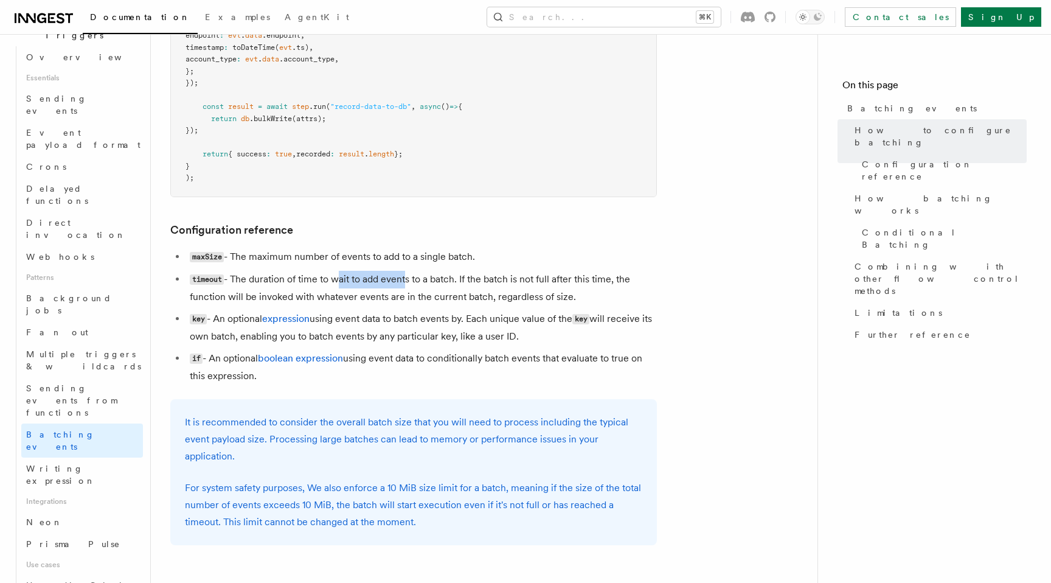
drag, startPoint x: 334, startPoint y: 277, endPoint x: 404, endPoint y: 282, distance: 70.1
click at [404, 282] on li "timeout - The duration of time to wait to add events to a batch. If the batch i…" at bounding box center [421, 288] width 471 height 35
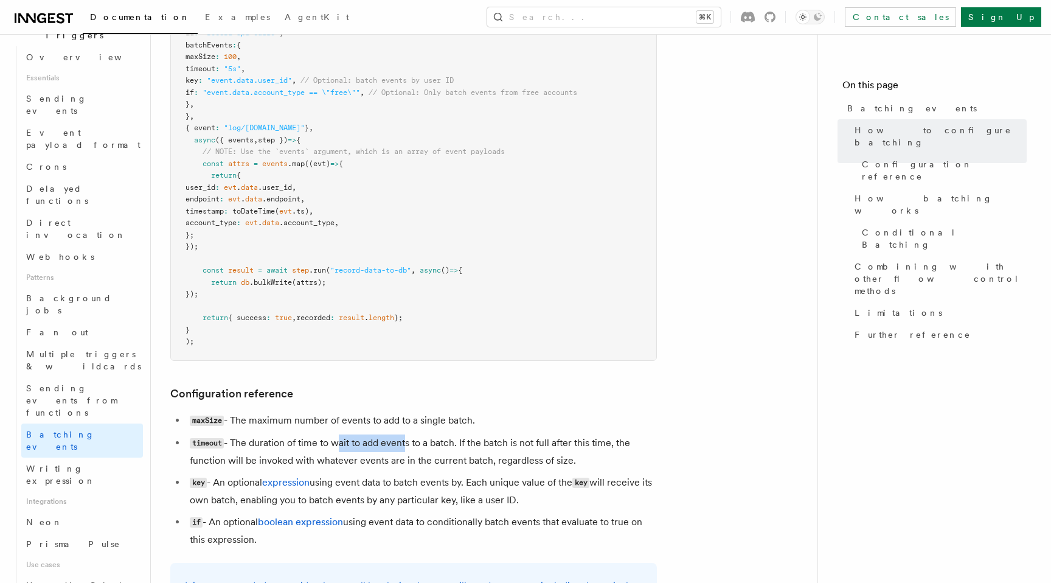
scroll to position [307, 0]
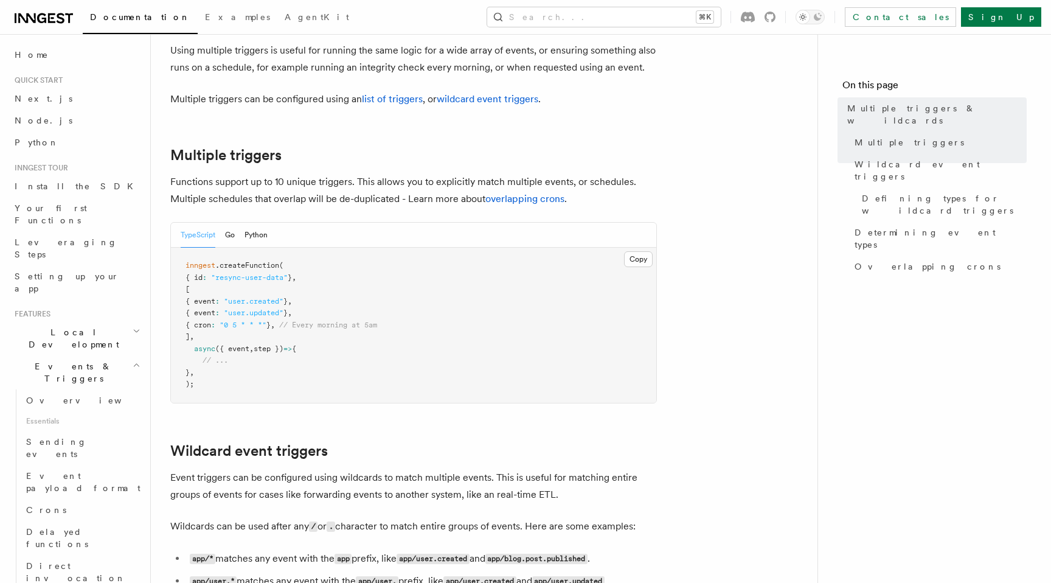
scroll to position [105, 0]
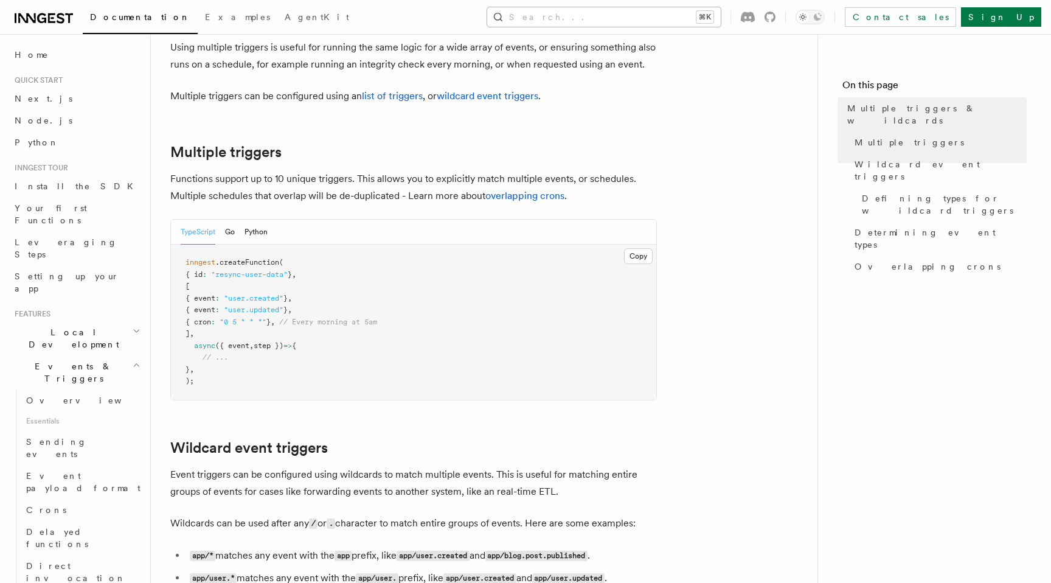
click at [633, 21] on button "Search... ⌘K" at bounding box center [604, 16] width 234 height 19
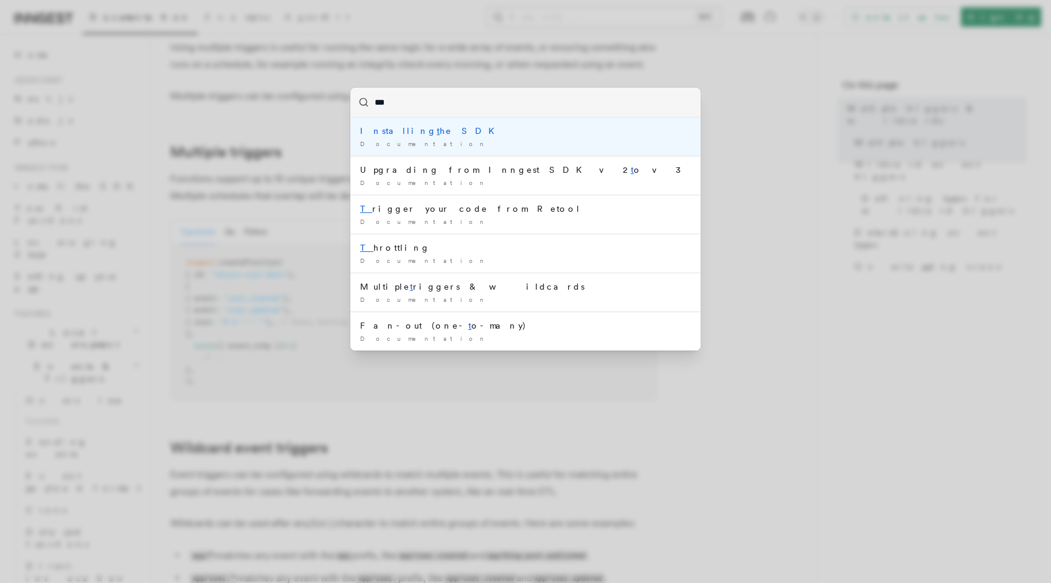
type input "****"
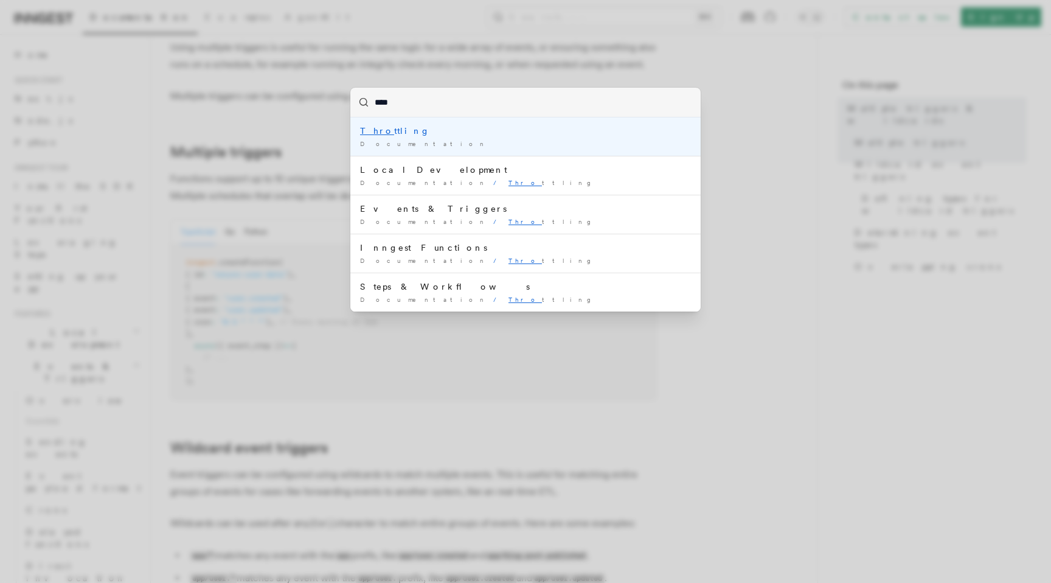
click at [521, 132] on div "Thro ttling" at bounding box center [525, 131] width 331 height 12
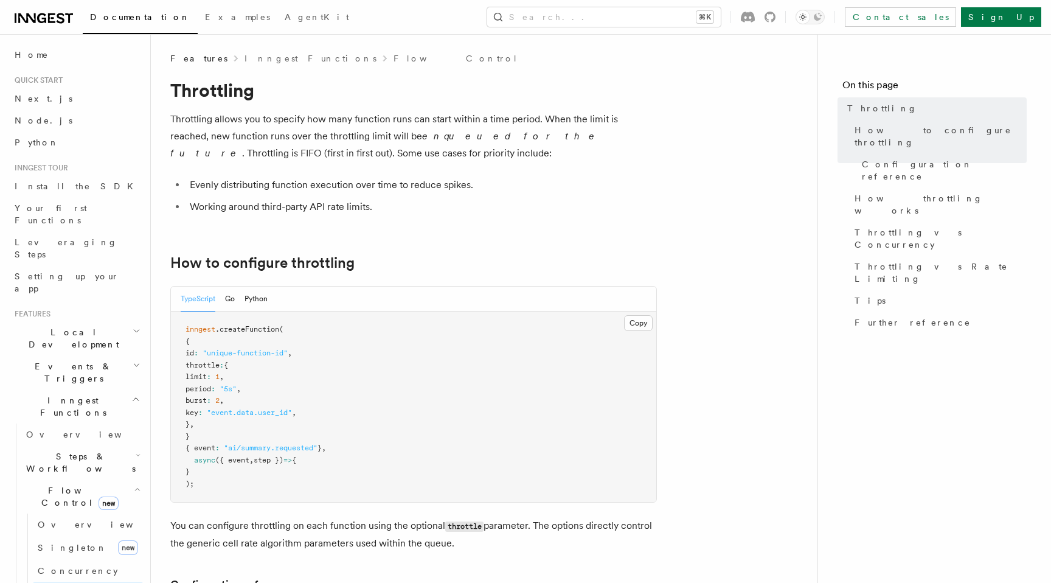
scroll to position [1, 0]
click at [911, 260] on span "Throttling vs Rate Limiting" at bounding box center [941, 272] width 172 height 24
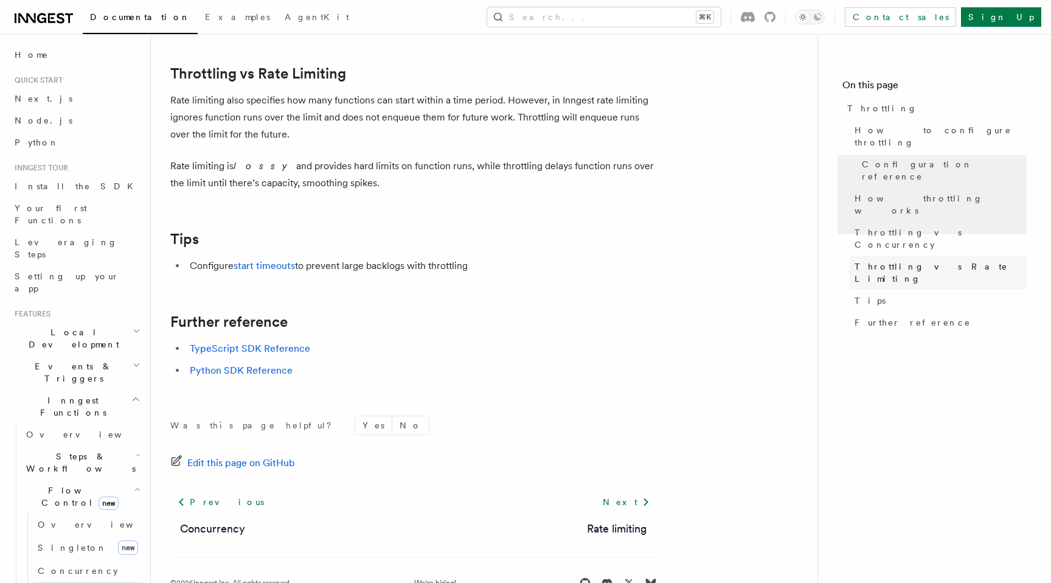
scroll to position [1304, 0]
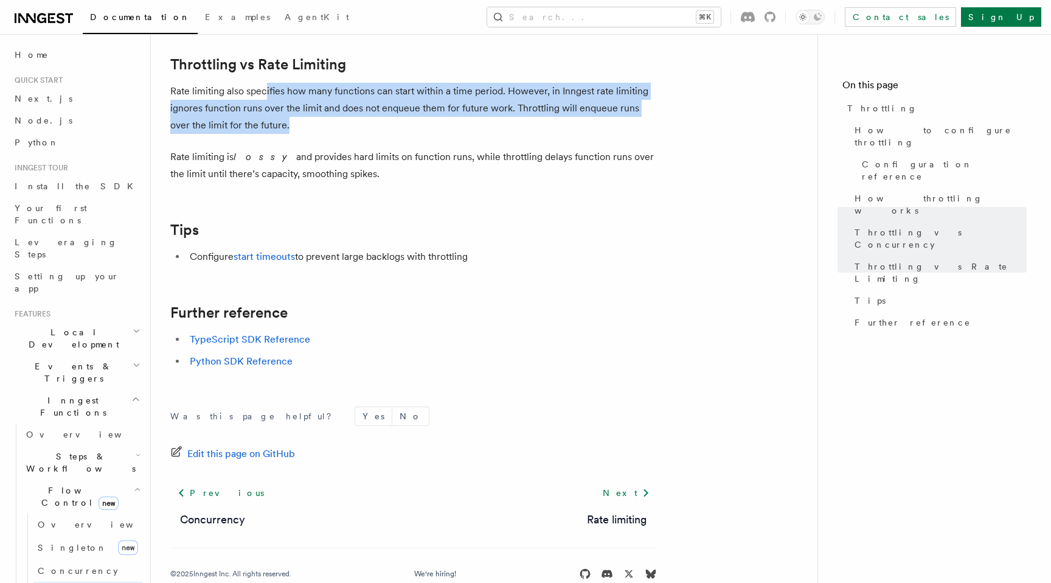
drag, startPoint x: 265, startPoint y: 95, endPoint x: 288, endPoint y: 127, distance: 39.5
click at [288, 127] on p "Rate limiting also specifies how many functions can start within a time period.…" at bounding box center [413, 108] width 487 height 51
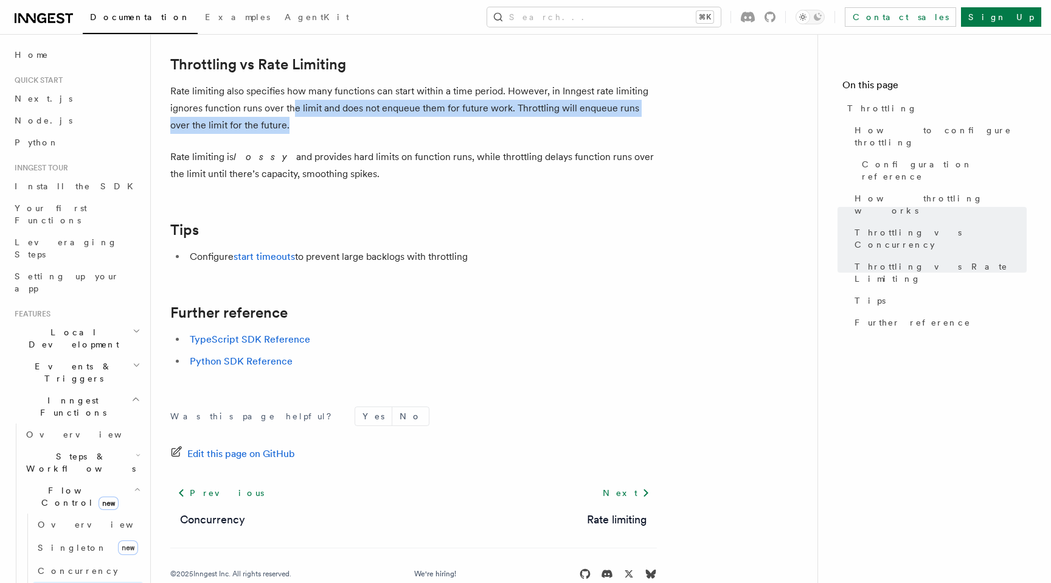
drag, startPoint x: 314, startPoint y: 127, endPoint x: 283, endPoint y: 94, distance: 44.8
click at [294, 106] on p "Rate limiting also specifies how many functions can start within a time period.…" at bounding box center [413, 108] width 487 height 51
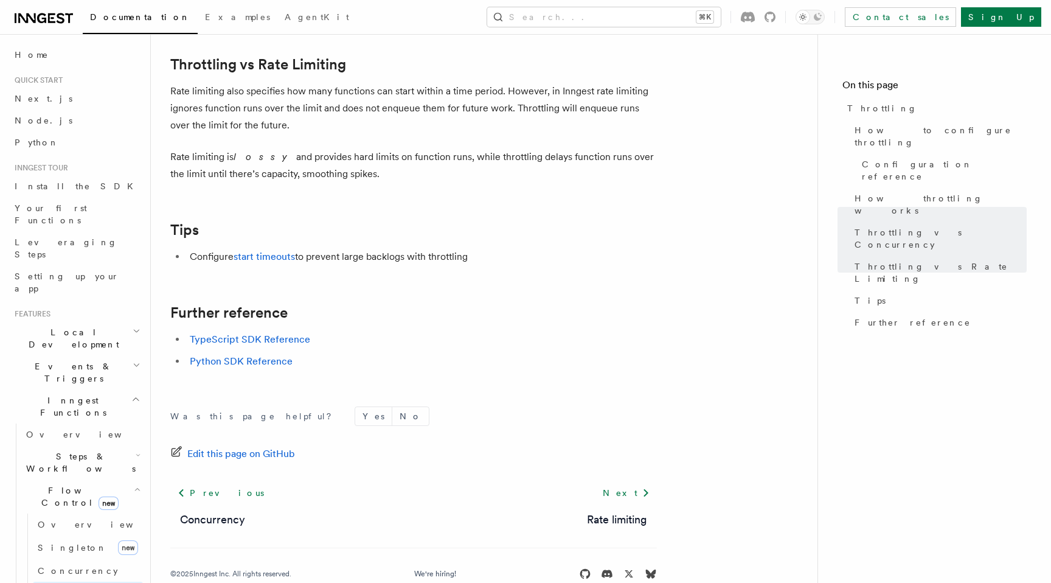
click at [288, 109] on p "Rate limiting also specifies how many functions can start within a time period.…" at bounding box center [413, 108] width 487 height 51
click at [894, 192] on span "How throttling works" at bounding box center [941, 204] width 172 height 24
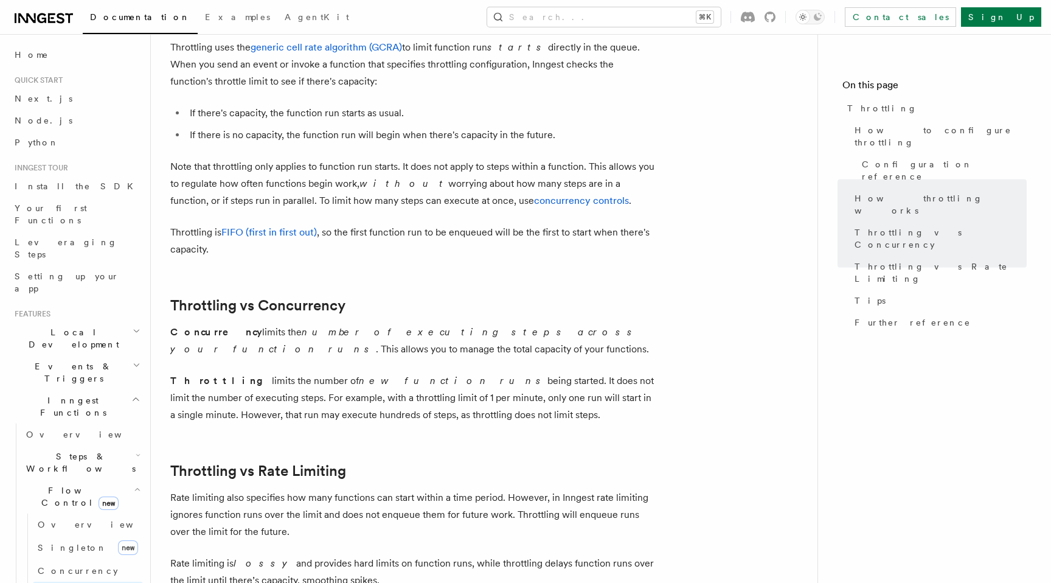
scroll to position [854, 0]
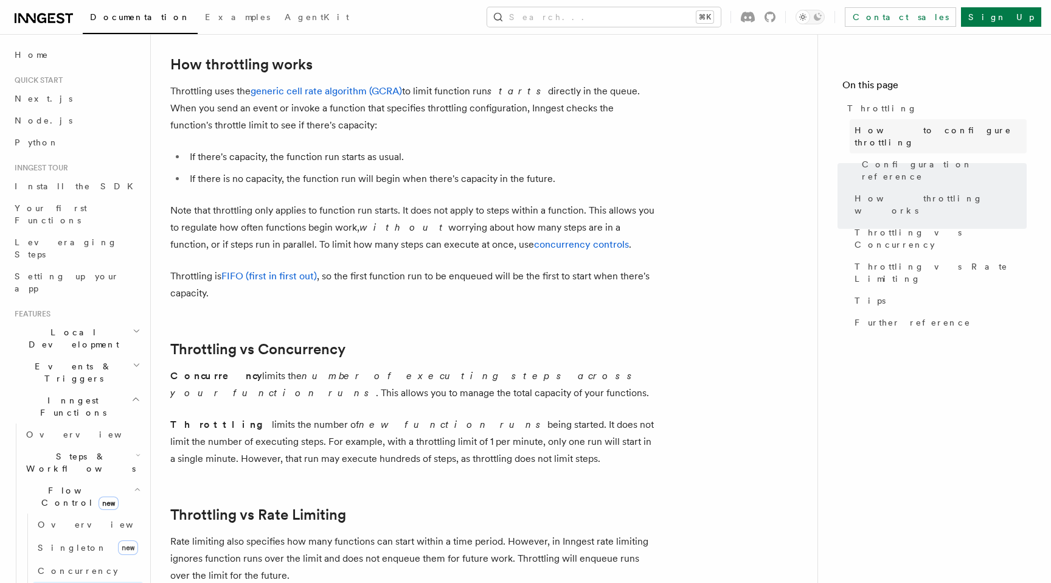
click at [895, 127] on span "How to configure throttling" at bounding box center [941, 136] width 172 height 24
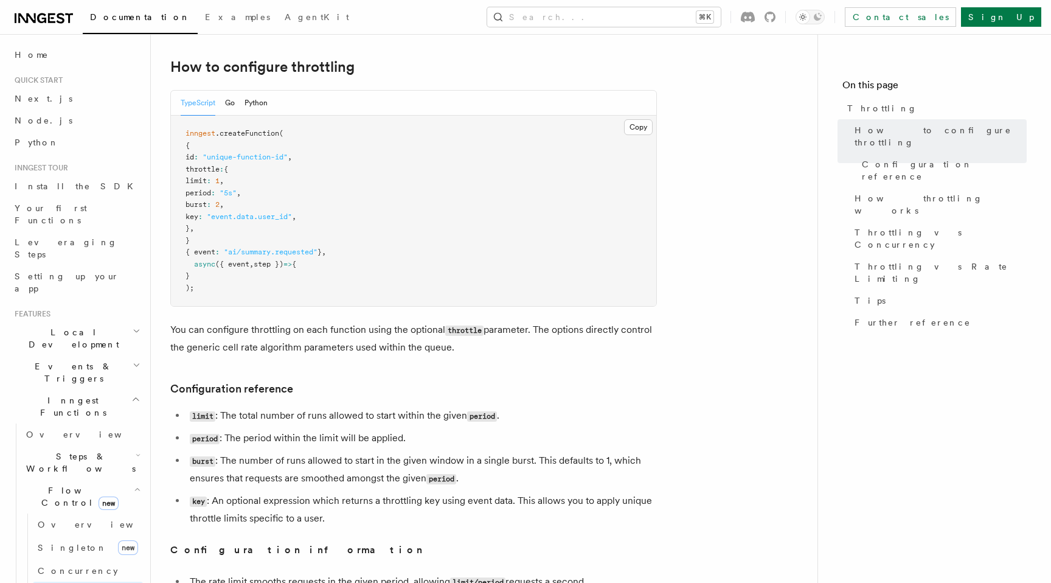
scroll to position [222, 0]
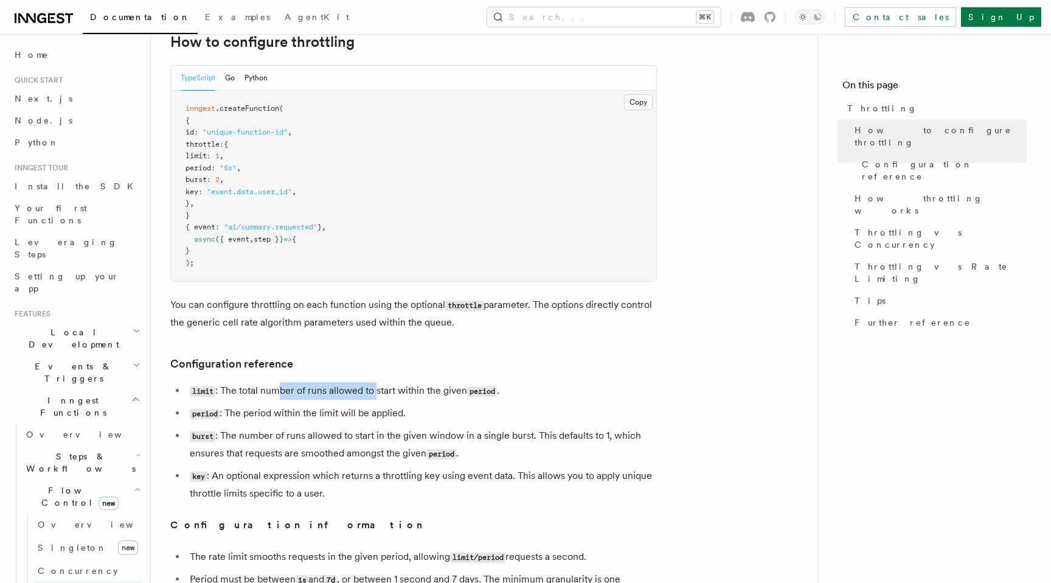
drag, startPoint x: 277, startPoint y: 394, endPoint x: 376, endPoint y: 395, distance: 99.8
click at [377, 395] on li "limit : The total number of runs allowed to start within the given period ." at bounding box center [421, 391] width 471 height 18
click at [376, 395] on li "limit : The total number of runs allowed to start within the given period ." at bounding box center [421, 391] width 471 height 18
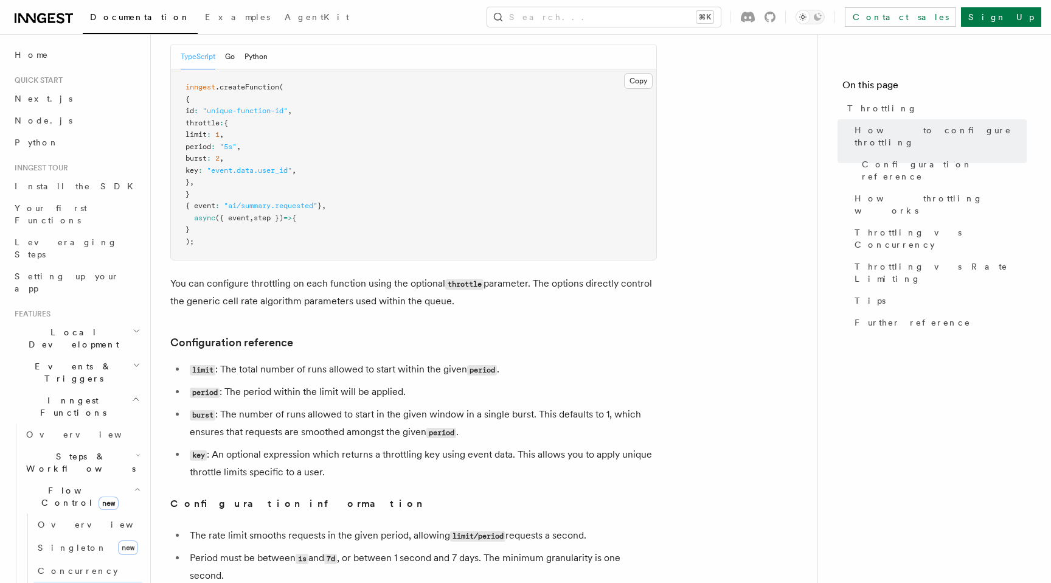
scroll to position [244, 0]
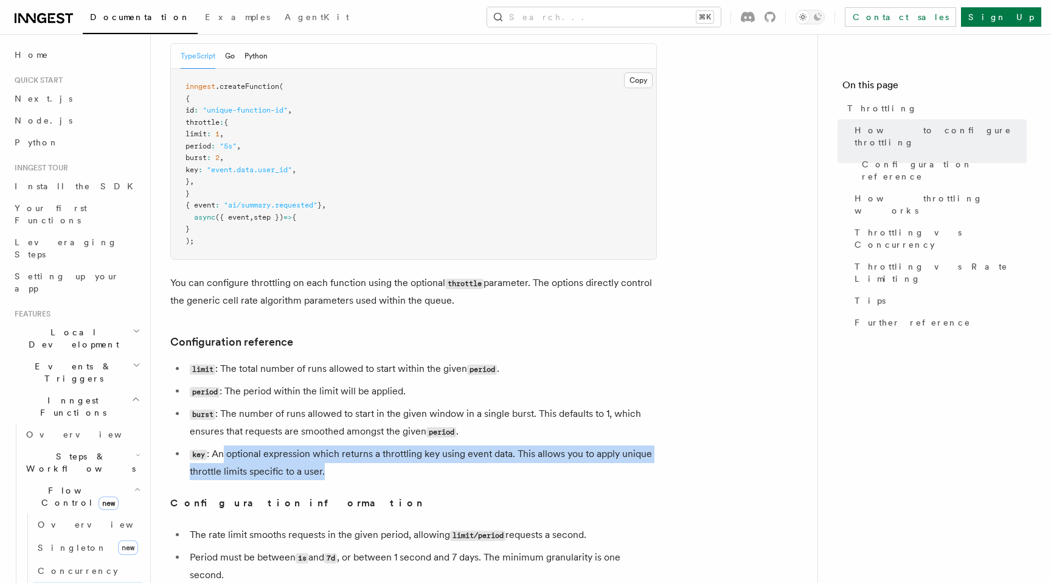
drag, startPoint x: 222, startPoint y: 457, endPoint x: 329, endPoint y: 465, distance: 107.3
click at [329, 465] on li "key : An optional expression which returns a throttling key using event data. T…" at bounding box center [421, 462] width 471 height 35
drag, startPoint x: 344, startPoint y: 470, endPoint x: 296, endPoint y: 458, distance: 49.4
click at [296, 458] on li "key : An optional expression which returns a throttling key using event data. T…" at bounding box center [421, 462] width 471 height 35
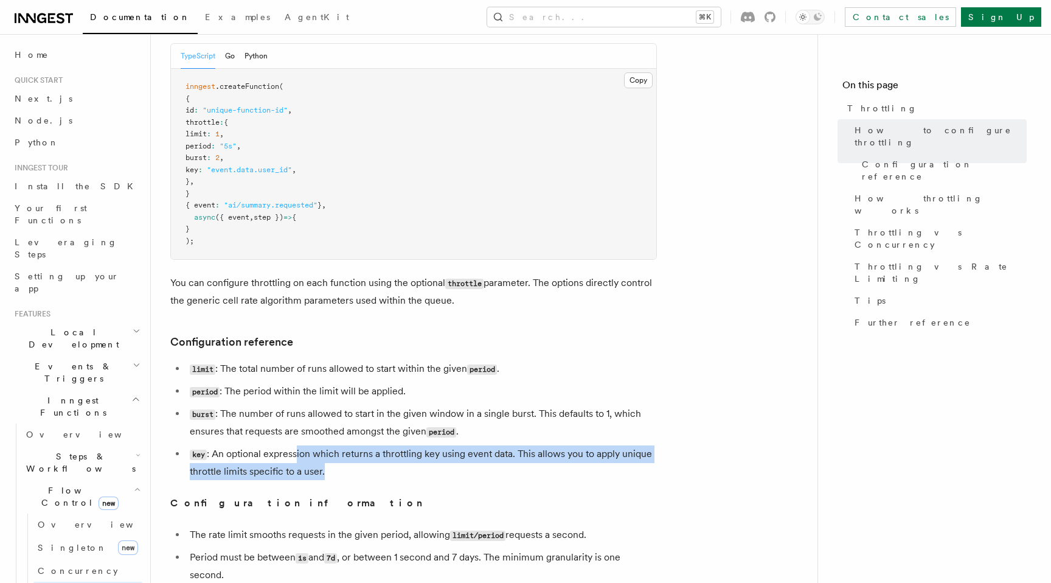
click at [296, 458] on li "key : An optional expression which returns a throttling key using event data. T…" at bounding box center [421, 462] width 471 height 35
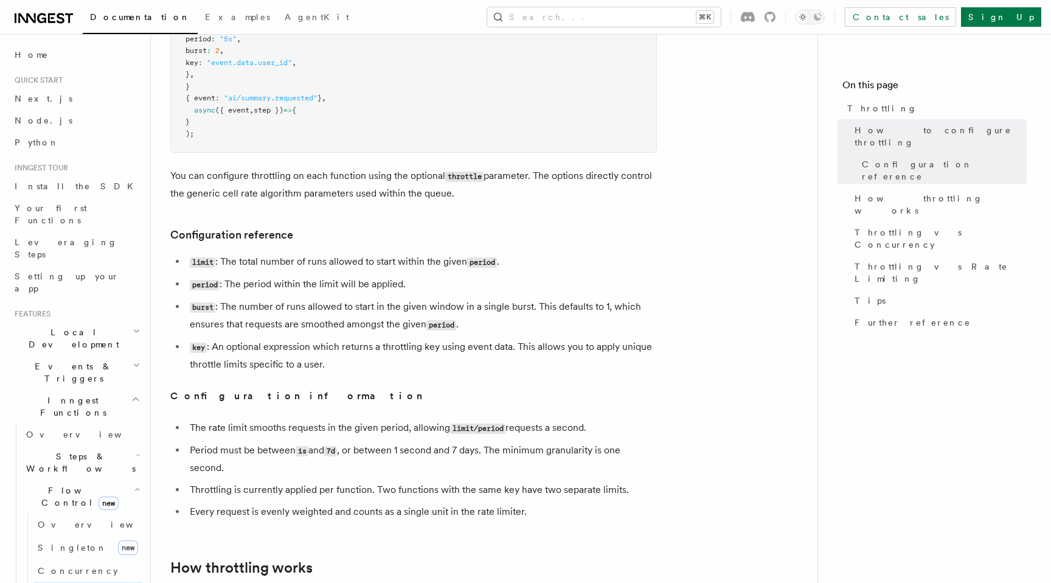
scroll to position [357, 0]
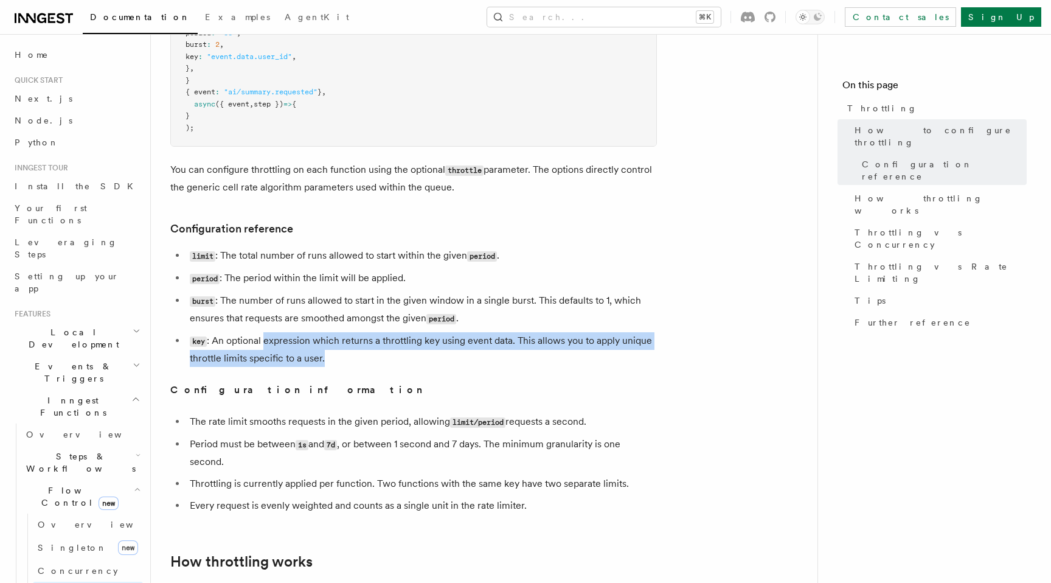
drag, startPoint x: 266, startPoint y: 345, endPoint x: 332, endPoint y: 372, distance: 71.5
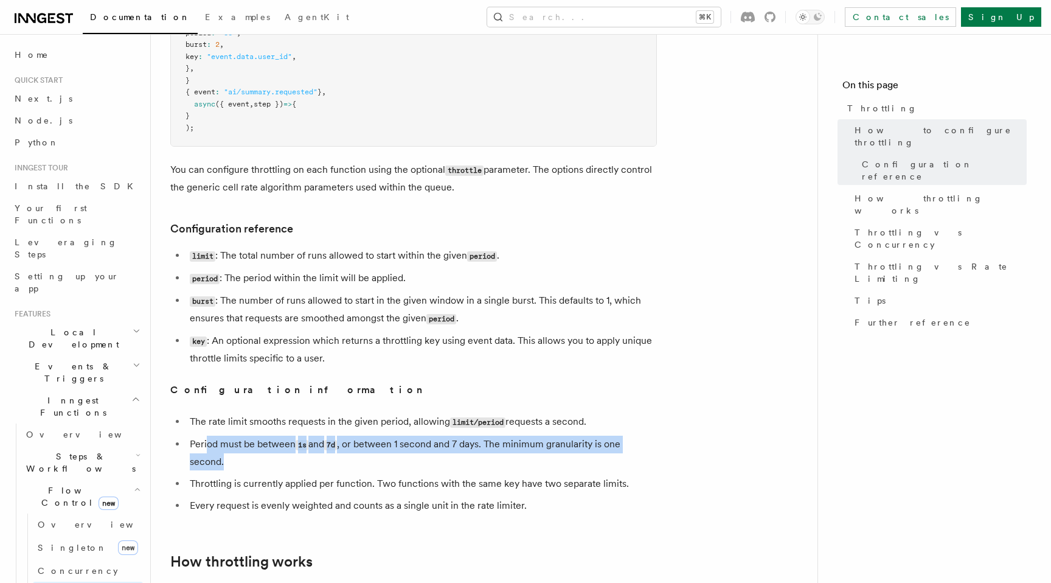
drag, startPoint x: 207, startPoint y: 446, endPoint x: 257, endPoint y: 462, distance: 52.5
click at [257, 462] on li "Period must be between 1s and 7d , or between 1 second and 7 days. The minimum …" at bounding box center [421, 452] width 471 height 35
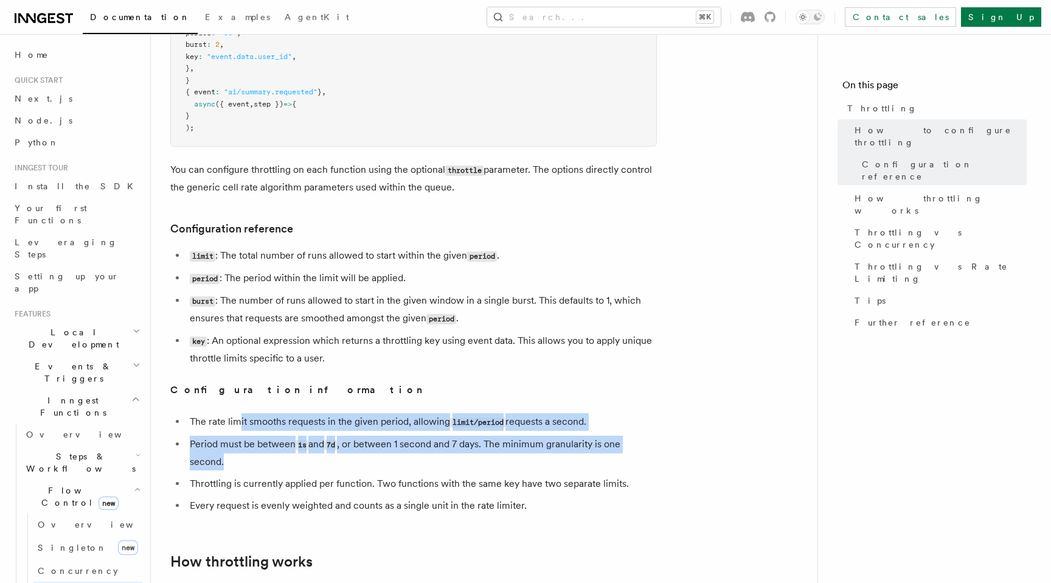
drag, startPoint x: 266, startPoint y: 462, endPoint x: 237, endPoint y: 428, distance: 45.7
click at [237, 428] on ul "The rate limit smooths requests in the given period, allowing limit/period requ…" at bounding box center [413, 463] width 487 height 101
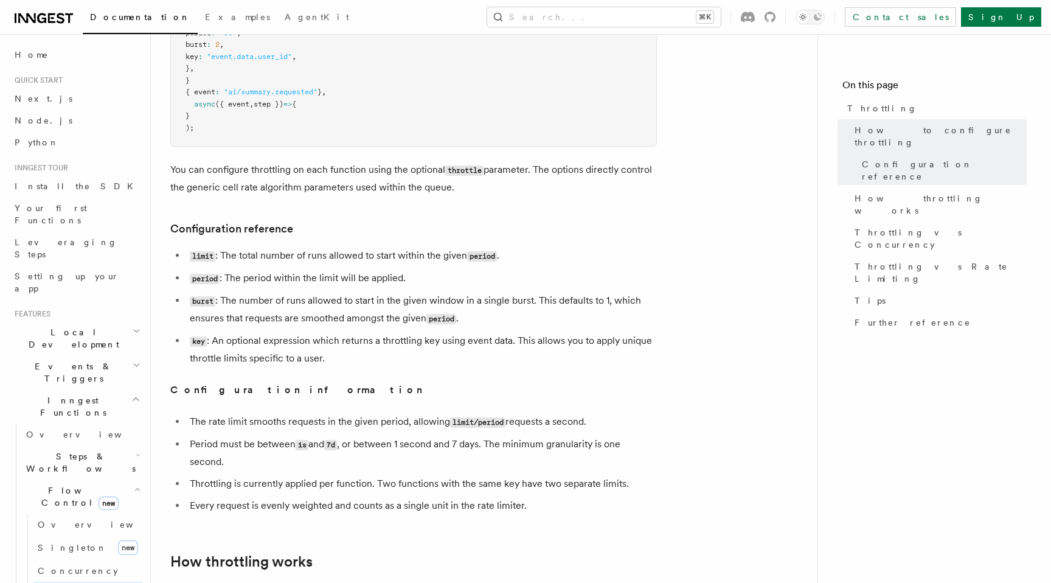
click at [261, 486] on li "Throttling is currently applied per function. Two functions with the same key h…" at bounding box center [421, 483] width 471 height 17
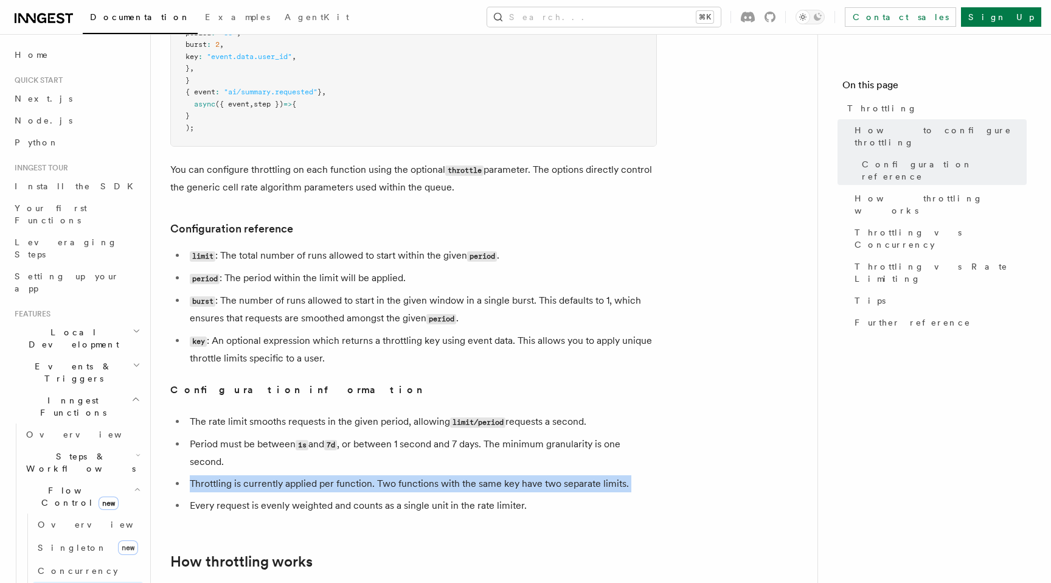
click at [261, 486] on li "Throttling is currently applied per function. Two functions with the same key h…" at bounding box center [421, 483] width 471 height 17
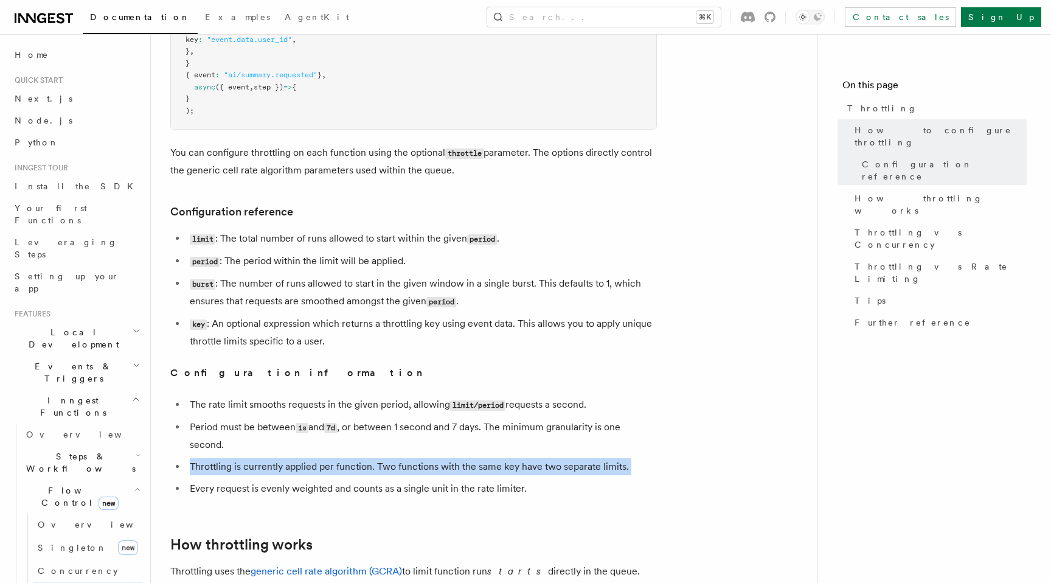
scroll to position [388, 0]
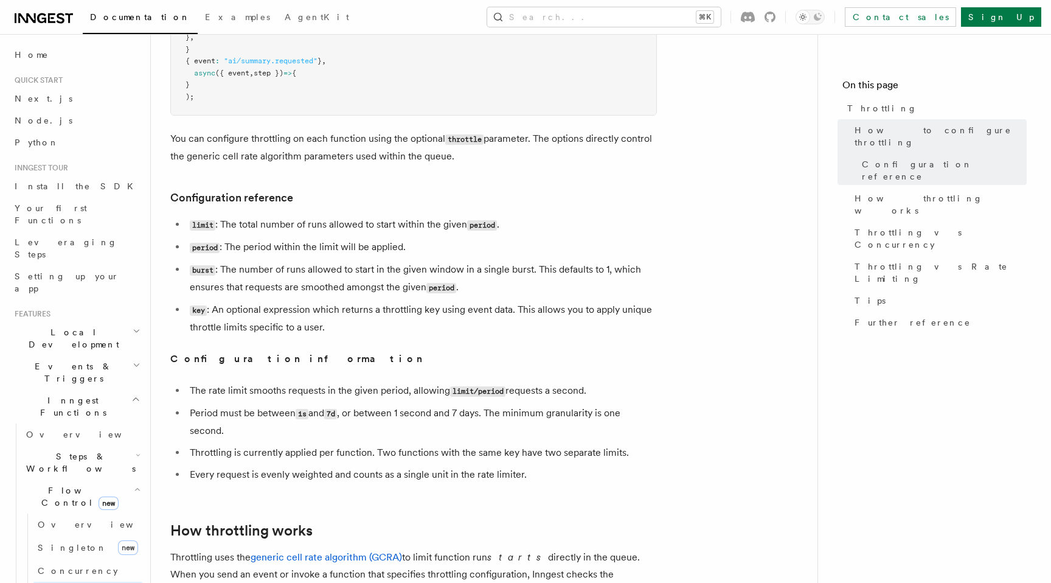
click at [272, 480] on li "Every request is evenly weighted and counts as a single unit in the rate limite…" at bounding box center [421, 474] width 471 height 17
click at [349, 473] on li "Every request is evenly weighted and counts as a single unit in the rate limite…" at bounding box center [421, 474] width 471 height 17
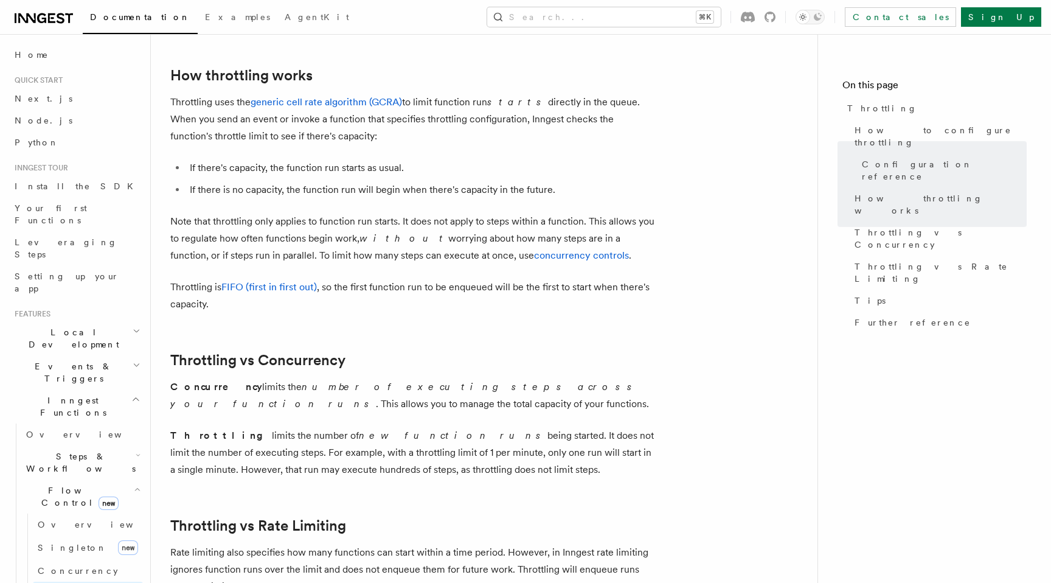
scroll to position [845, 0]
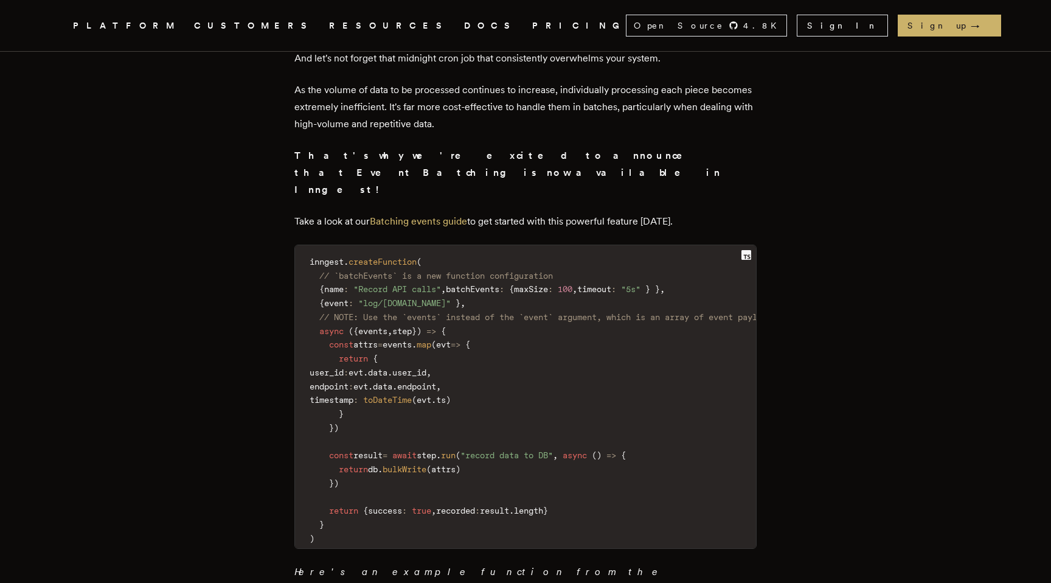
scroll to position [541, 0]
